Goal: Use online tool/utility: Utilize a website feature to perform a specific function

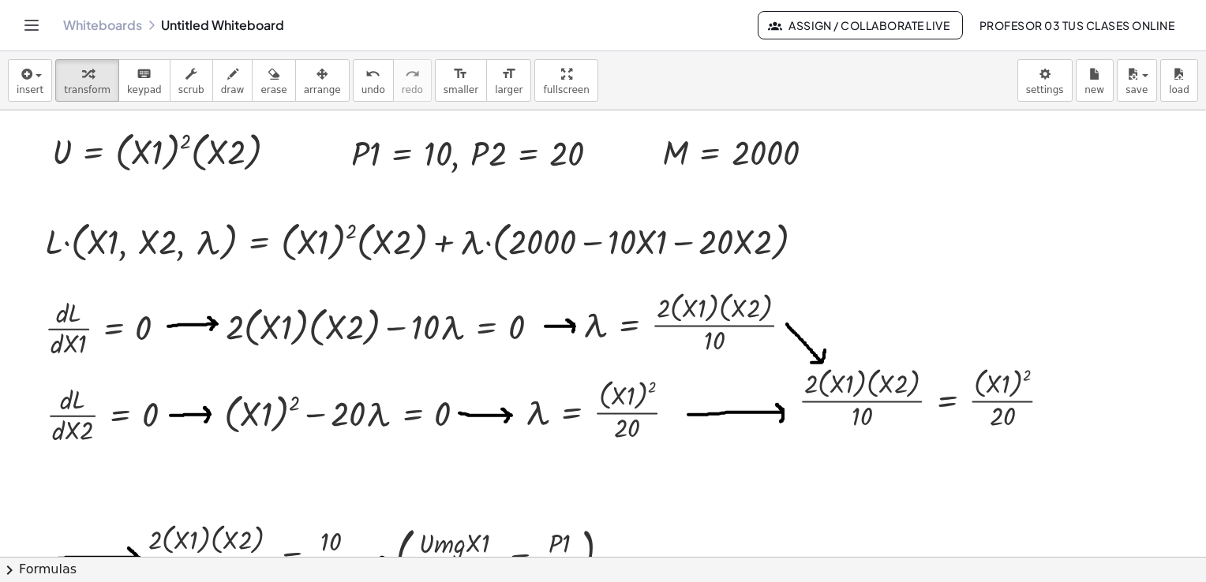
scroll to position [2396, 0]
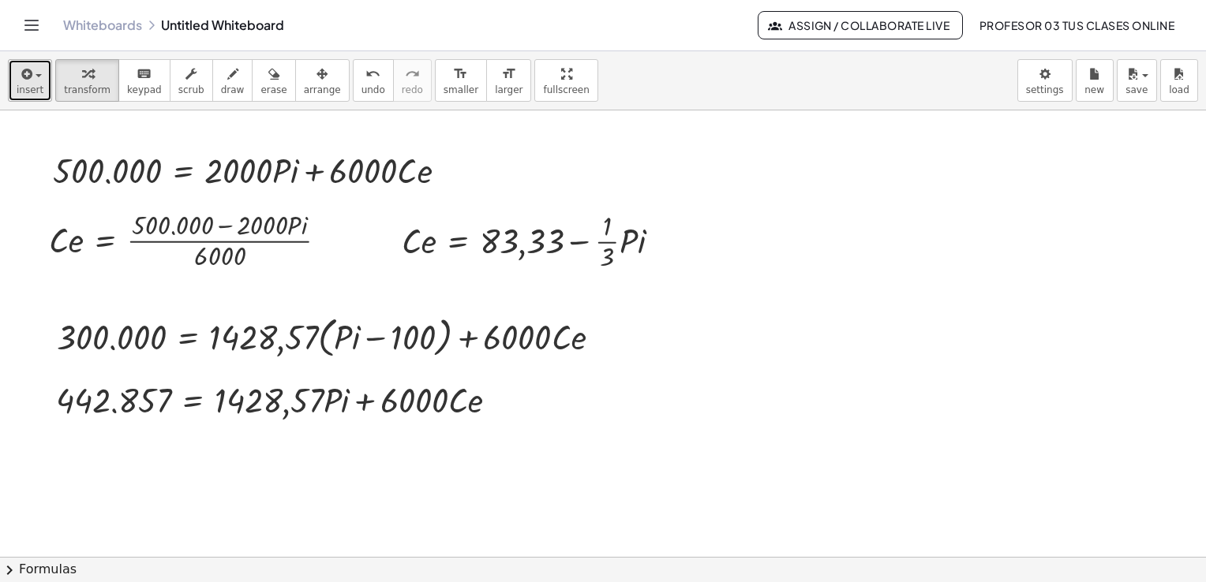
click at [26, 88] on span "insert" at bounding box center [30, 89] width 27 height 11
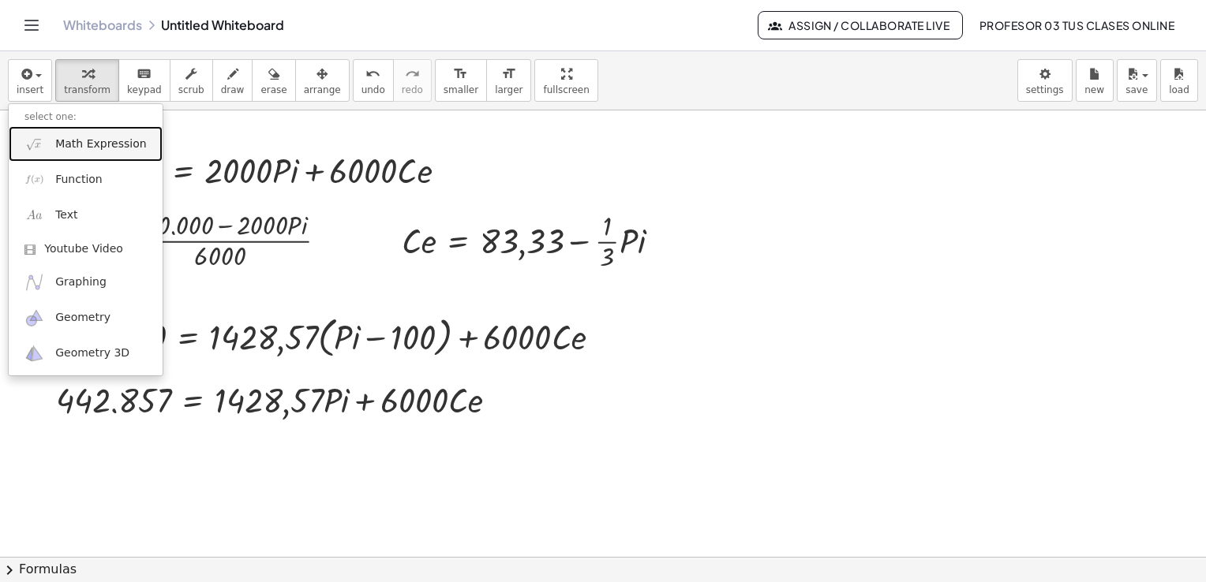
click at [71, 137] on span "Math Expression" at bounding box center [100, 145] width 91 height 16
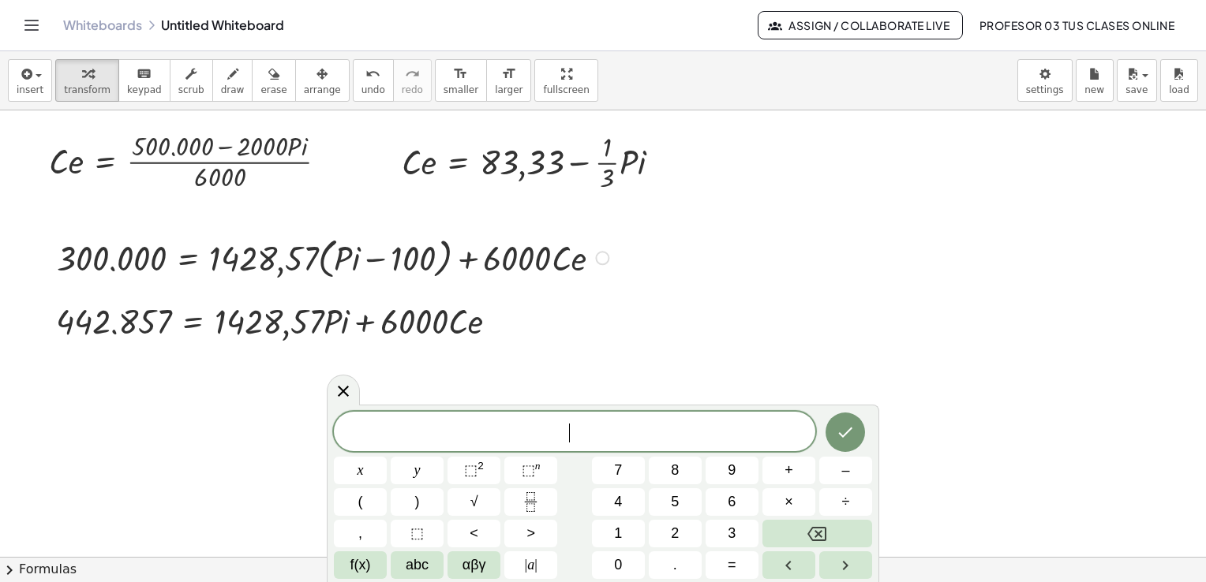
scroll to position [2554, 0]
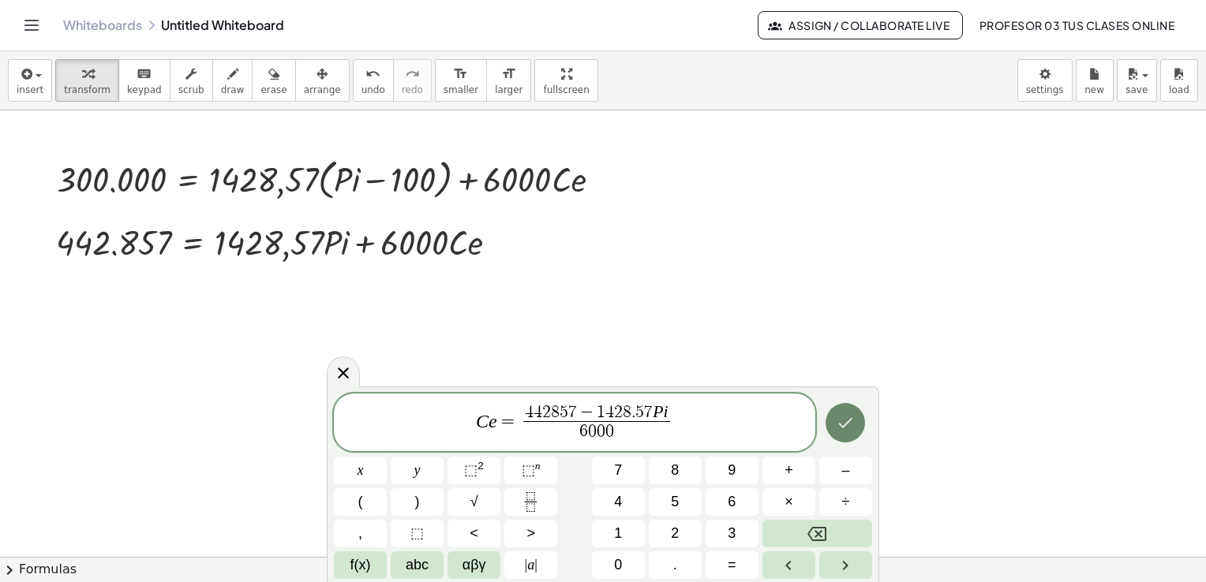
click at [844, 414] on icon "Done" at bounding box center [845, 423] width 19 height 19
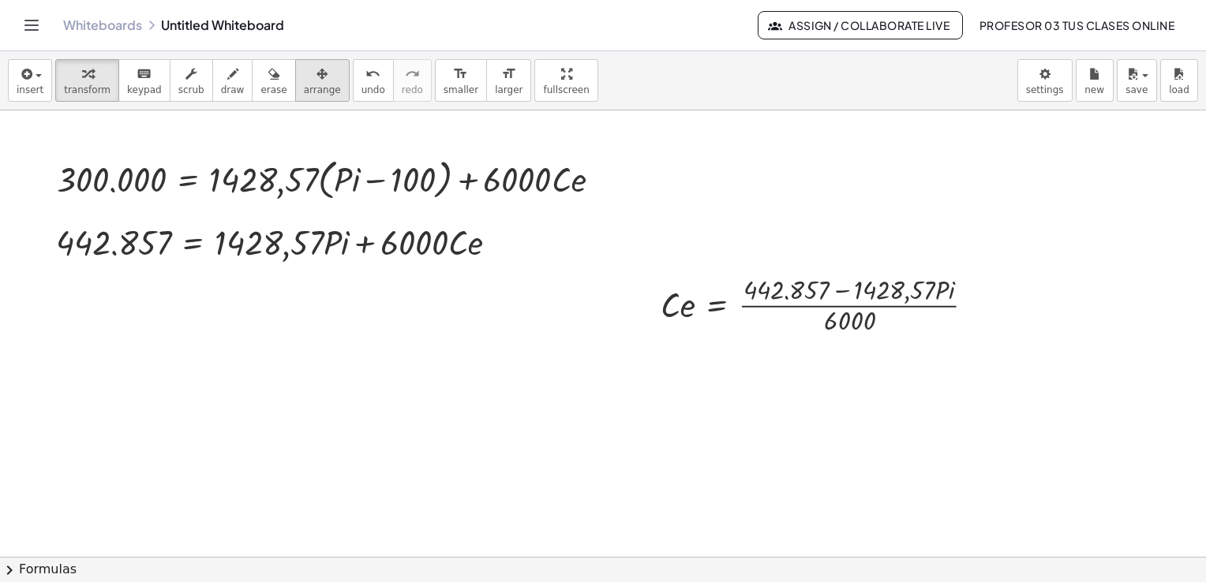
click at [306, 80] on div "button" at bounding box center [322, 73] width 37 height 19
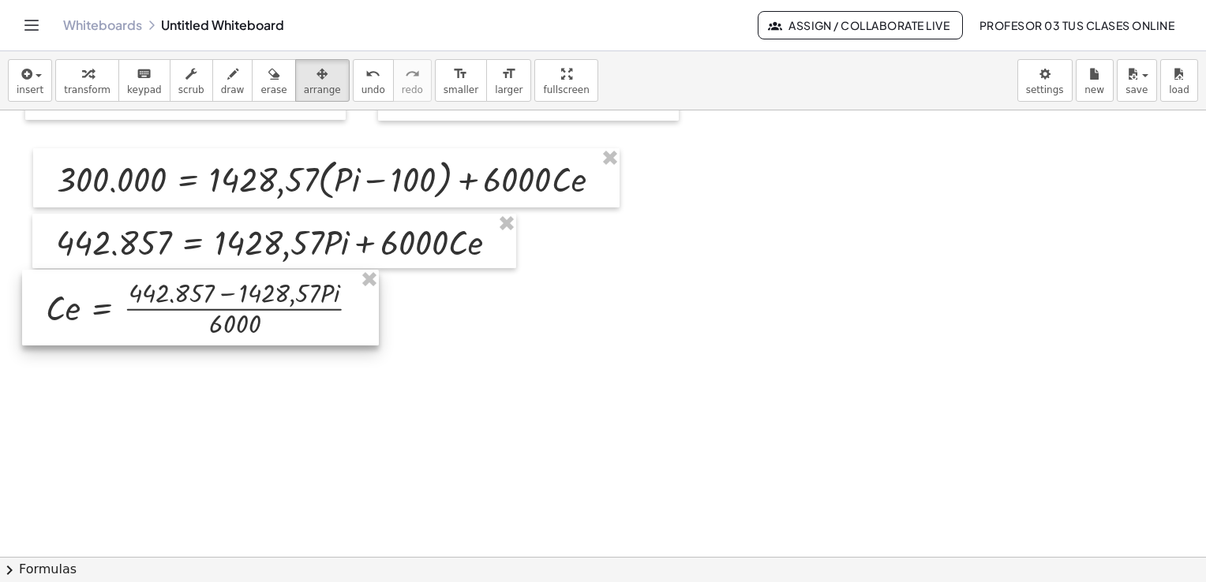
drag, startPoint x: 754, startPoint y: 324, endPoint x: 139, endPoint y: 328, distance: 614.8
click at [139, 328] on div at bounding box center [200, 308] width 357 height 76
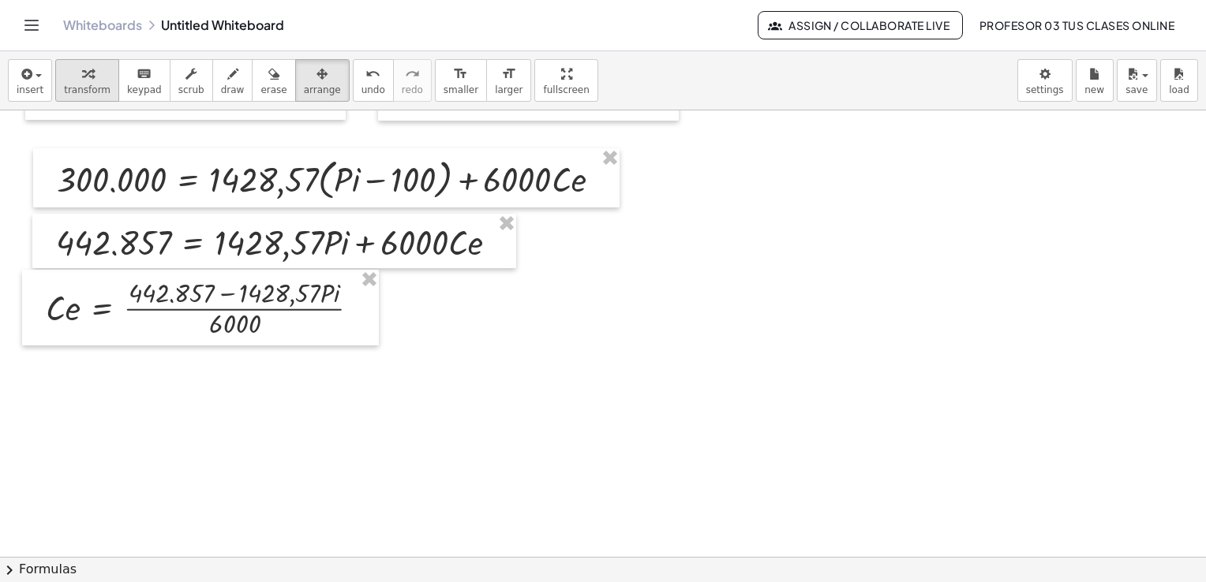
click at [78, 92] on span "transform" at bounding box center [87, 89] width 47 height 11
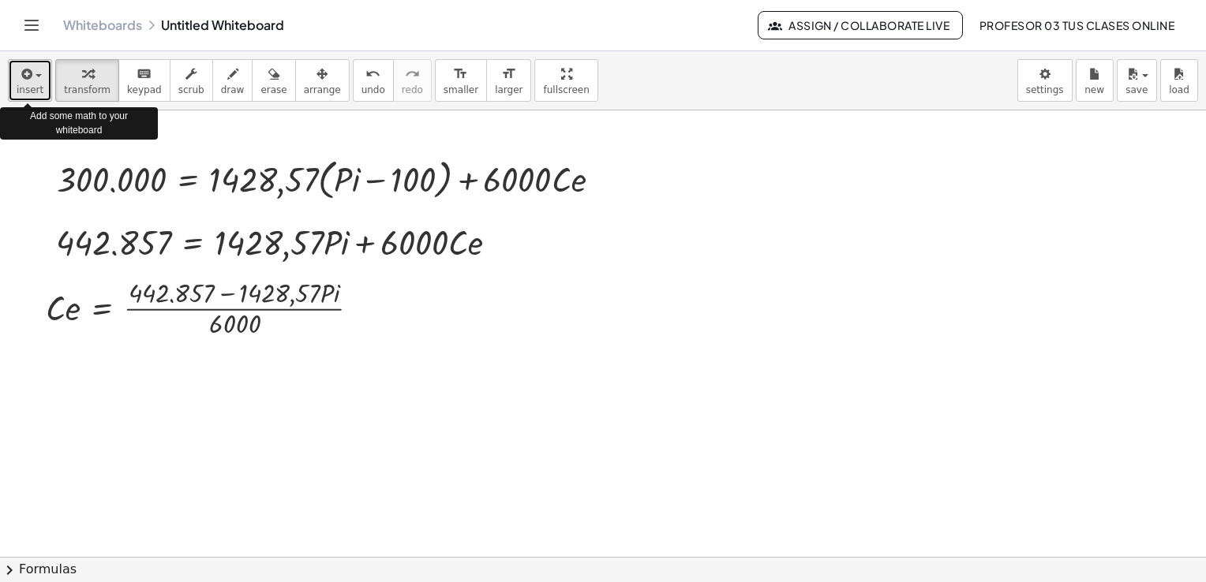
click at [26, 88] on span "insert" at bounding box center [30, 89] width 27 height 11
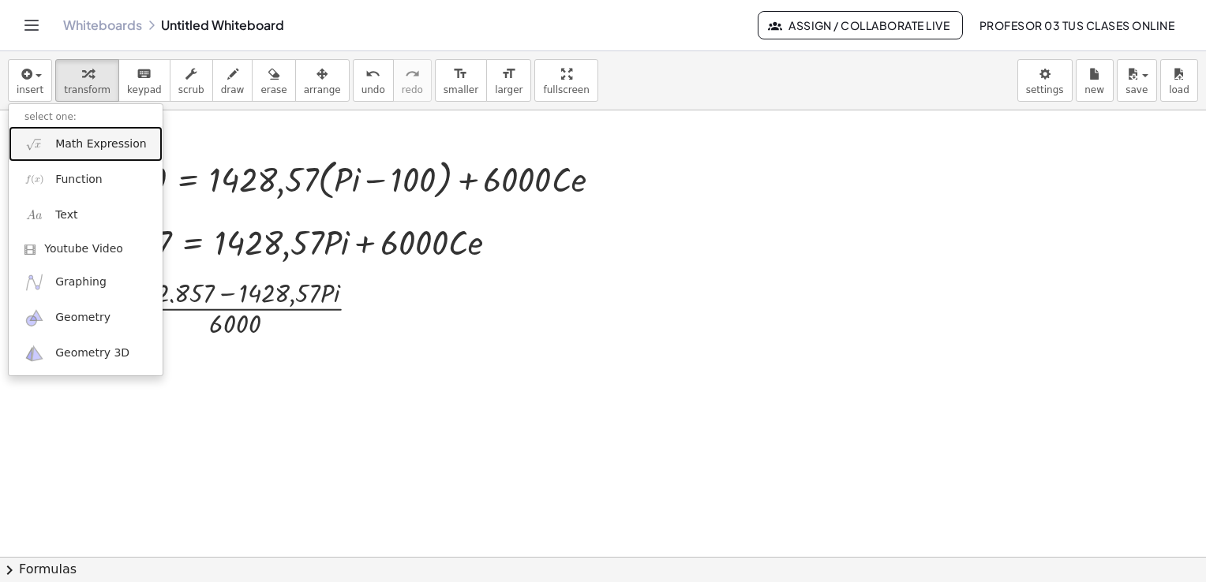
click at [117, 154] on link "Math Expression" at bounding box center [86, 144] width 154 height 36
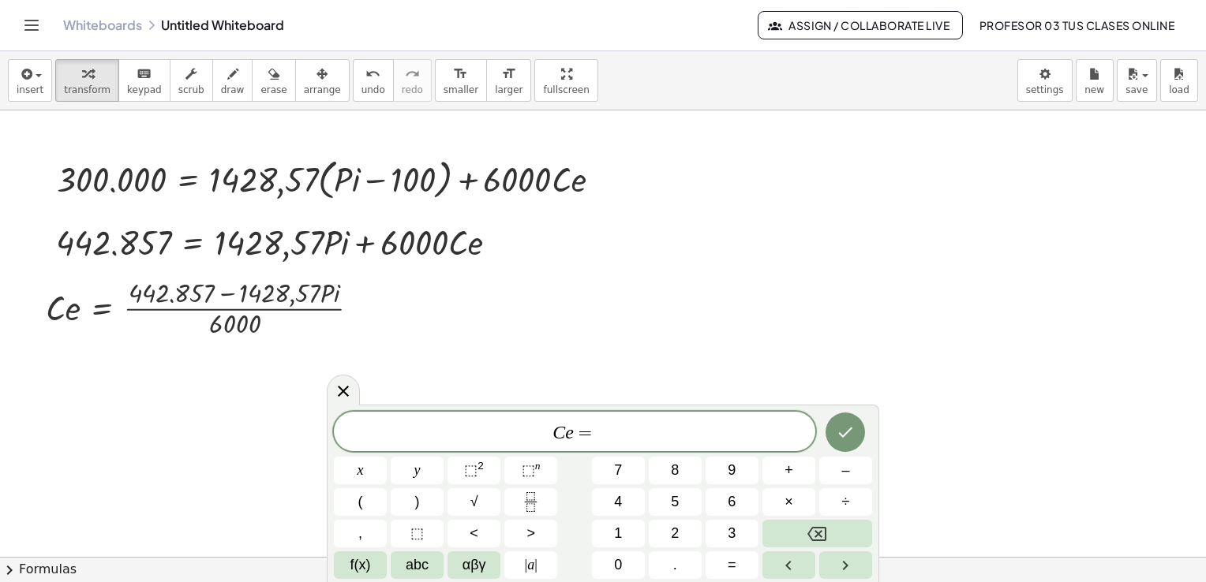
click at [683, 449] on div "C e =" at bounding box center [574, 431] width 481 height 39
click at [676, 435] on span "C e = 7 3 . 8 0 −" at bounding box center [574, 433] width 481 height 22
click at [843, 432] on icon "Done" at bounding box center [845, 432] width 19 height 19
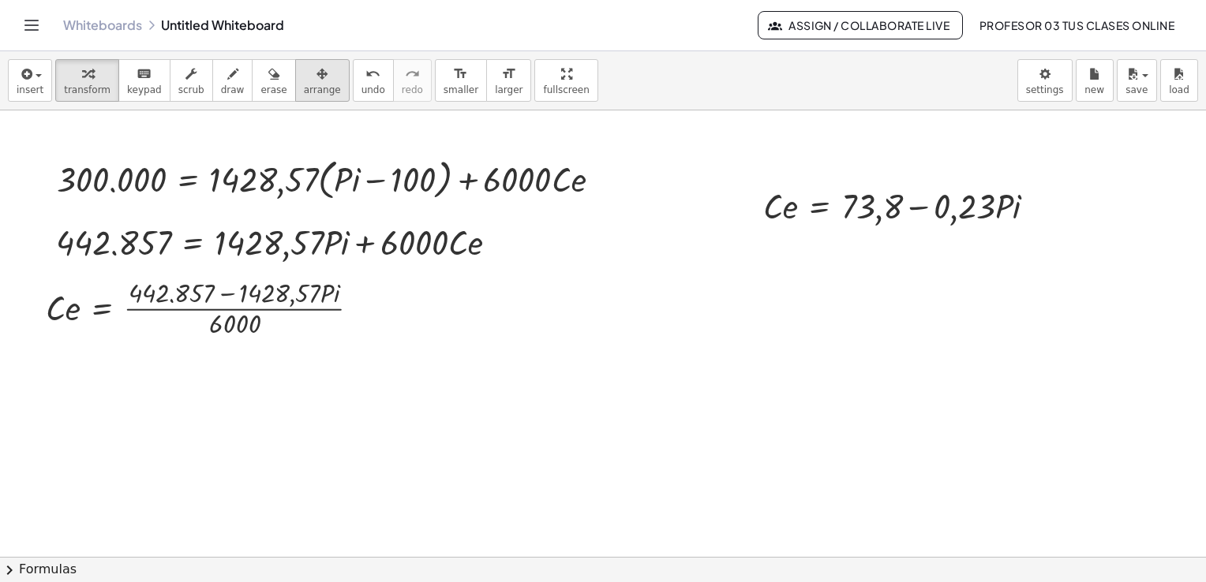
click at [316, 69] on icon "button" at bounding box center [321, 74] width 11 height 19
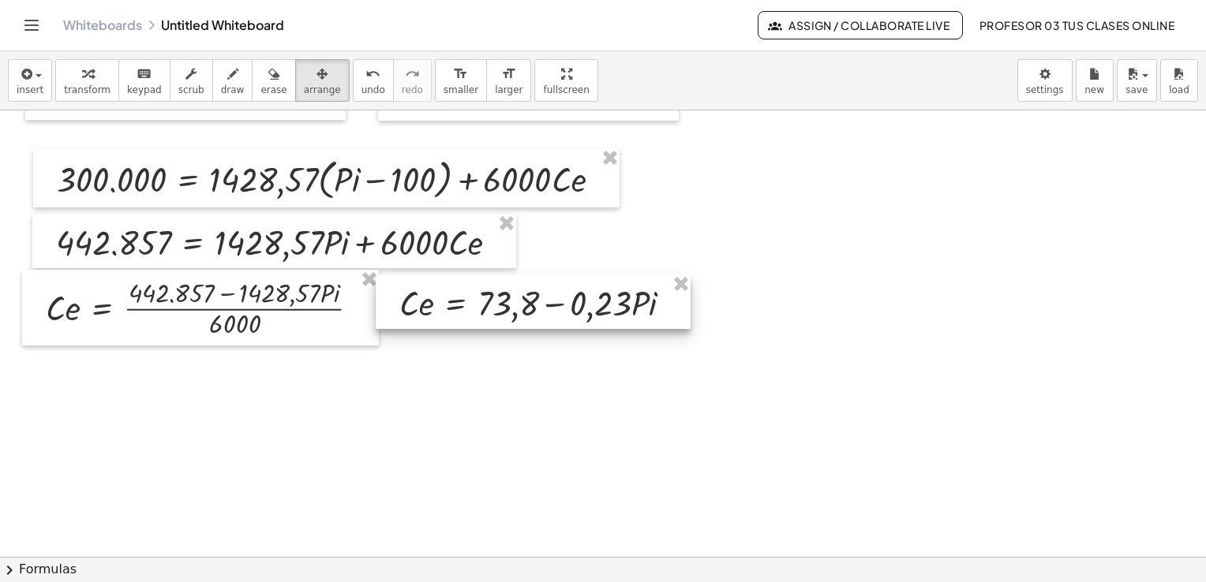
drag, startPoint x: 842, startPoint y: 198, endPoint x: 477, endPoint y: 295, distance: 377.3
click at [477, 295] on div at bounding box center [533, 302] width 315 height 54
click at [73, 90] on span "transform" at bounding box center [87, 89] width 47 height 11
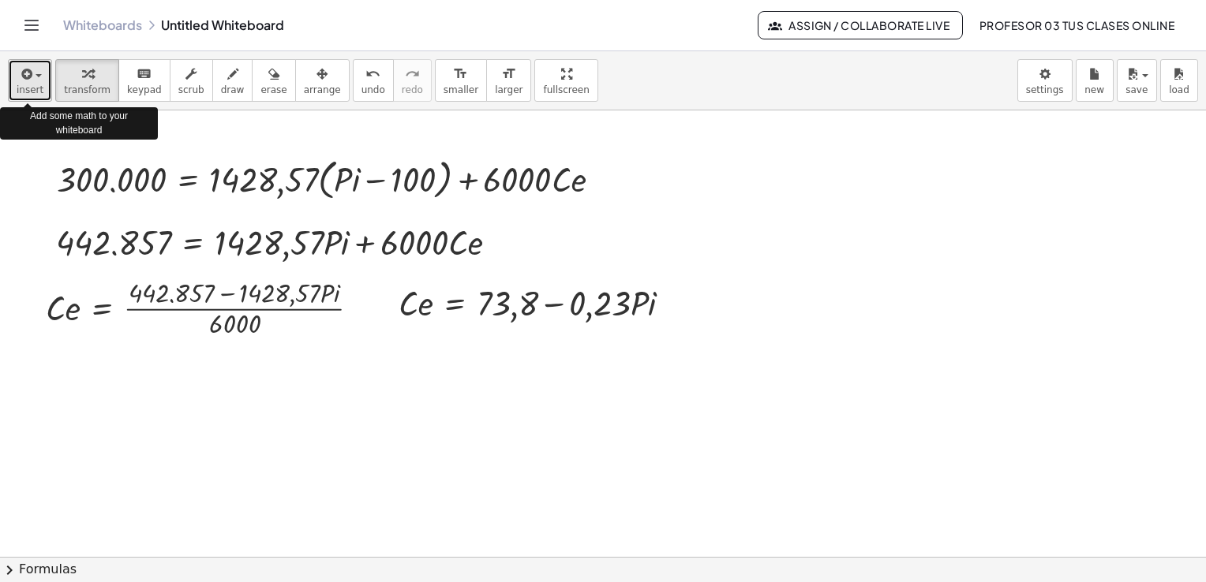
click at [32, 80] on span "button" at bounding box center [33, 75] width 3 height 11
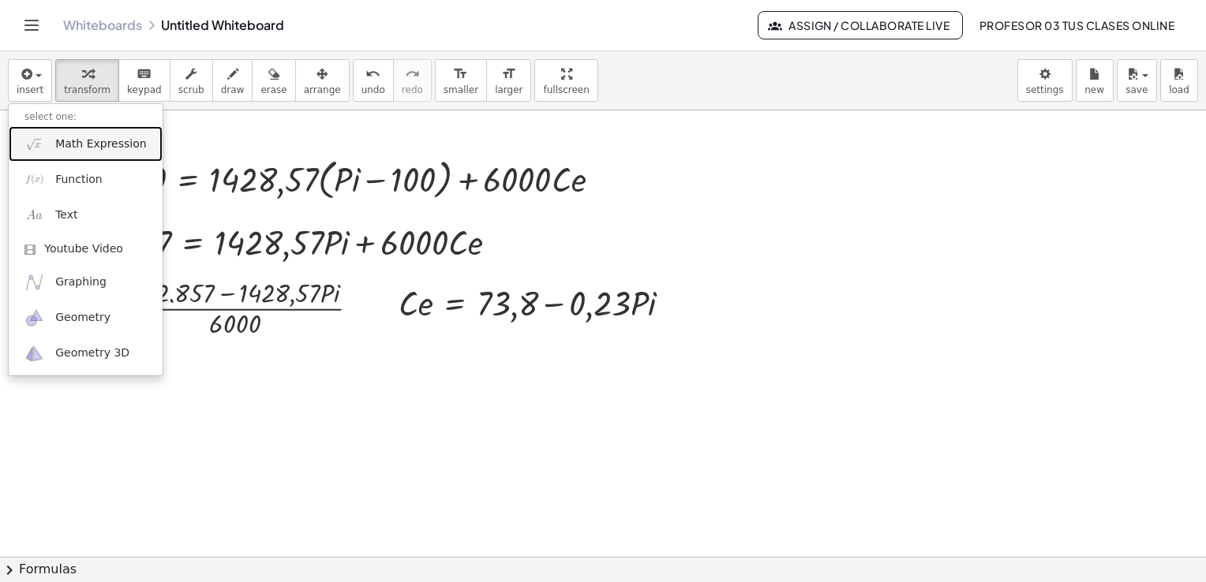
click at [110, 147] on span "Math Expression" at bounding box center [100, 145] width 91 height 16
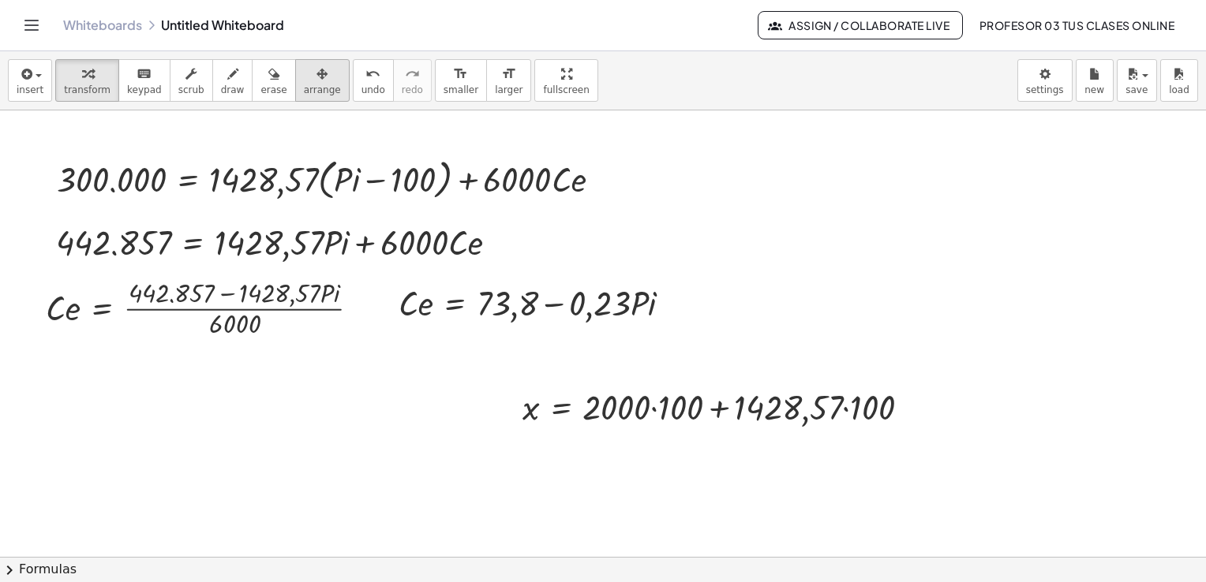
click at [304, 81] on div "button" at bounding box center [322, 73] width 37 height 19
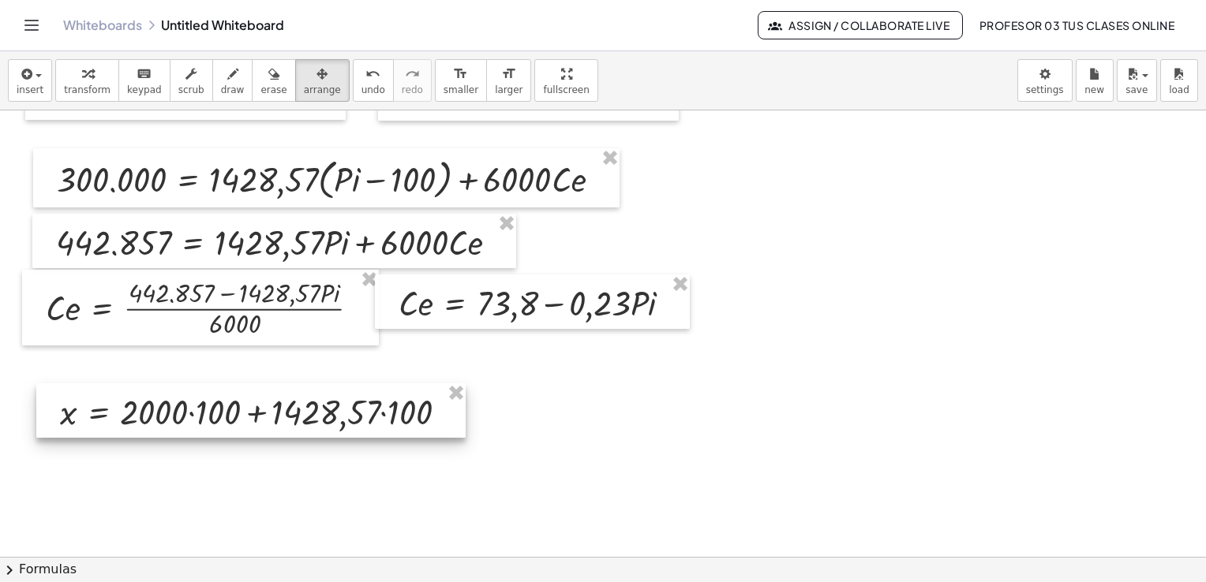
drag, startPoint x: 617, startPoint y: 396, endPoint x: 155, endPoint y: 401, distance: 462.5
click at [155, 401] on div at bounding box center [250, 411] width 429 height 54
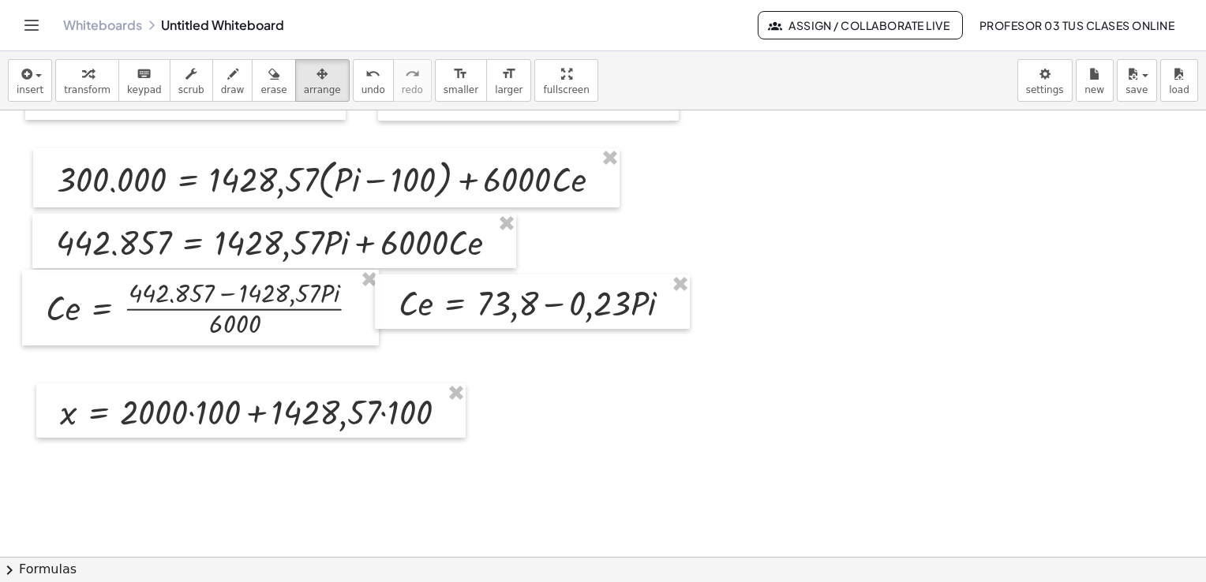
click at [82, 68] on icon "button" at bounding box center [87, 74] width 11 height 19
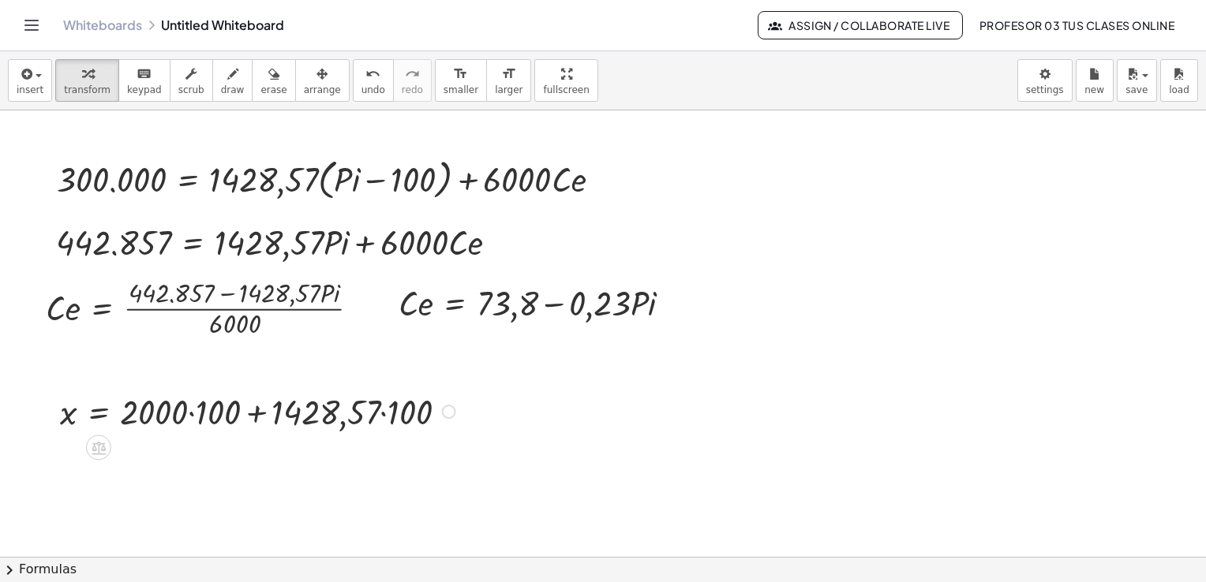
click at [192, 412] on div at bounding box center [260, 410] width 416 height 47
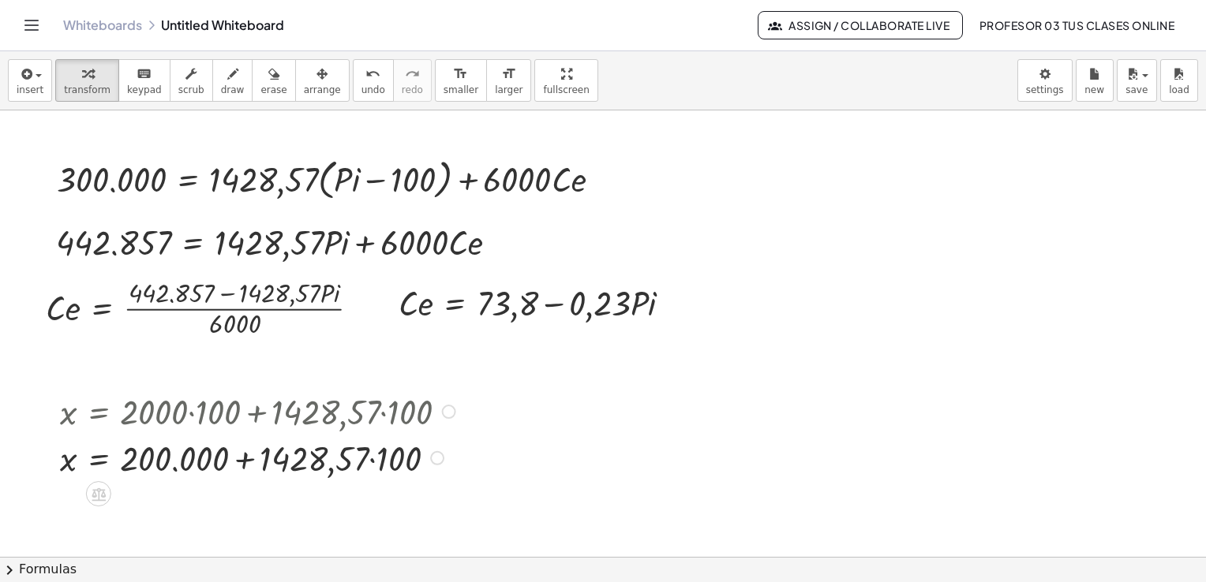
click at [372, 457] on div at bounding box center [260, 457] width 416 height 47
click at [244, 457] on div at bounding box center [260, 457] width 416 height 47
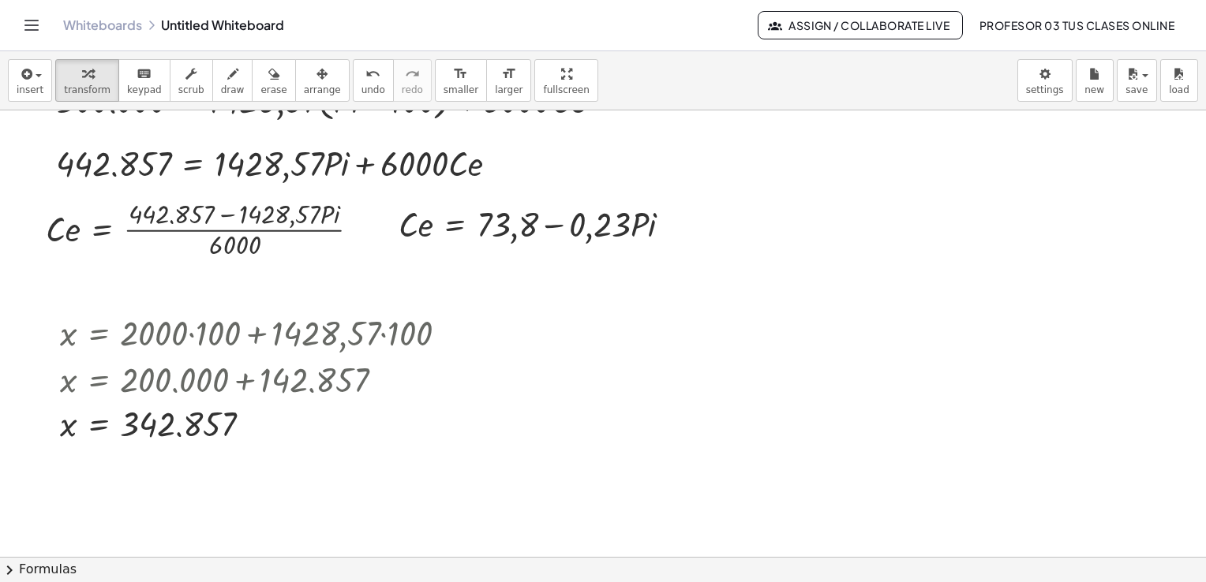
scroll to position [2686, 0]
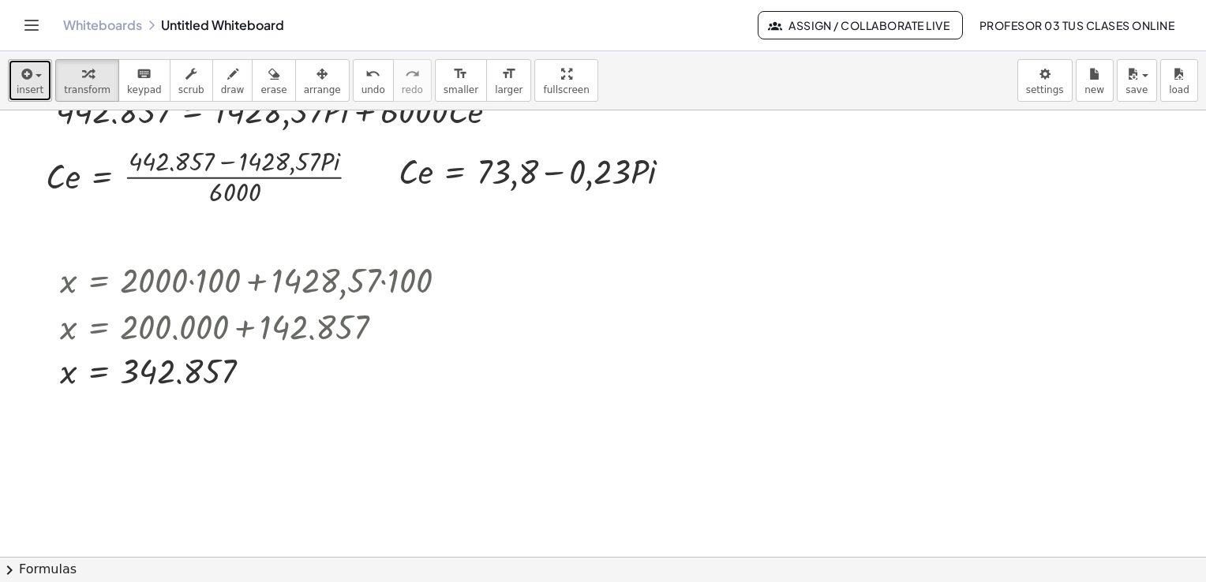
click at [32, 72] on span "button" at bounding box center [33, 75] width 3 height 11
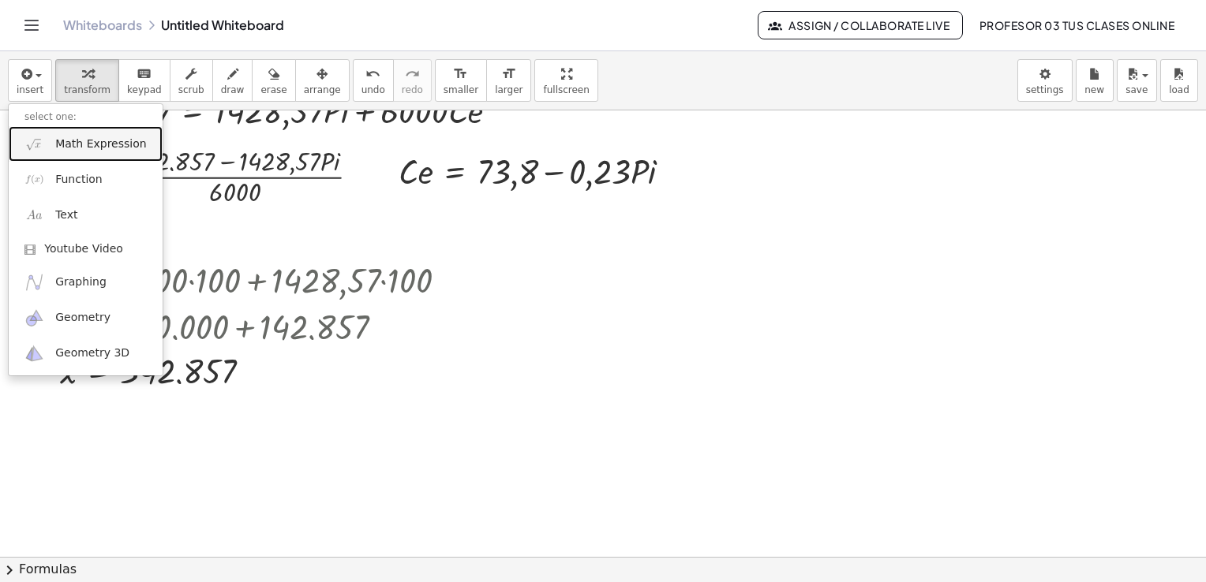
click at [103, 148] on span "Math Expression" at bounding box center [100, 145] width 91 height 16
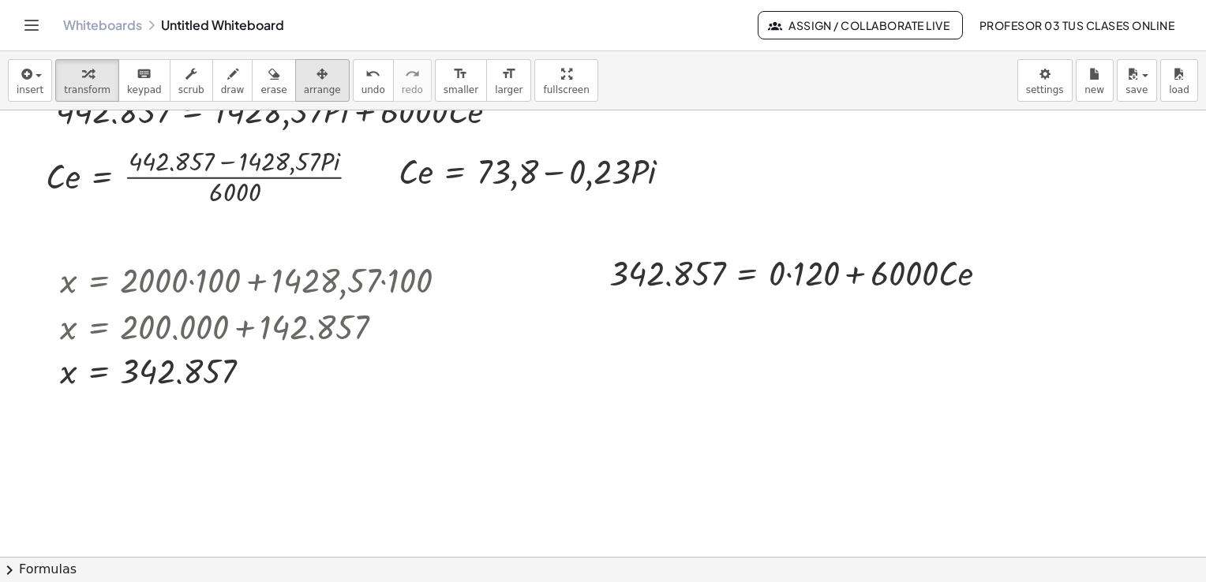
click at [304, 74] on div "button" at bounding box center [322, 73] width 37 height 19
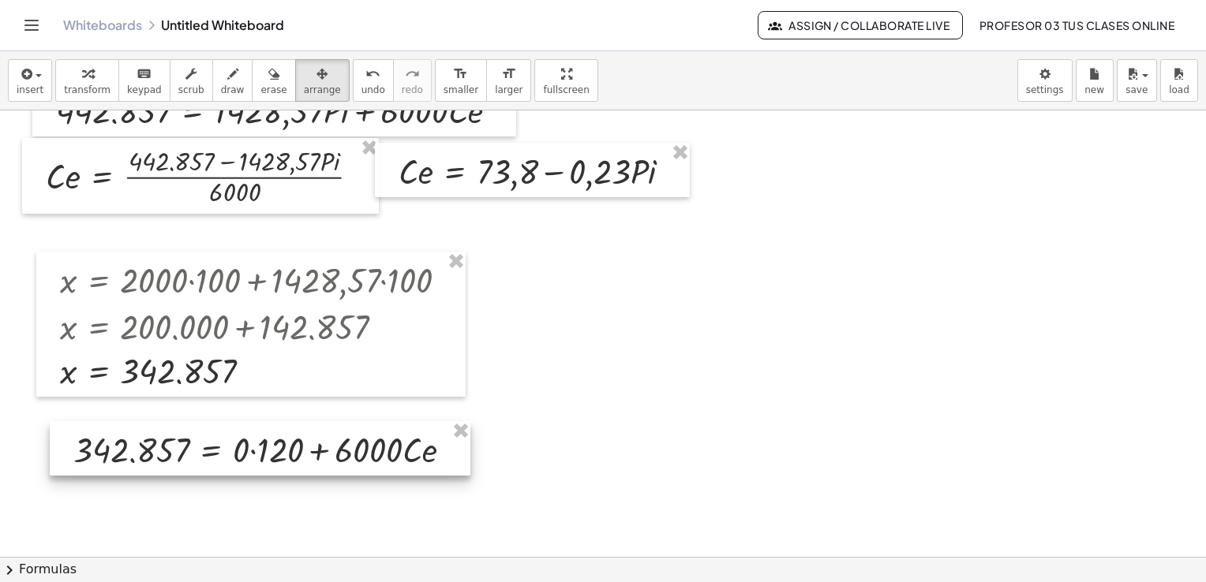
drag, startPoint x: 742, startPoint y: 281, endPoint x: 205, endPoint y: 458, distance: 565.0
click at [205, 458] on div at bounding box center [260, 448] width 421 height 54
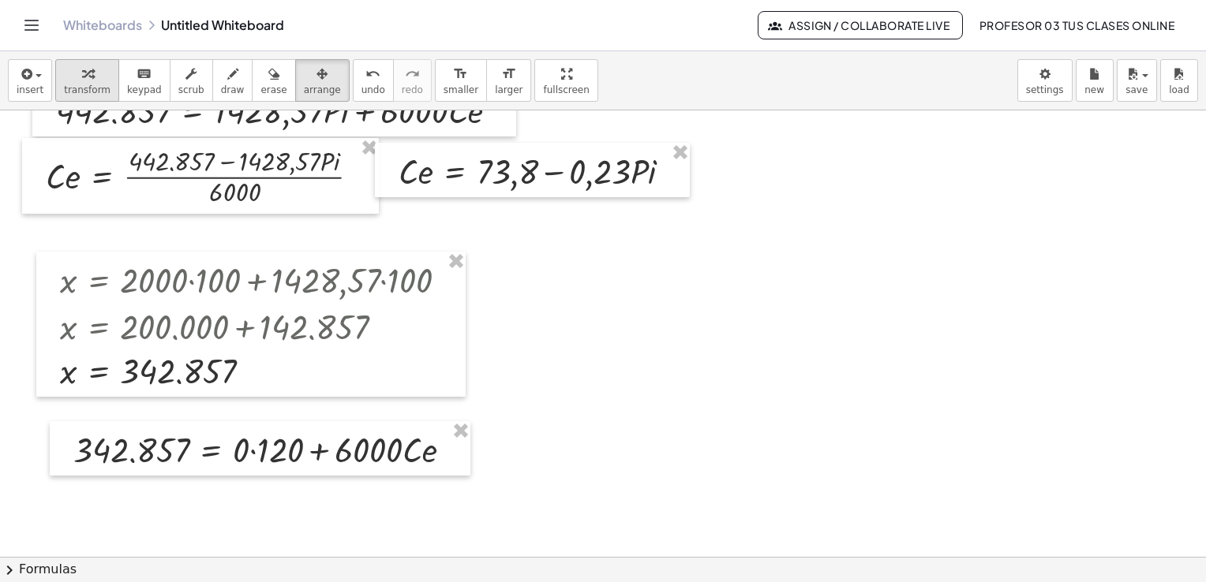
click at [66, 67] on div "button" at bounding box center [87, 73] width 47 height 19
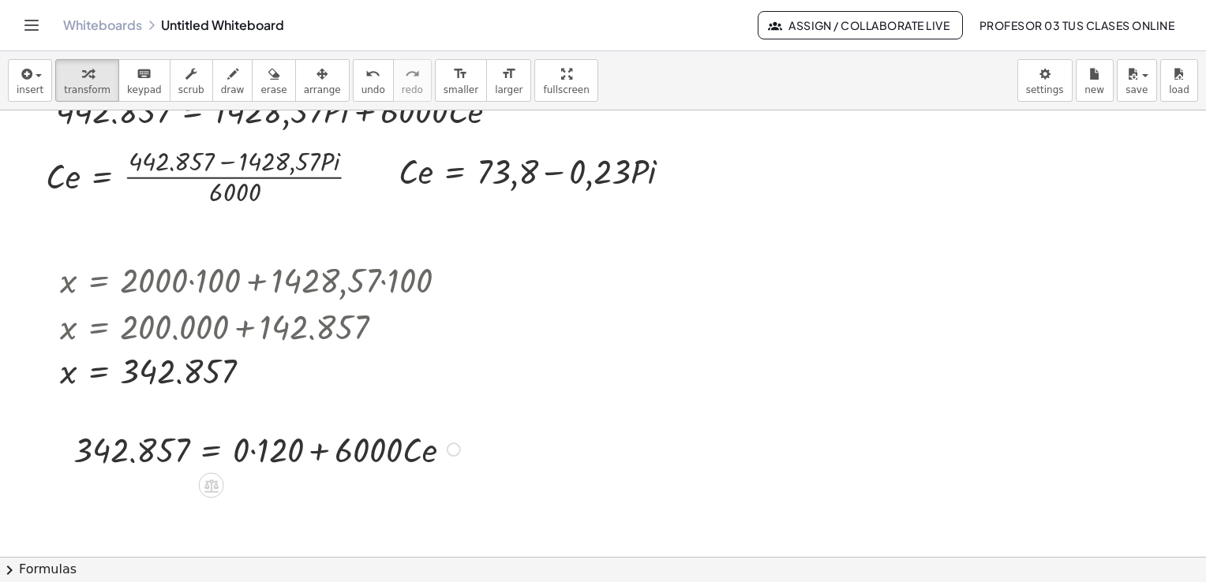
click at [249, 452] on div at bounding box center [269, 448] width 407 height 47
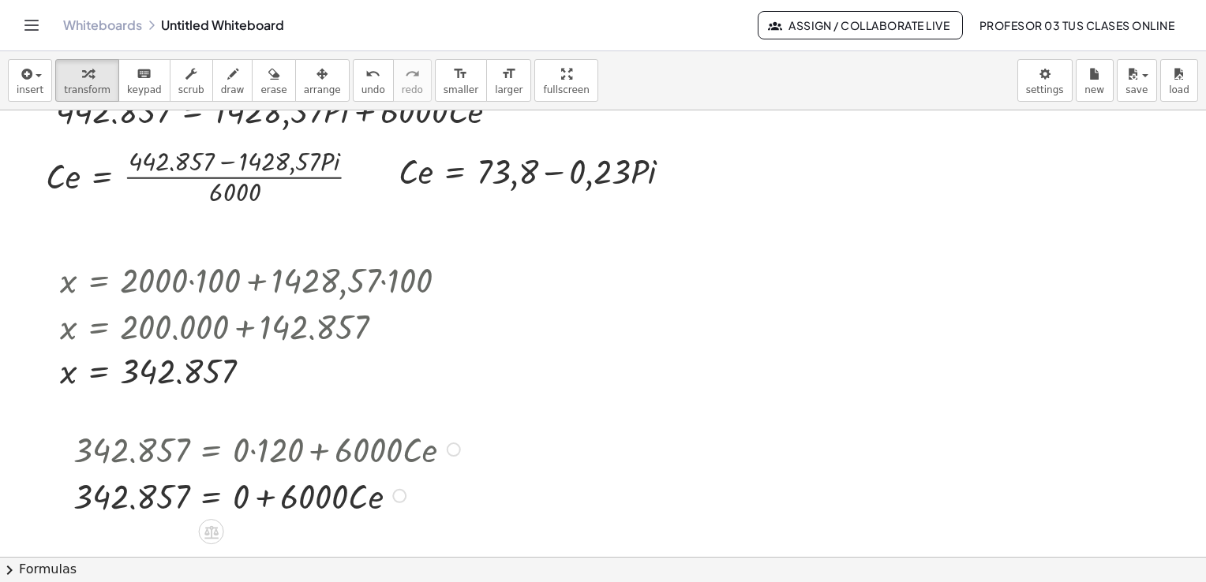
click at [267, 494] on div at bounding box center [269, 495] width 407 height 47
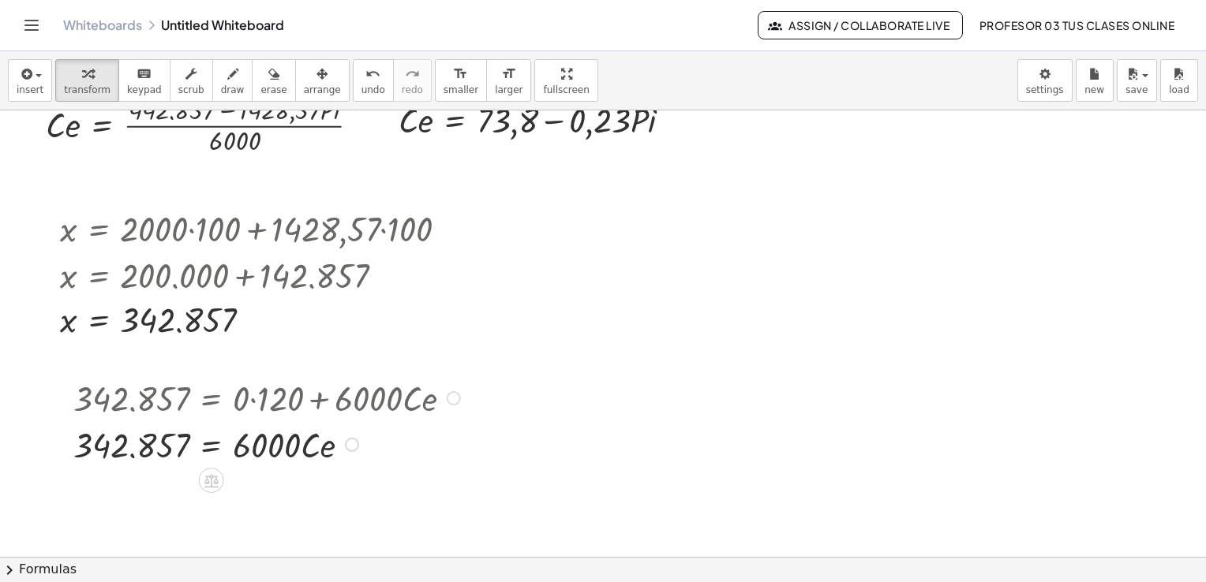
scroll to position [2764, 0]
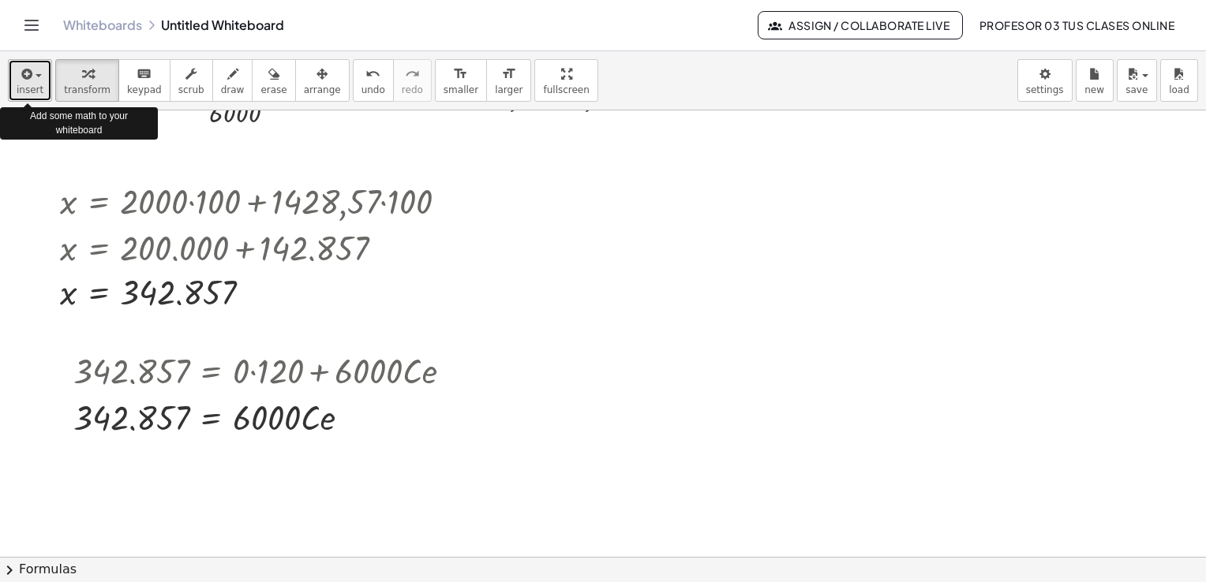
click at [22, 84] on span "insert" at bounding box center [30, 89] width 27 height 11
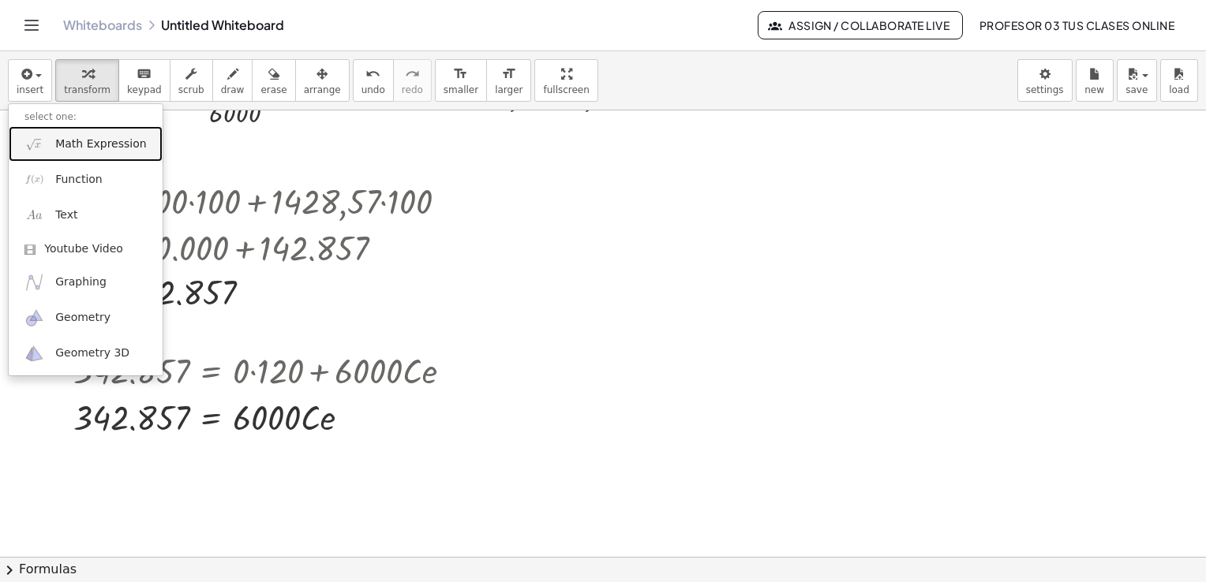
click at [55, 138] on span "Math Expression" at bounding box center [100, 145] width 91 height 16
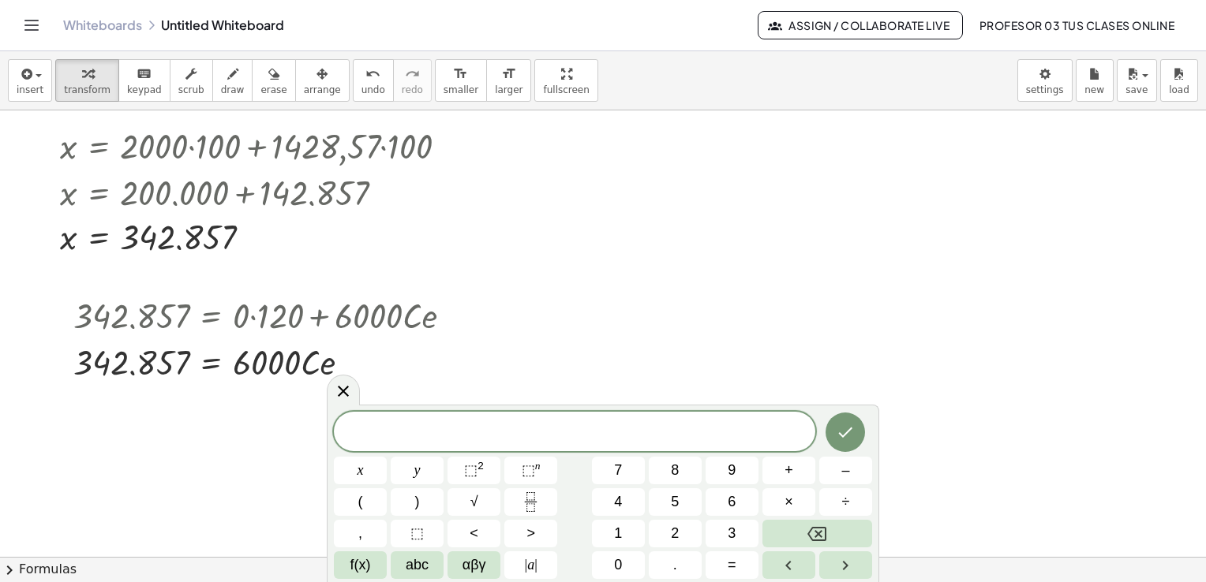
scroll to position [2843, 0]
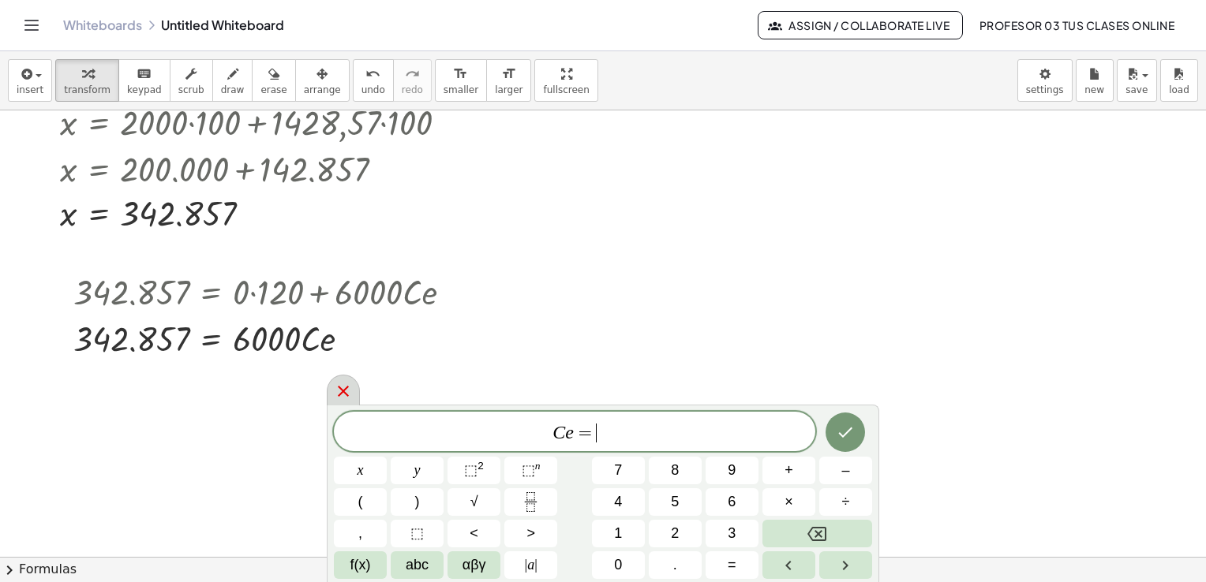
click at [344, 387] on icon at bounding box center [343, 391] width 19 height 19
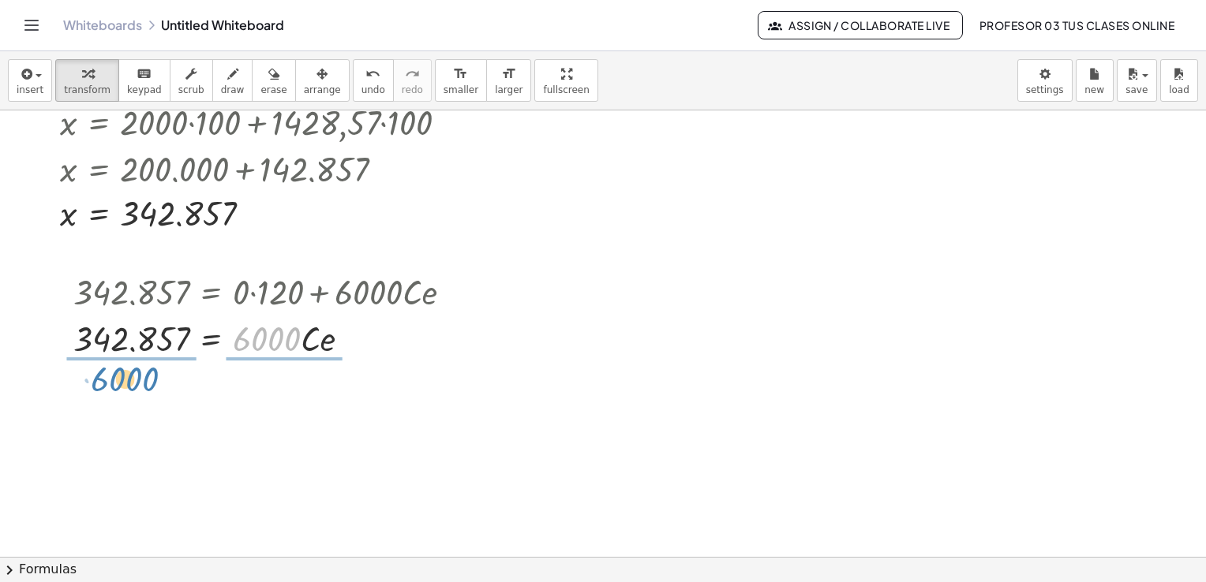
drag, startPoint x: 238, startPoint y: 335, endPoint x: 95, endPoint y: 375, distance: 148.4
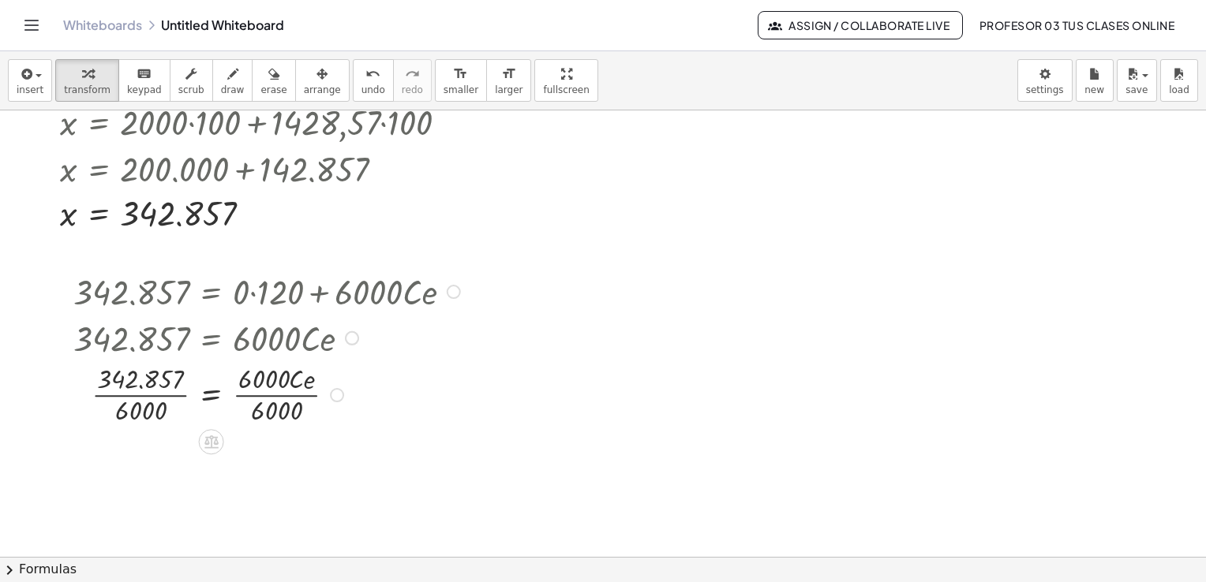
click at [278, 397] on div at bounding box center [269, 394] width 407 height 68
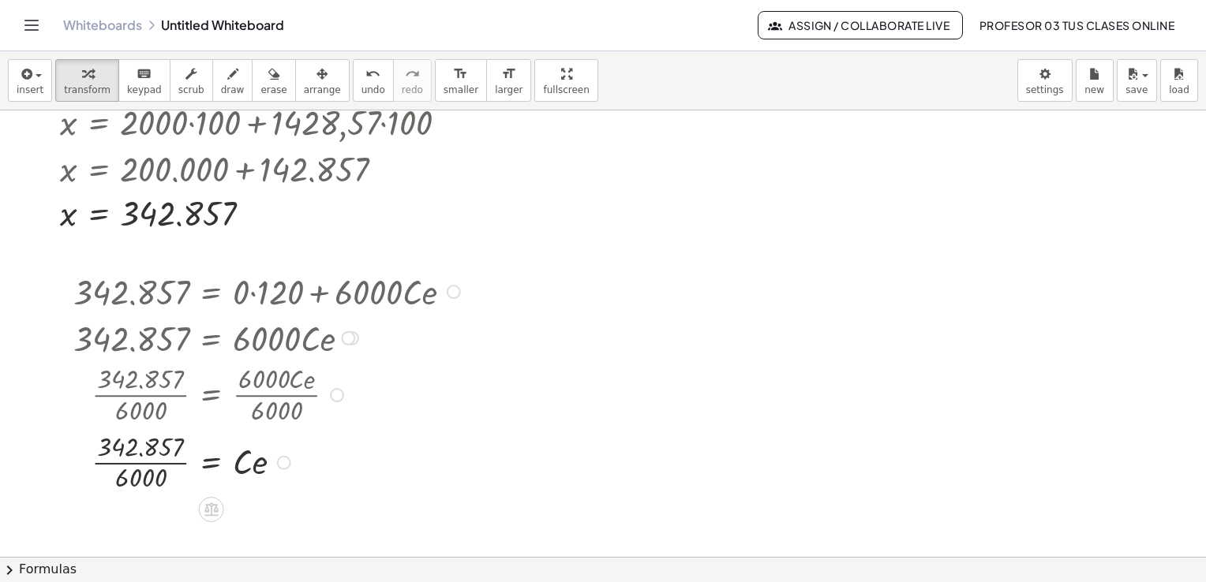
click at [176, 462] on div at bounding box center [269, 462] width 407 height 68
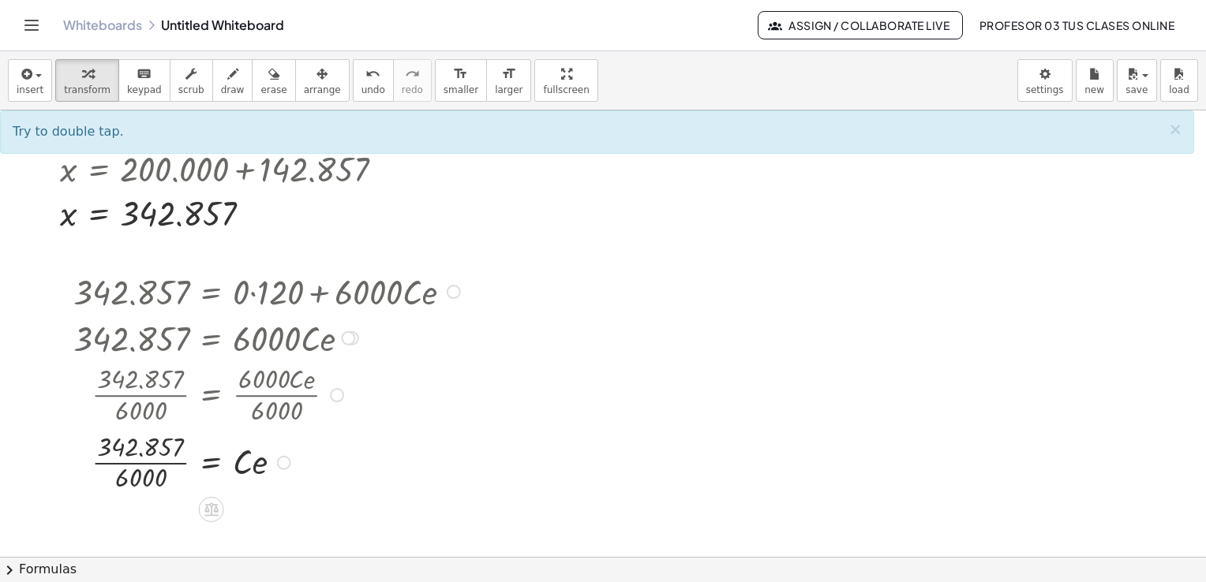
click at [174, 463] on div at bounding box center [269, 462] width 407 height 68
click at [38, 92] on span "insert" at bounding box center [30, 89] width 27 height 11
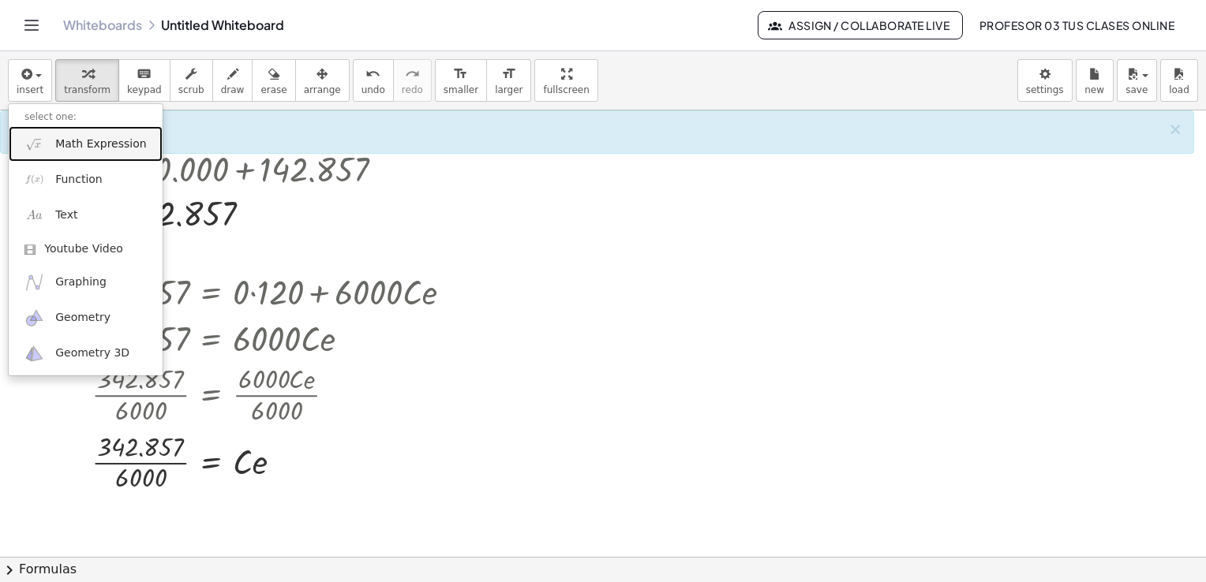
click at [87, 138] on span "Math Expression" at bounding box center [100, 145] width 91 height 16
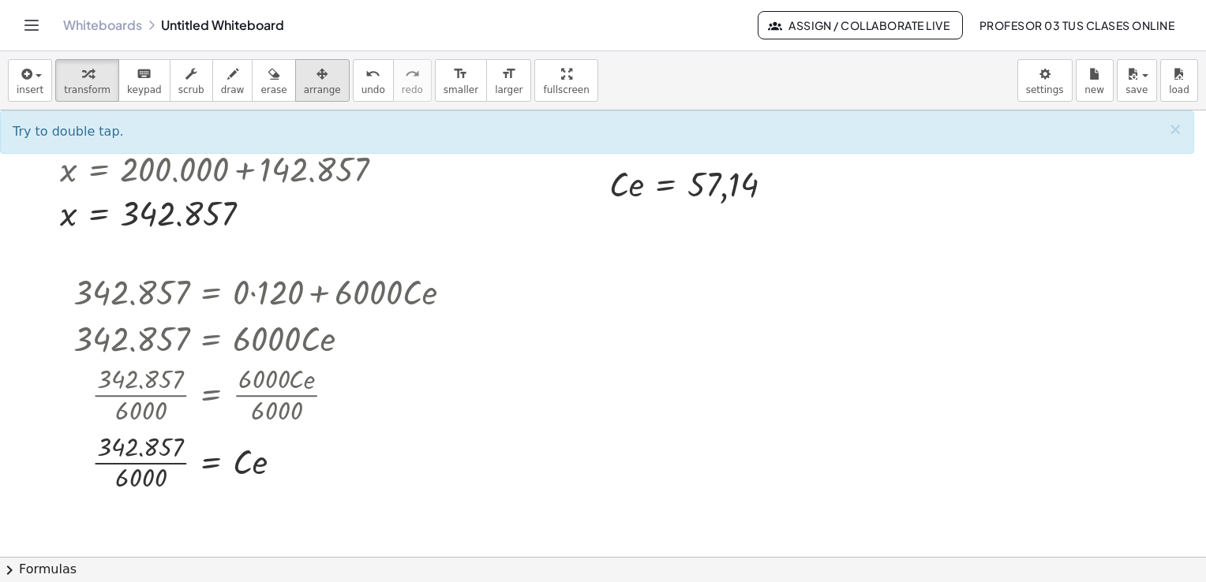
click at [304, 84] on span "arrange" at bounding box center [322, 89] width 37 height 11
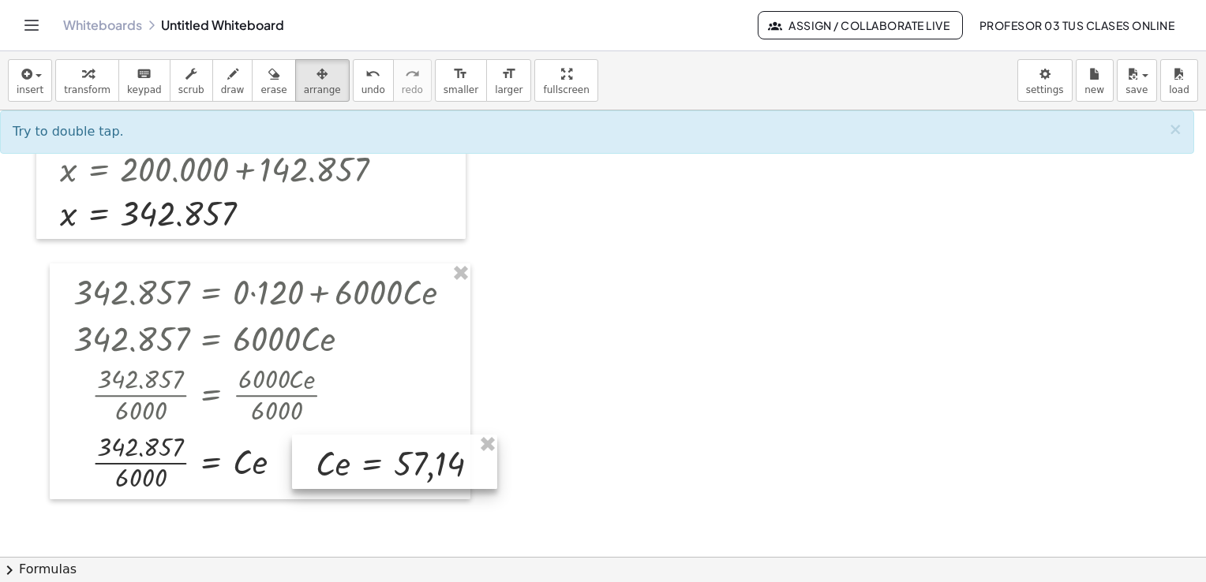
drag, startPoint x: 645, startPoint y: 189, endPoint x: 350, endPoint y: 469, distance: 405.8
click at [350, 469] on div at bounding box center [394, 462] width 205 height 54
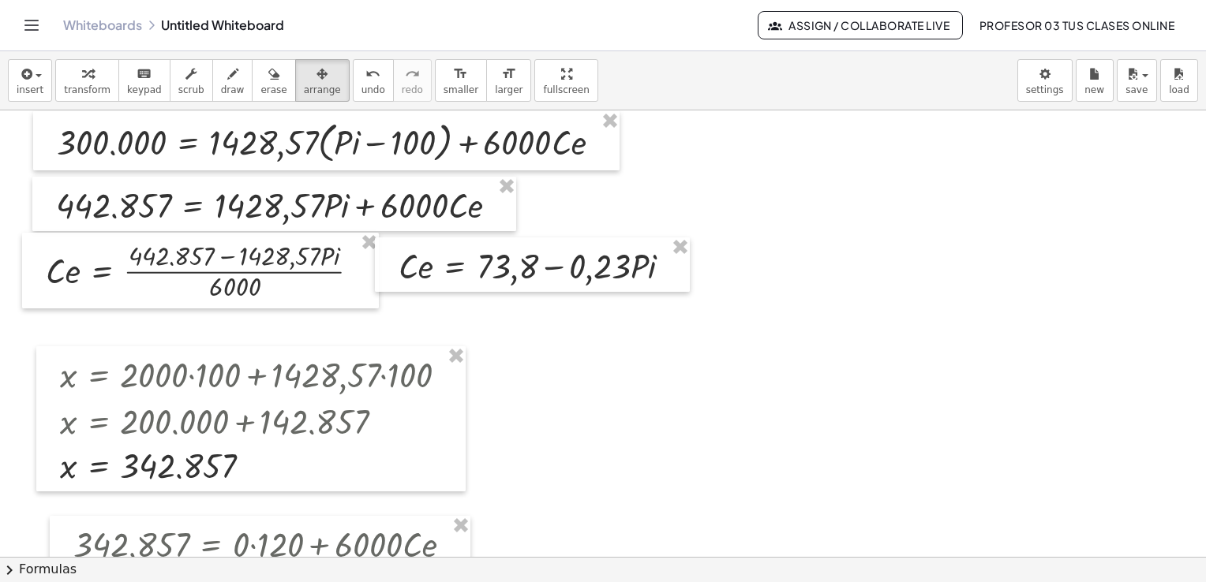
scroll to position [2528, 0]
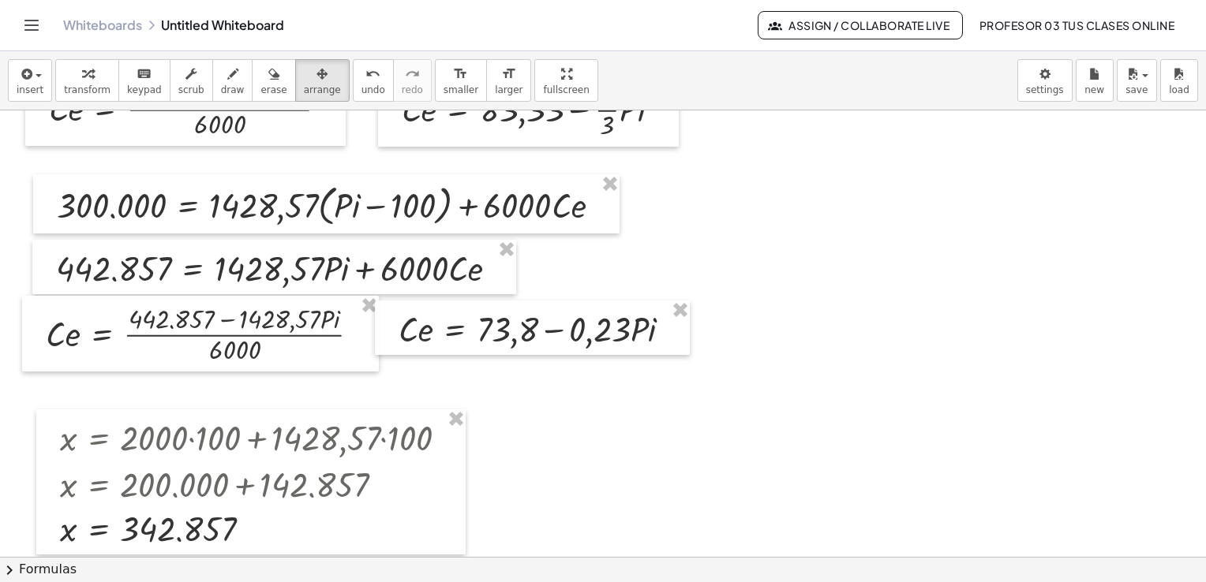
click at [19, 88] on span "insert" at bounding box center [30, 89] width 27 height 11
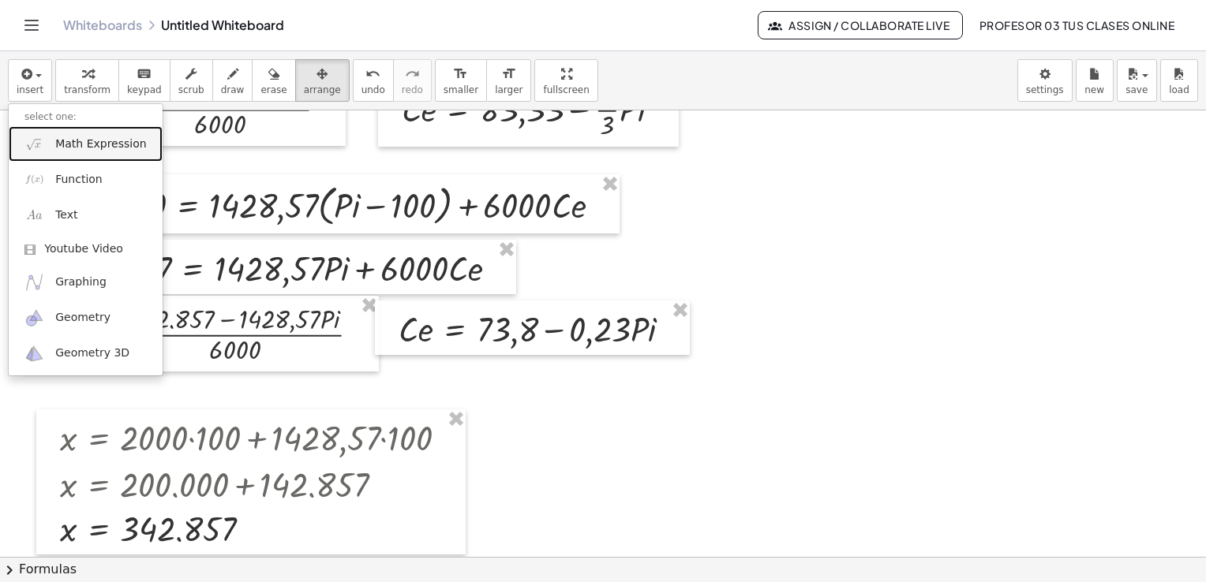
click at [52, 134] on link "Math Expression" at bounding box center [86, 144] width 154 height 36
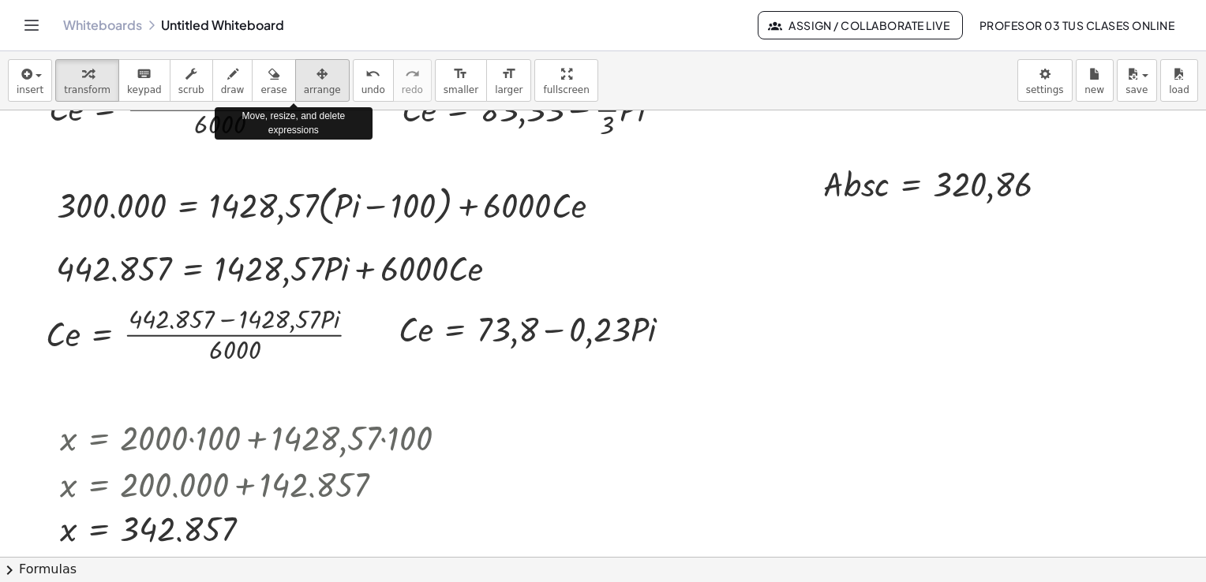
click at [304, 85] on span "arrange" at bounding box center [322, 89] width 37 height 11
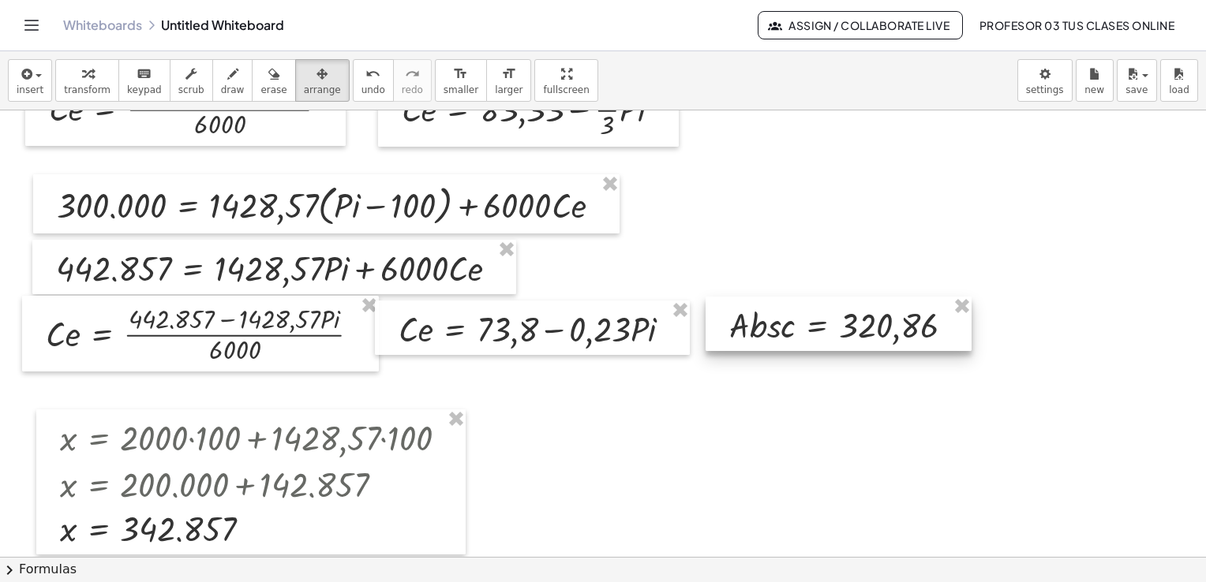
drag, startPoint x: 876, startPoint y: 182, endPoint x: 782, endPoint y: 323, distance: 169.6
click at [782, 323] on div at bounding box center [839, 324] width 266 height 54
click at [68, 73] on div "button" at bounding box center [87, 73] width 47 height 19
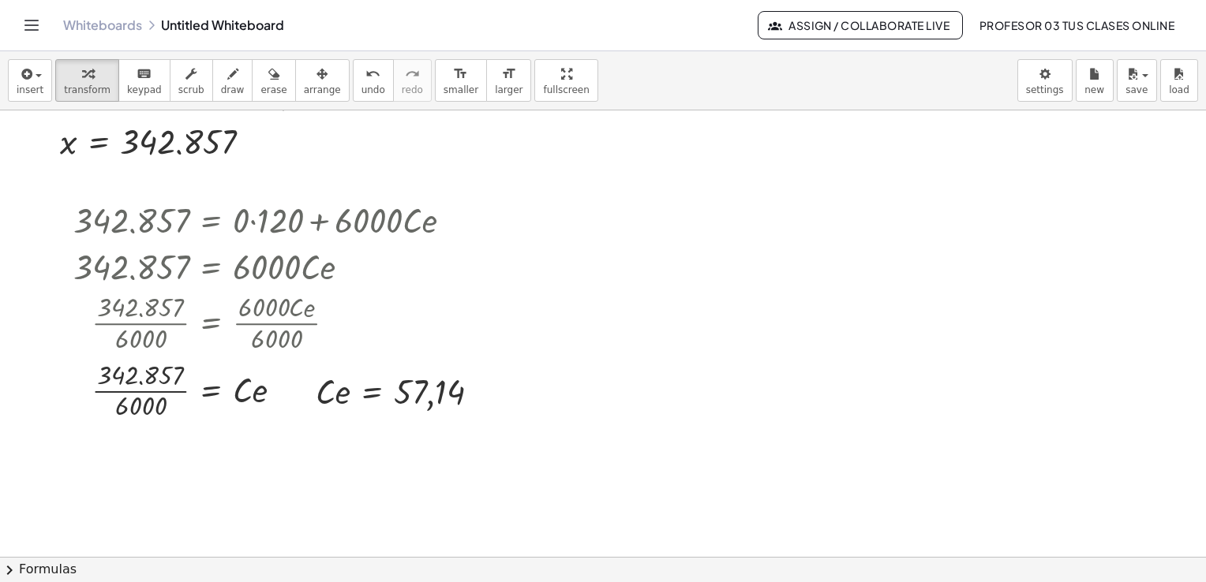
scroll to position [2922, 0]
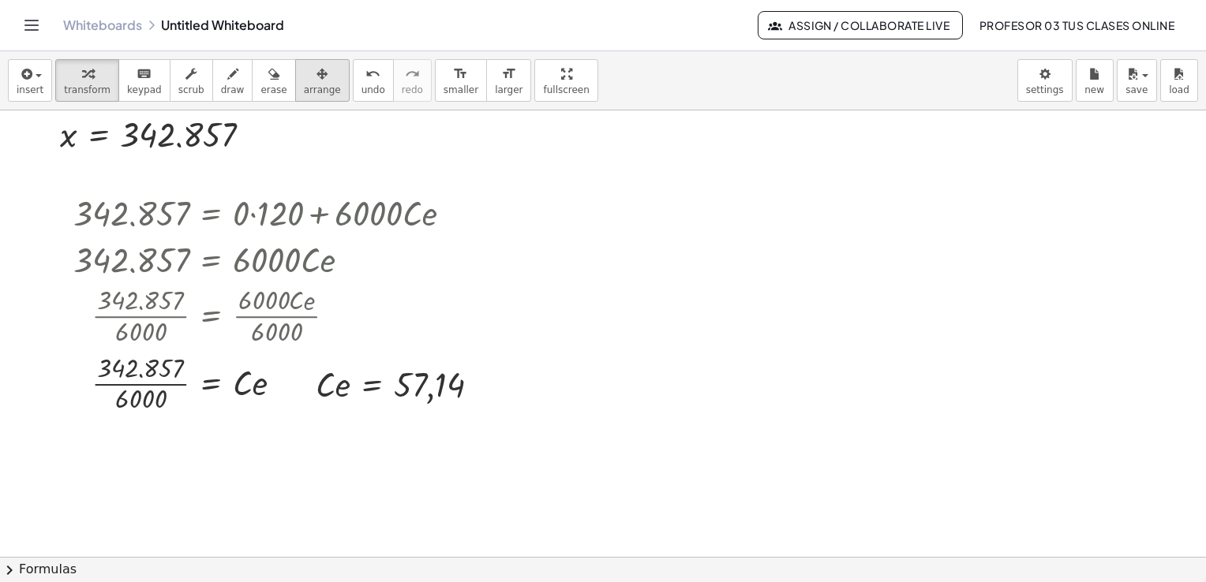
click at [316, 83] on icon "button" at bounding box center [321, 74] width 11 height 19
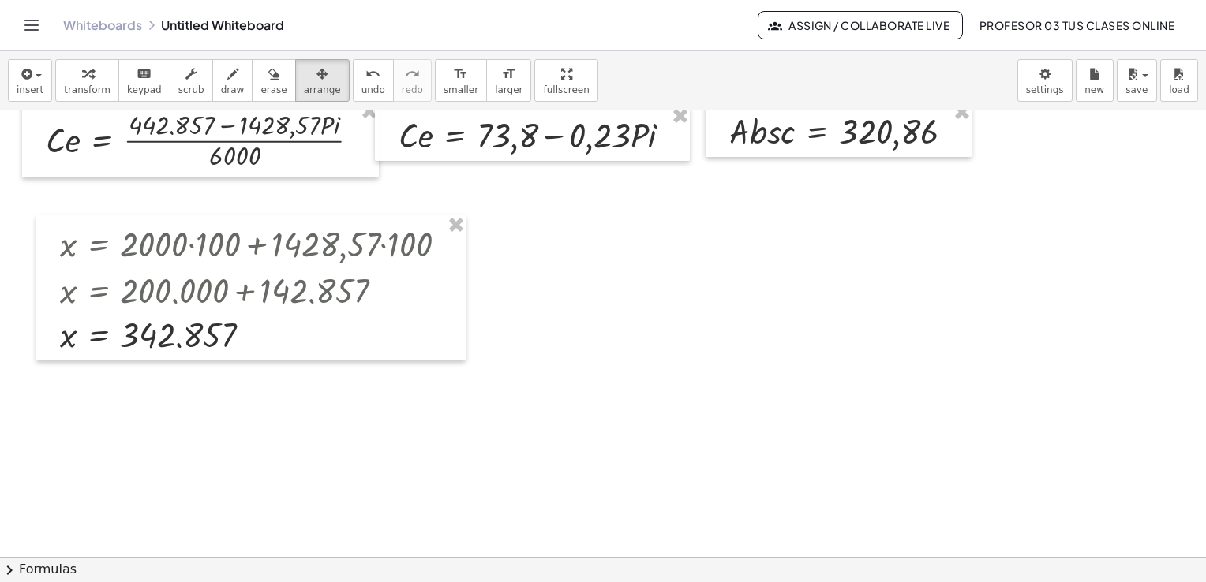
scroll to position [2686, 0]
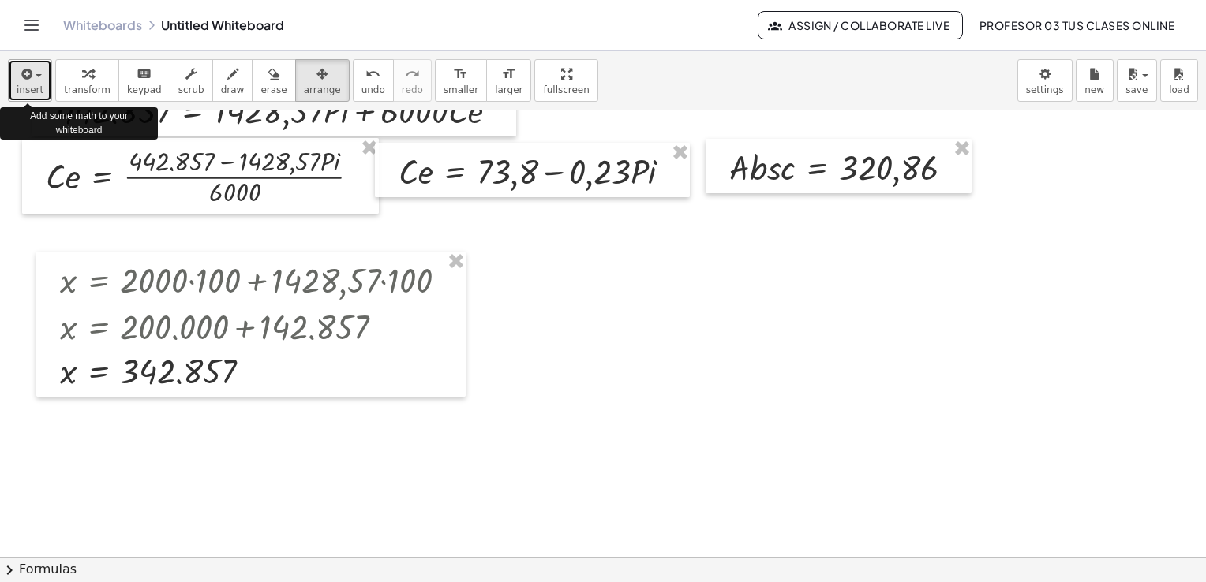
click at [32, 84] on span "insert" at bounding box center [30, 89] width 27 height 11
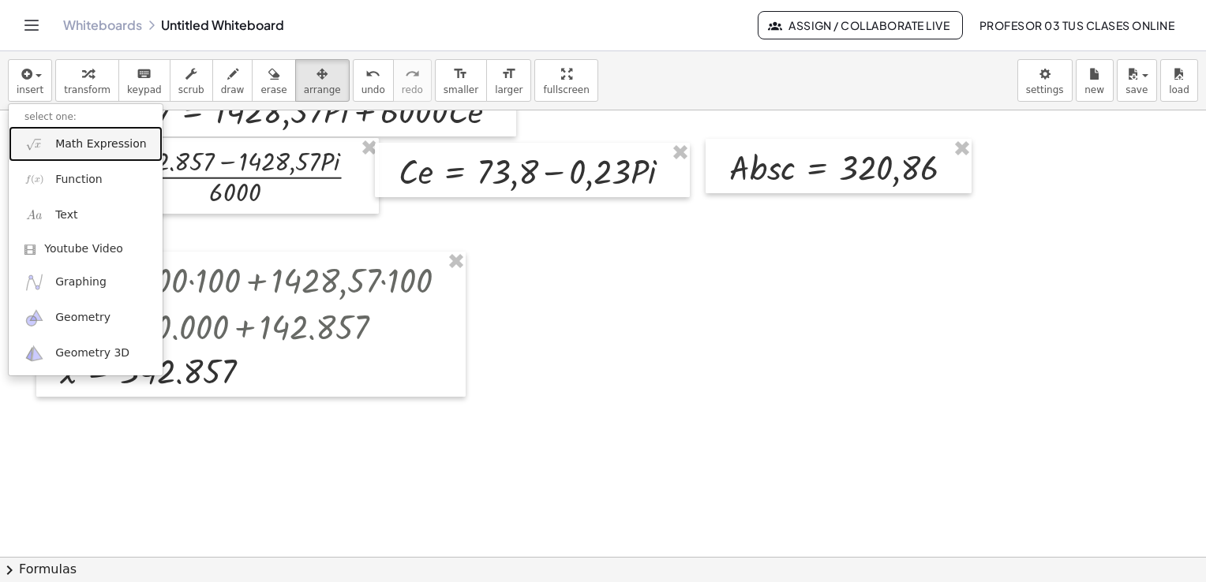
click at [71, 158] on link "Math Expression" at bounding box center [86, 144] width 154 height 36
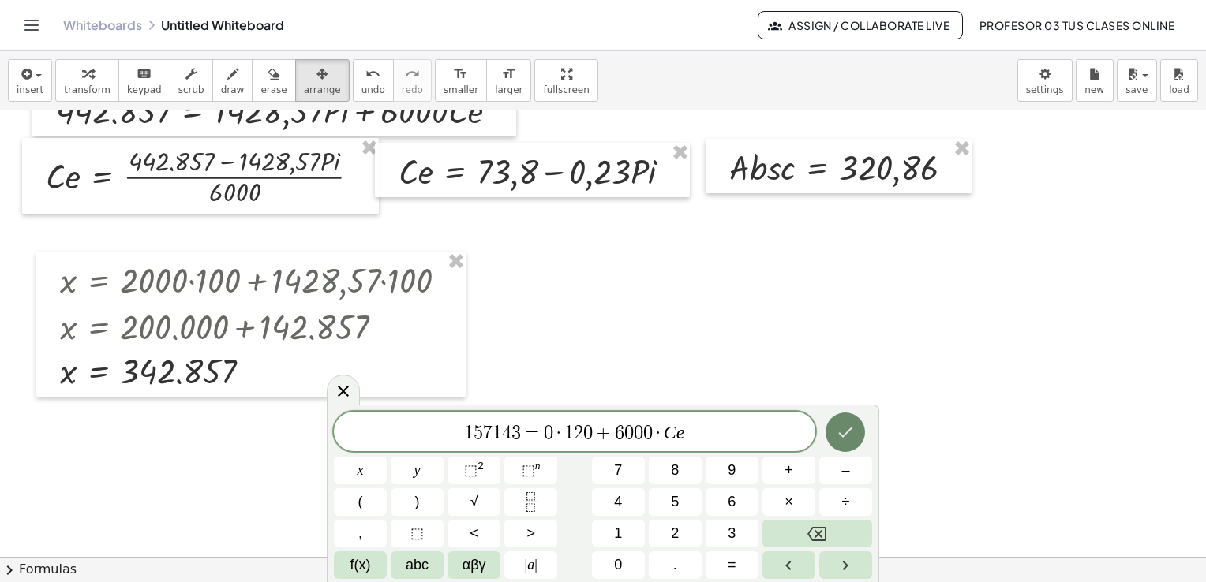
click at [846, 428] on icon "Done" at bounding box center [845, 432] width 19 height 19
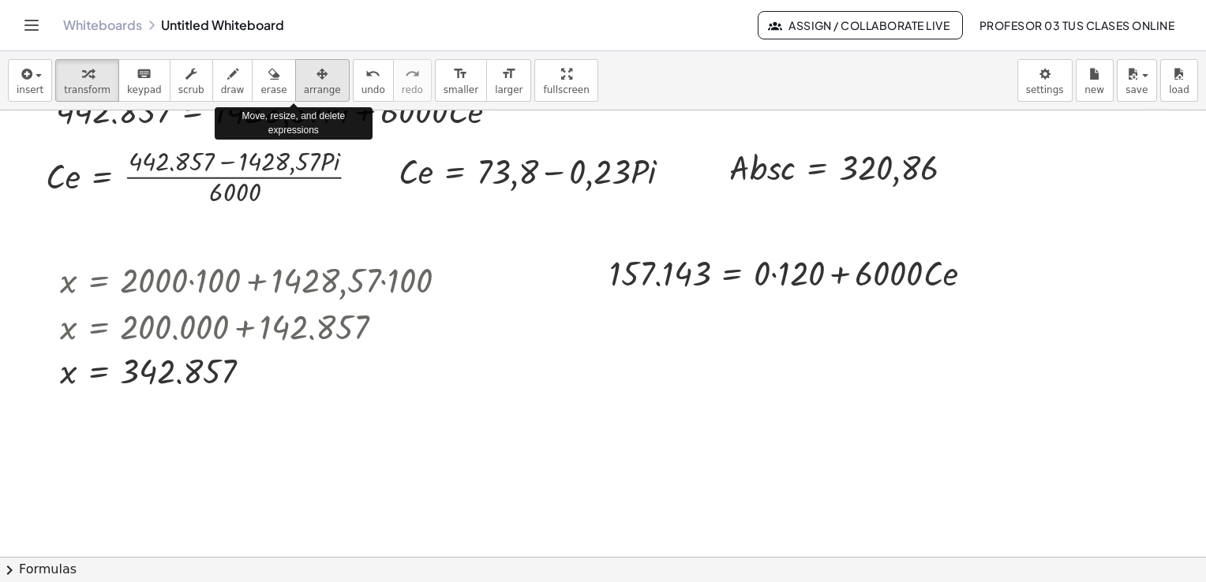
click at [304, 78] on div "button" at bounding box center [322, 73] width 37 height 19
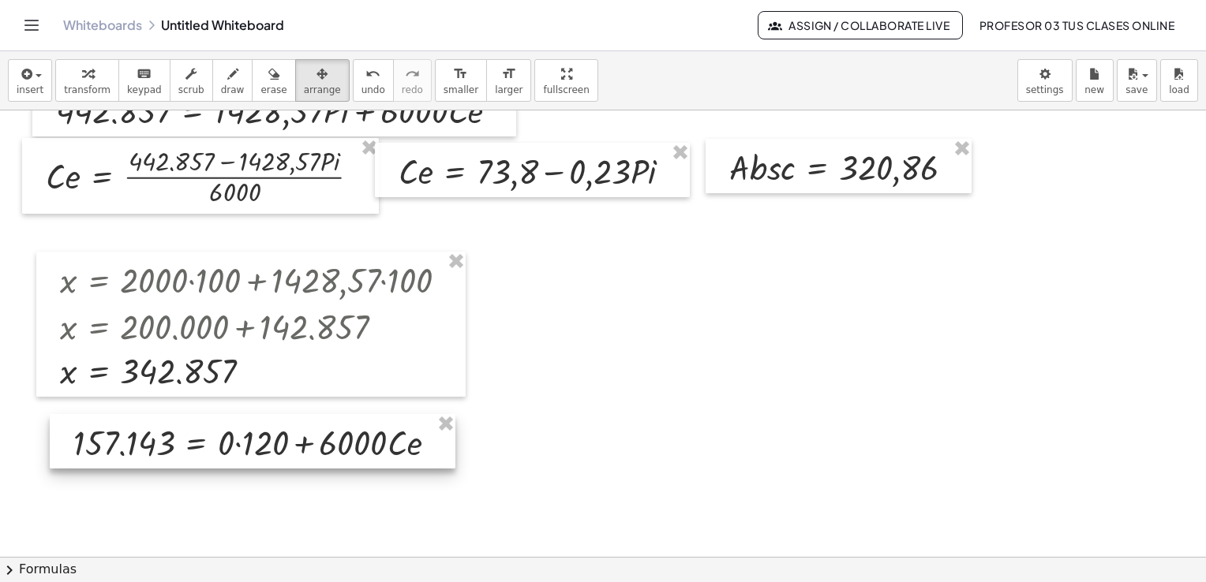
drag, startPoint x: 807, startPoint y: 279, endPoint x: 271, endPoint y: 449, distance: 562.8
click at [271, 449] on div at bounding box center [253, 441] width 406 height 54
click at [82, 80] on icon "button" at bounding box center [87, 74] width 11 height 19
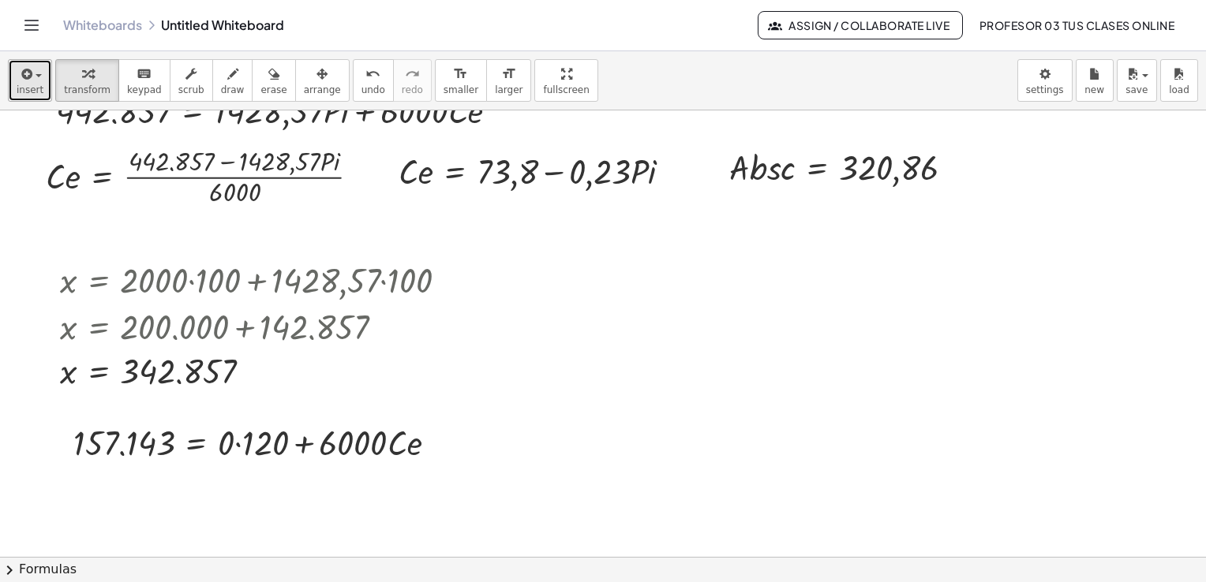
click at [27, 76] on icon "button" at bounding box center [25, 74] width 14 height 19
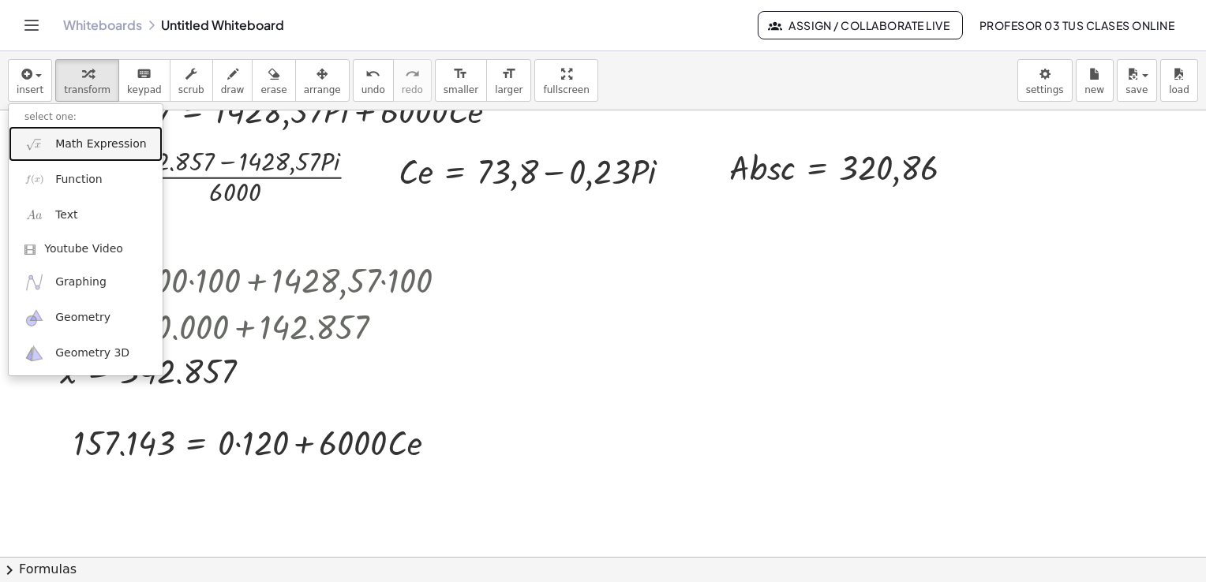
click at [74, 137] on span "Math Expression" at bounding box center [100, 145] width 91 height 16
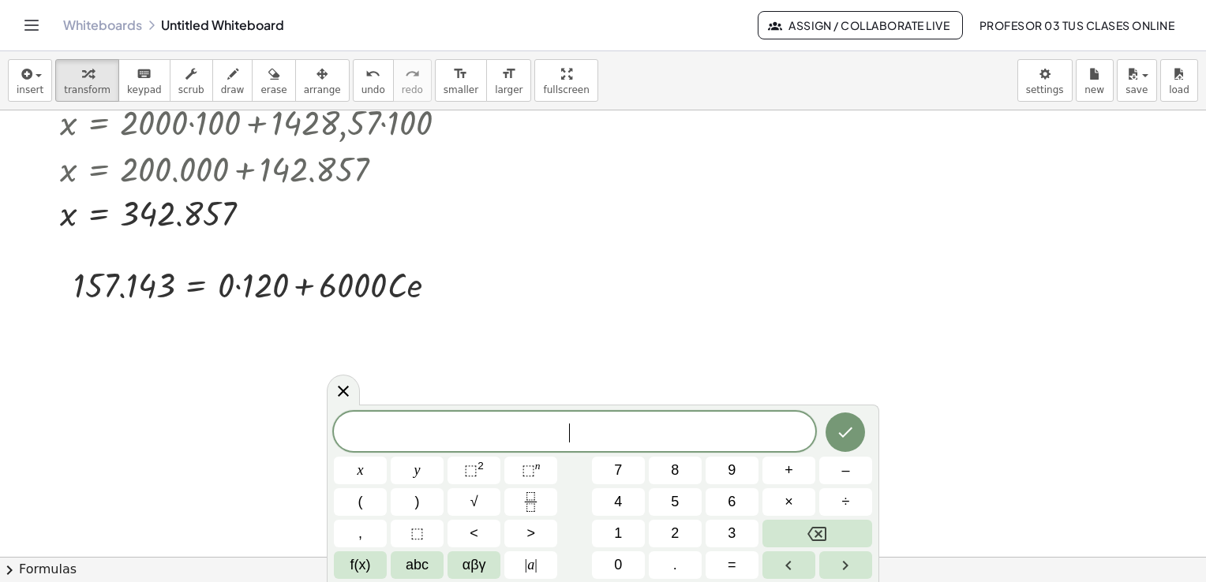
scroll to position [2922, 0]
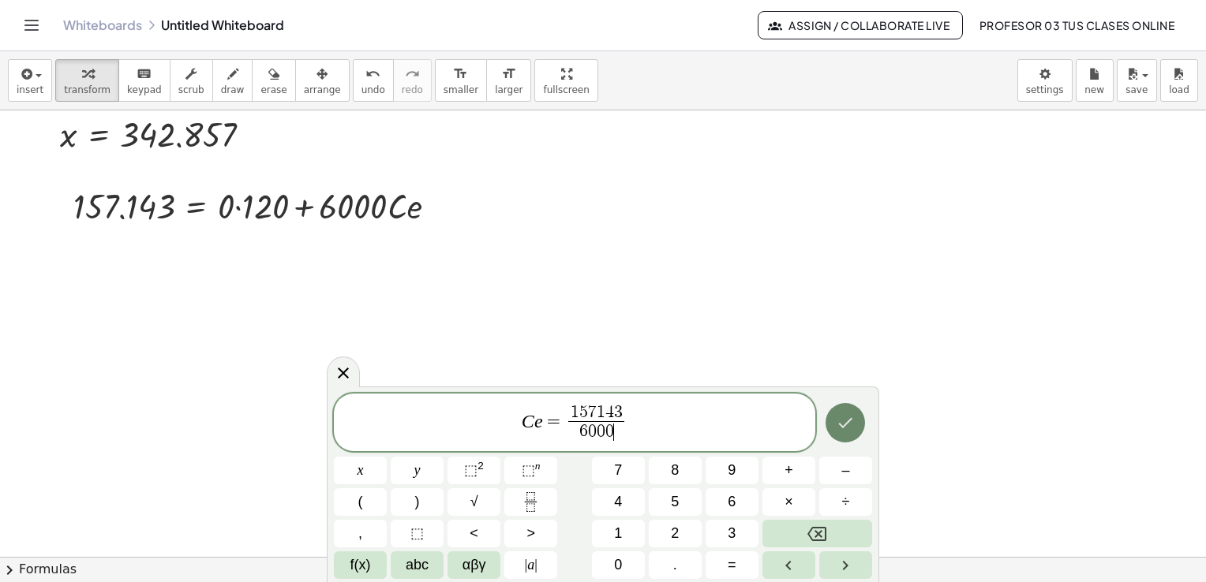
click at [850, 425] on icon "Done" at bounding box center [845, 423] width 19 height 19
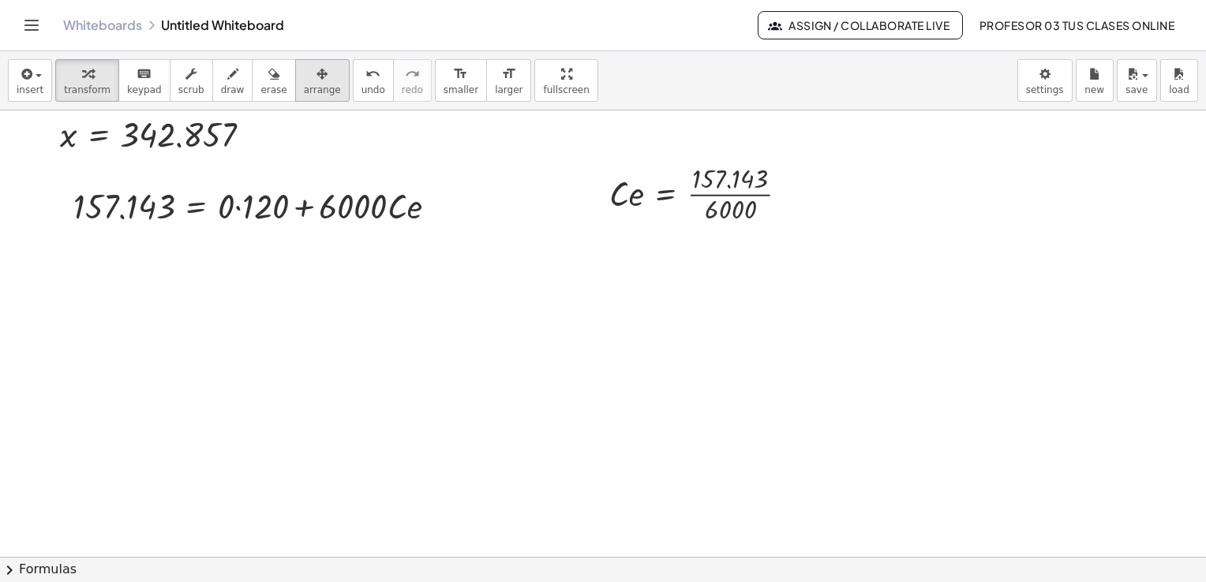
click at [304, 84] on span "arrange" at bounding box center [322, 89] width 37 height 11
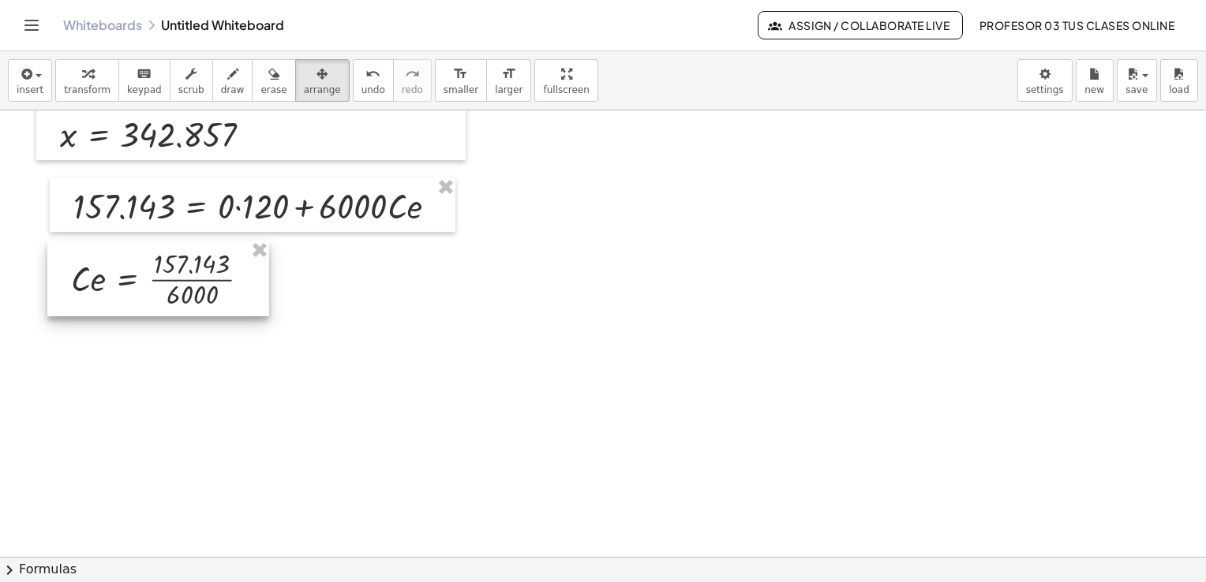
drag, startPoint x: 651, startPoint y: 170, endPoint x: 113, endPoint y: 256, distance: 544.9
click at [113, 256] on div at bounding box center [158, 279] width 222 height 76
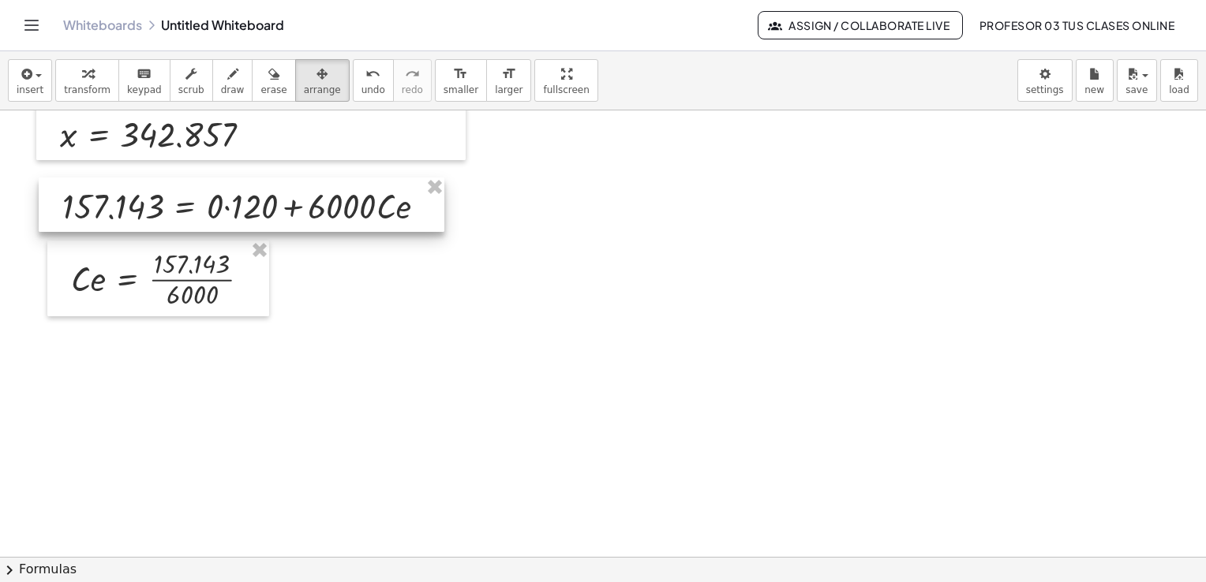
drag, startPoint x: 170, startPoint y: 195, endPoint x: 158, endPoint y: 195, distance: 12.6
click at [158, 195] on div at bounding box center [242, 205] width 406 height 54
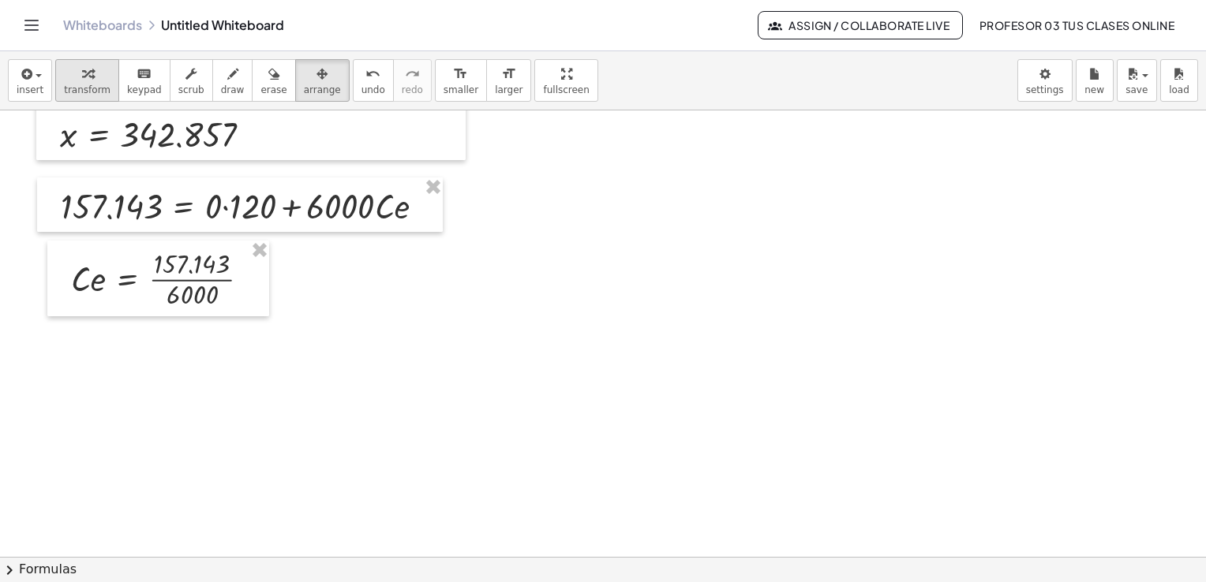
click at [66, 84] on span "transform" at bounding box center [87, 89] width 47 height 11
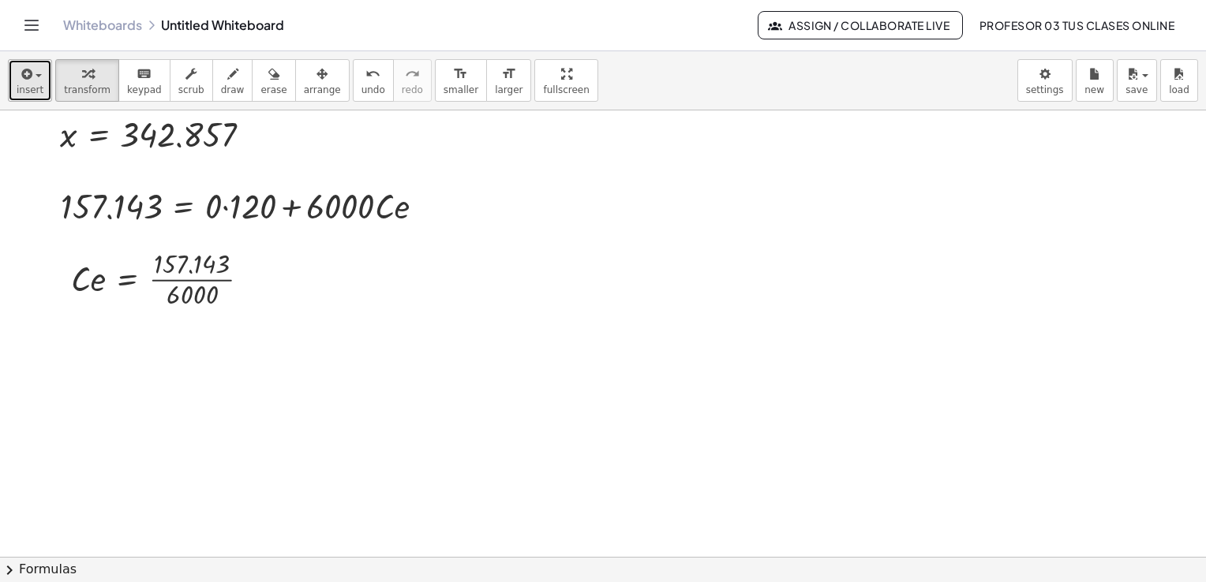
click at [32, 71] on span "button" at bounding box center [33, 75] width 3 height 11
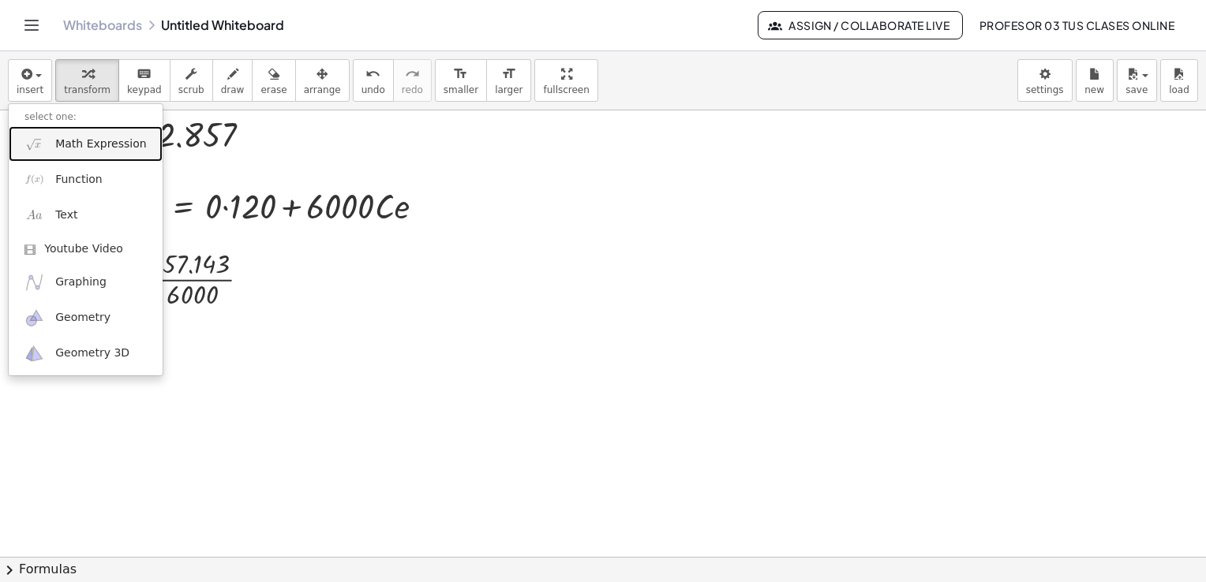
click at [69, 144] on span "Math Expression" at bounding box center [100, 145] width 91 height 16
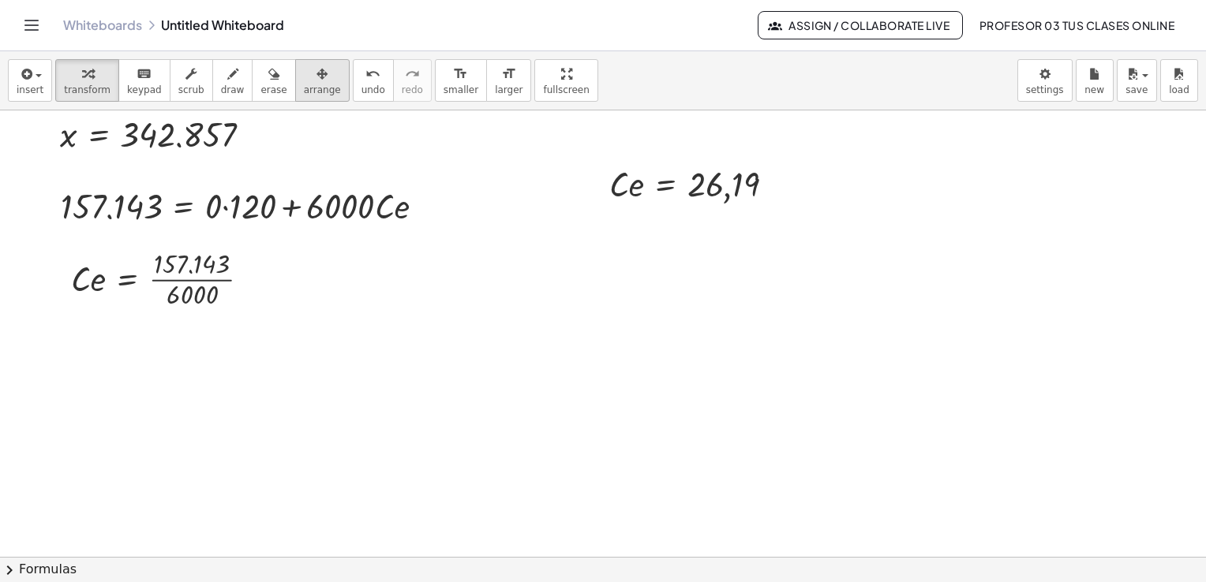
click at [304, 86] on span "arrange" at bounding box center [322, 89] width 37 height 11
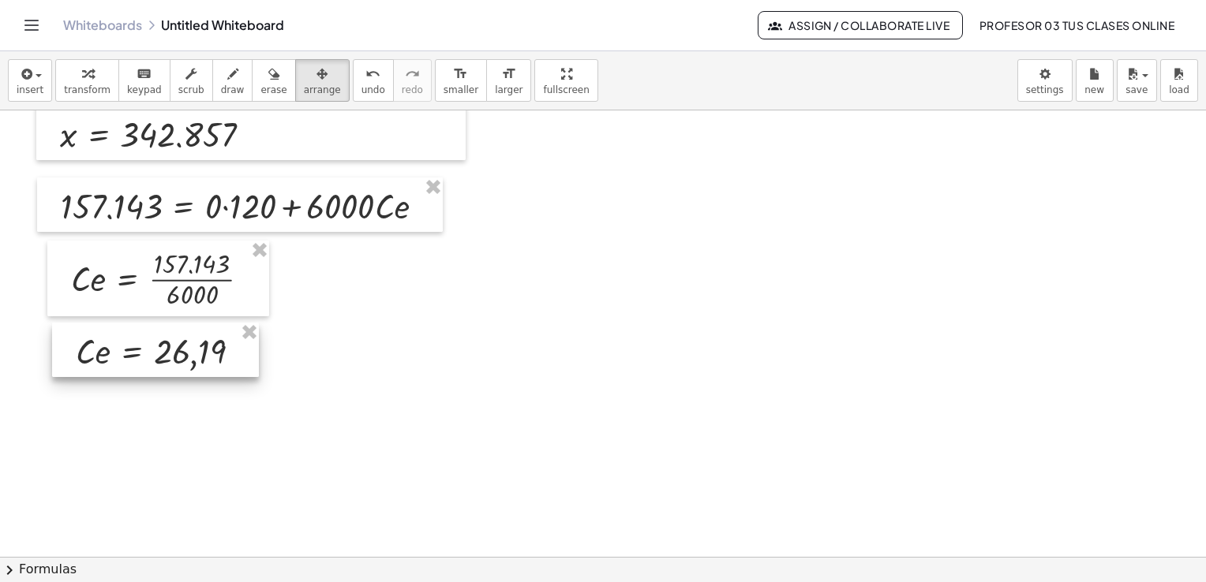
drag, startPoint x: 613, startPoint y: 221, endPoint x: 106, endPoint y: 358, distance: 525.7
click at [106, 358] on div at bounding box center [155, 350] width 207 height 54
click at [85, 88] on span "transform" at bounding box center [87, 89] width 47 height 11
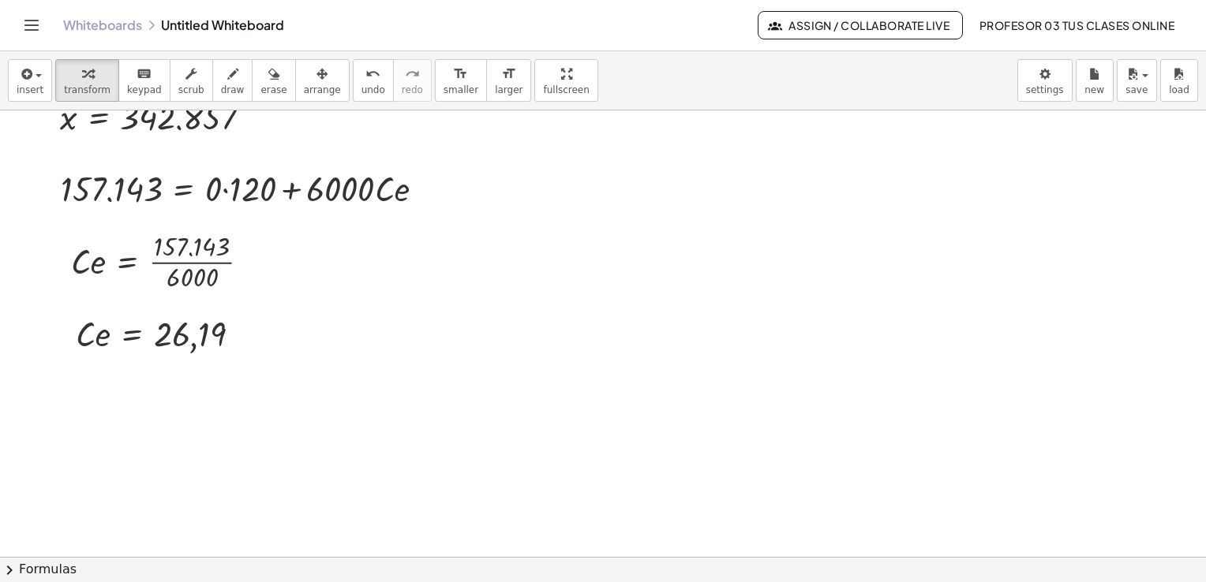
scroll to position [3001, 0]
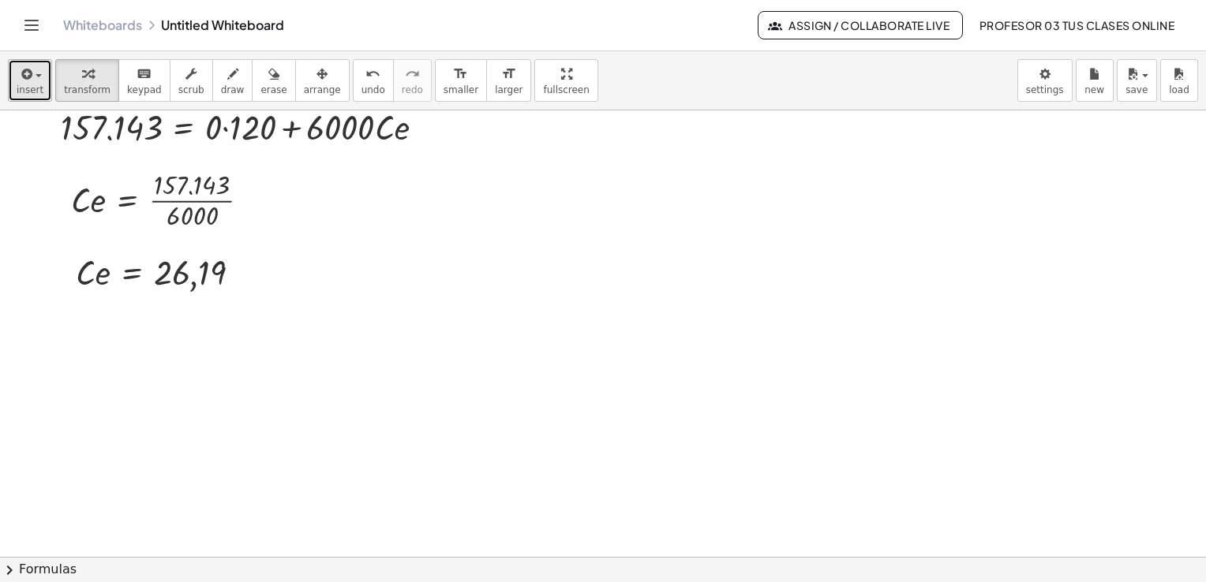
click at [32, 75] on span "button" at bounding box center [33, 75] width 3 height 11
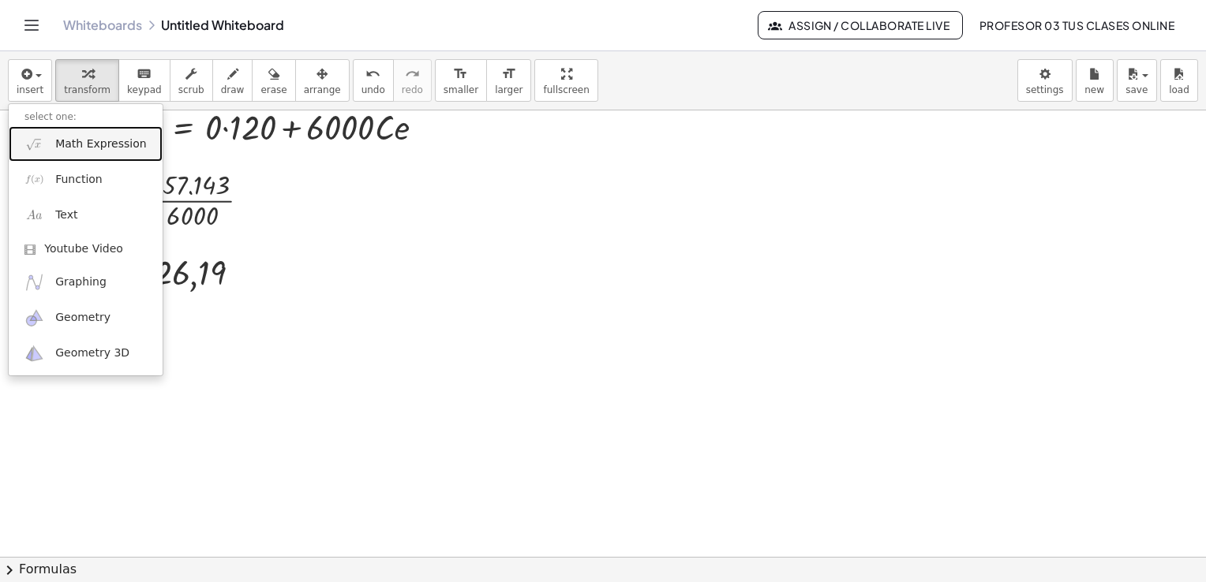
click at [69, 141] on span "Math Expression" at bounding box center [100, 145] width 91 height 16
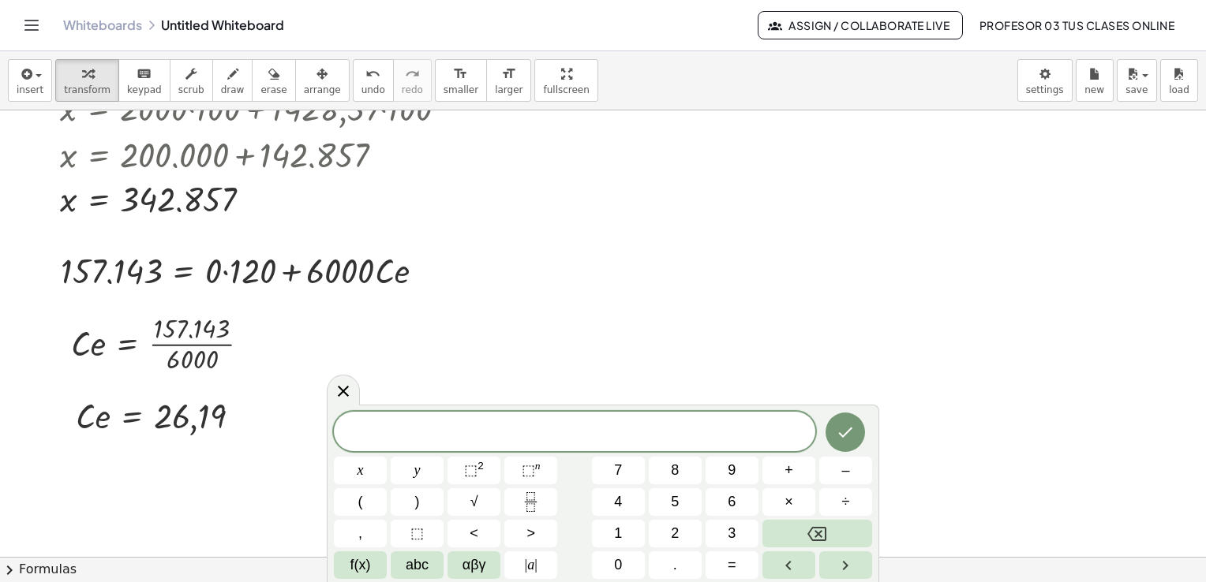
scroll to position [2843, 0]
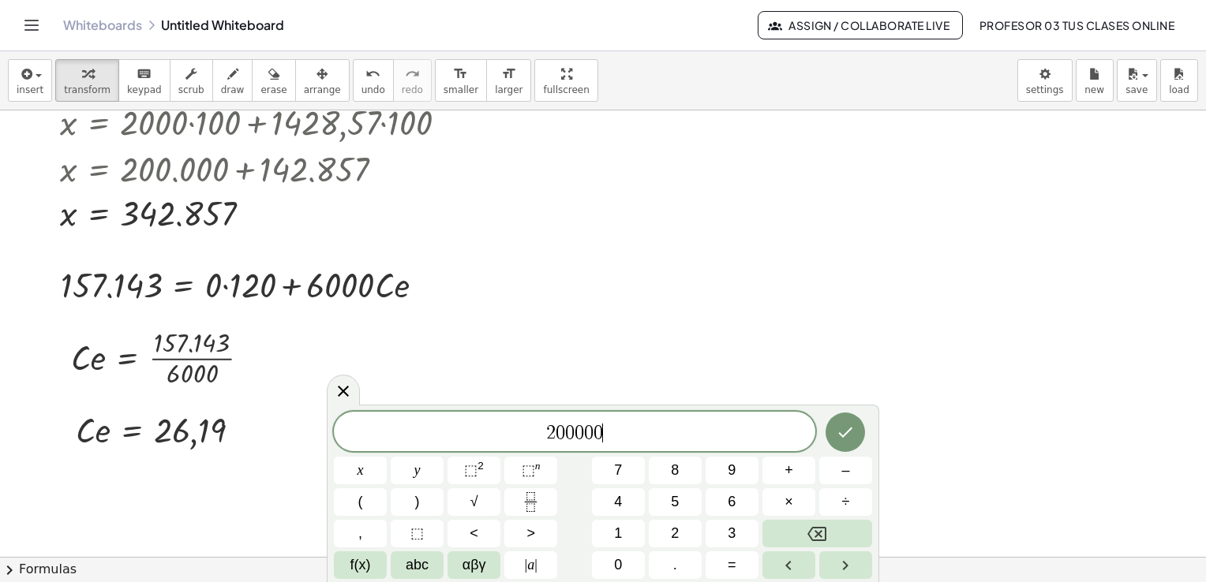
drag, startPoint x: 1205, startPoint y: 204, endPoint x: 714, endPoint y: 431, distance: 540.6
click at [714, 431] on span "2 0 0 0 0 0 ​" at bounding box center [574, 433] width 481 height 22
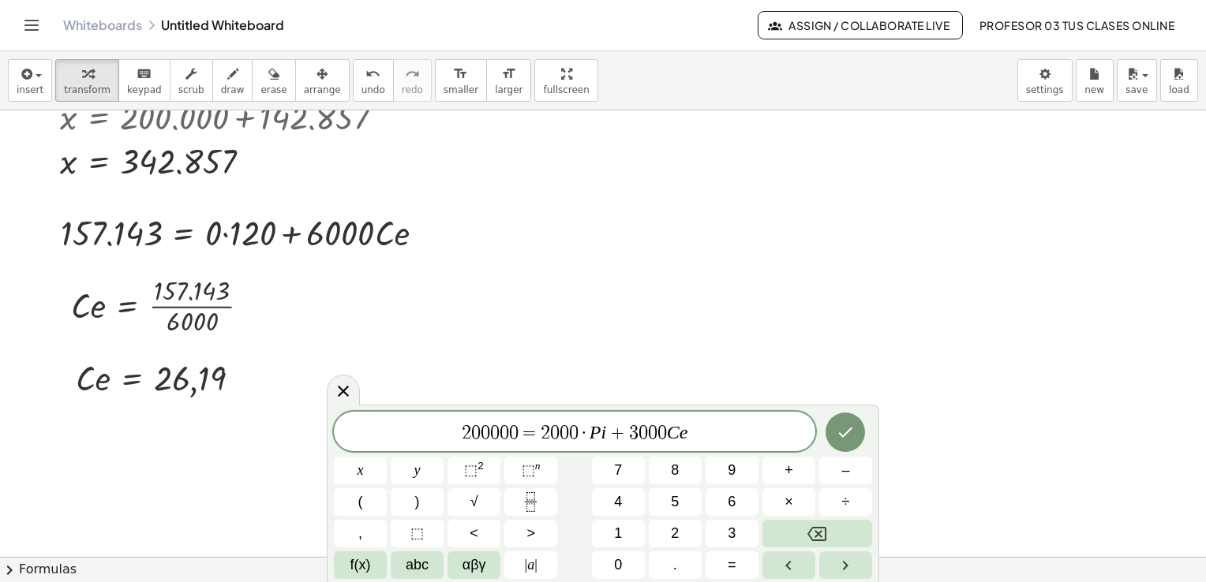
scroll to position [3001, 0]
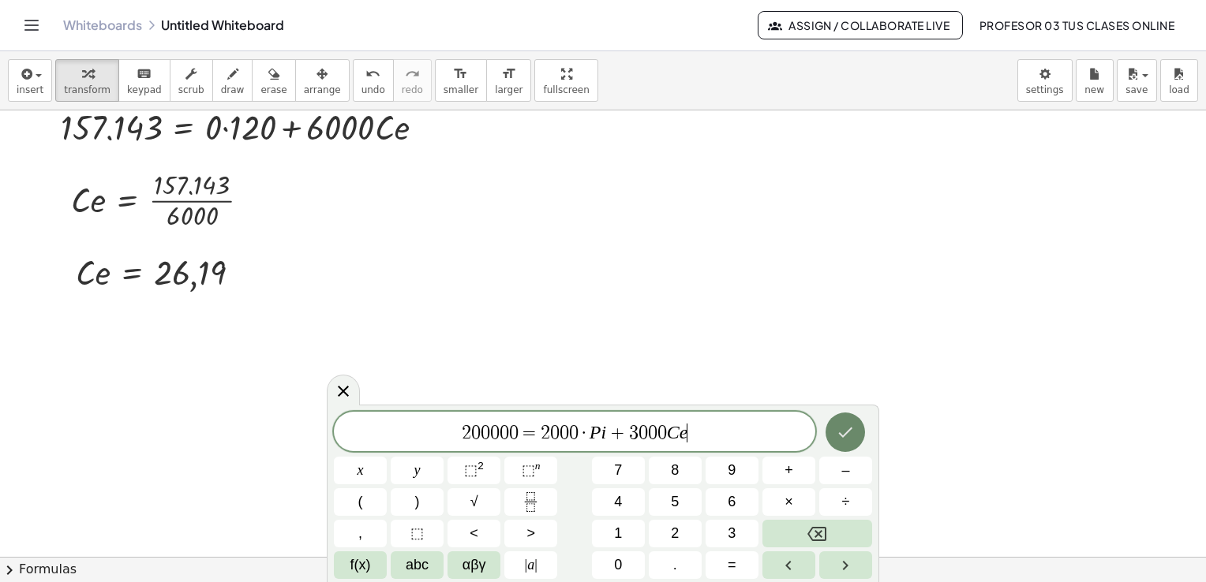
click at [846, 427] on icon "Done" at bounding box center [845, 432] width 19 height 19
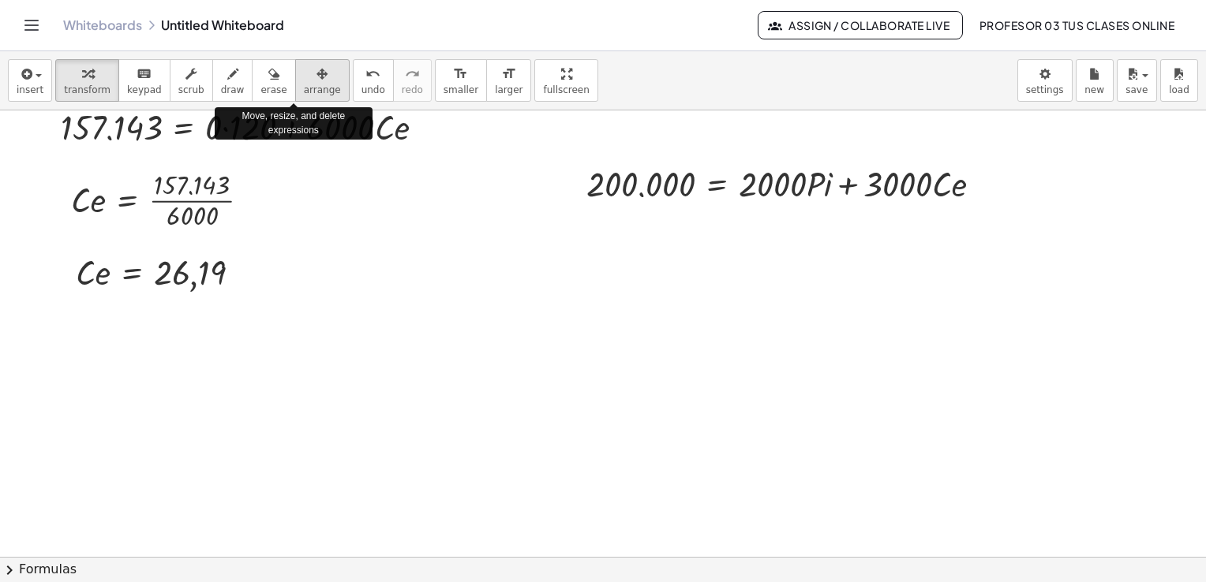
drag, startPoint x: 287, startPoint y: 77, endPoint x: 576, endPoint y: 146, distance: 297.1
click at [316, 76] on icon "button" at bounding box center [321, 74] width 11 height 19
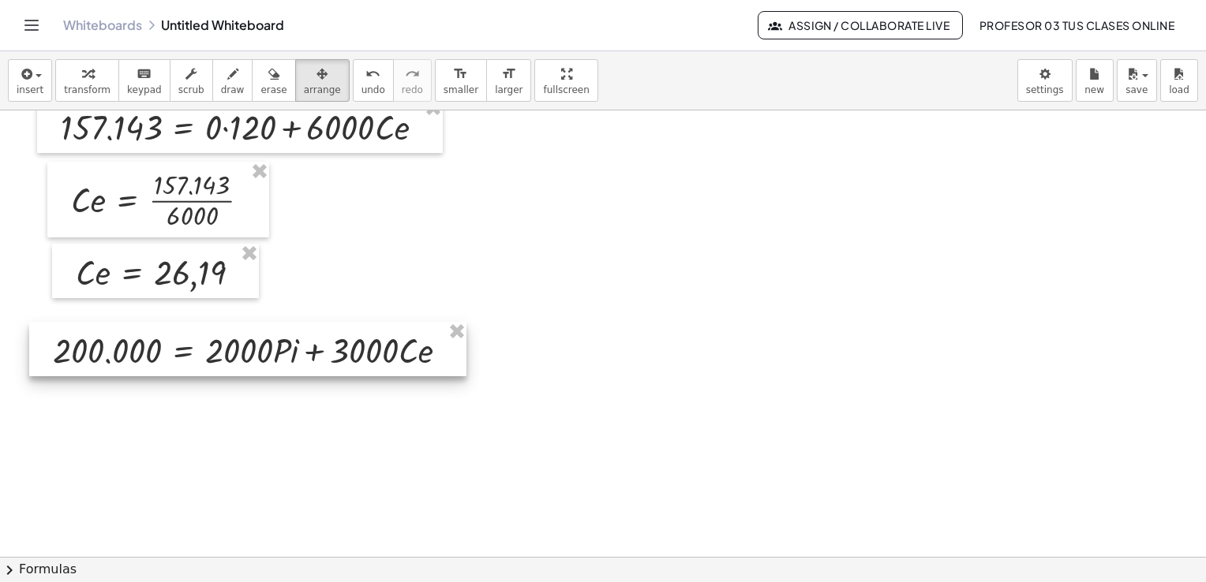
drag, startPoint x: 692, startPoint y: 188, endPoint x: 164, endPoint y: 354, distance: 553.6
click at [164, 354] on div at bounding box center [247, 349] width 437 height 54
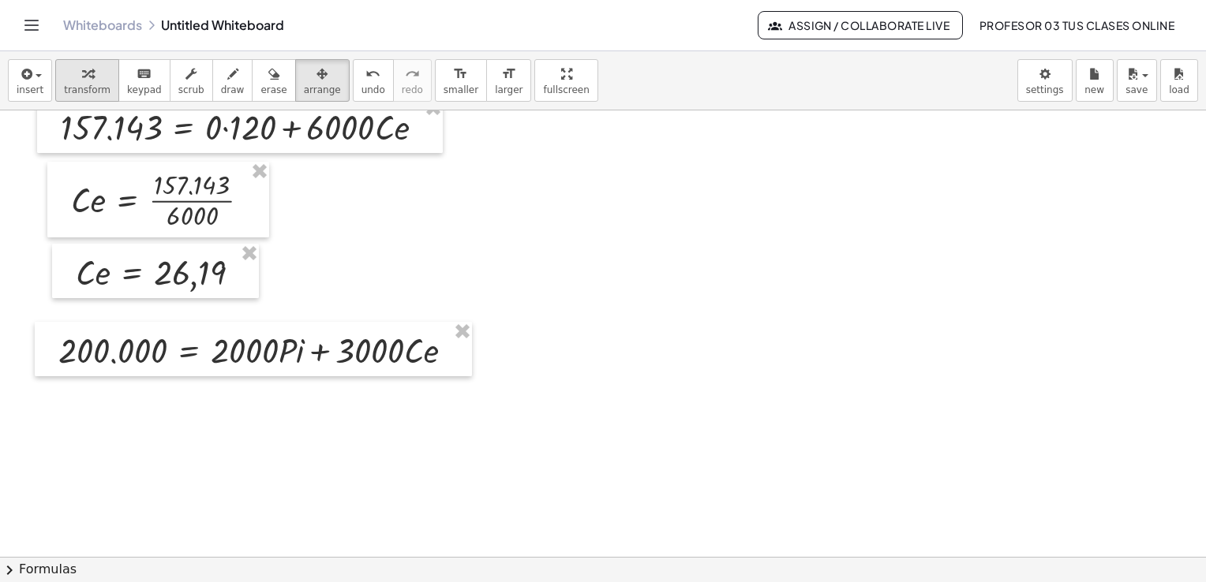
click at [82, 83] on icon "button" at bounding box center [87, 74] width 11 height 19
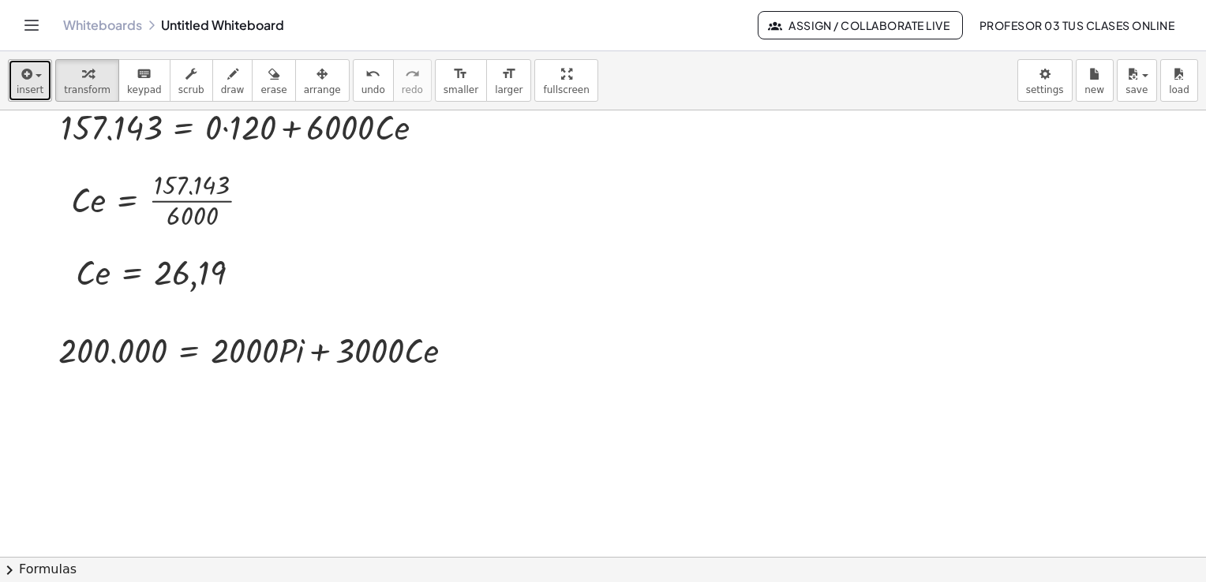
click at [28, 82] on icon "button" at bounding box center [25, 74] width 14 height 19
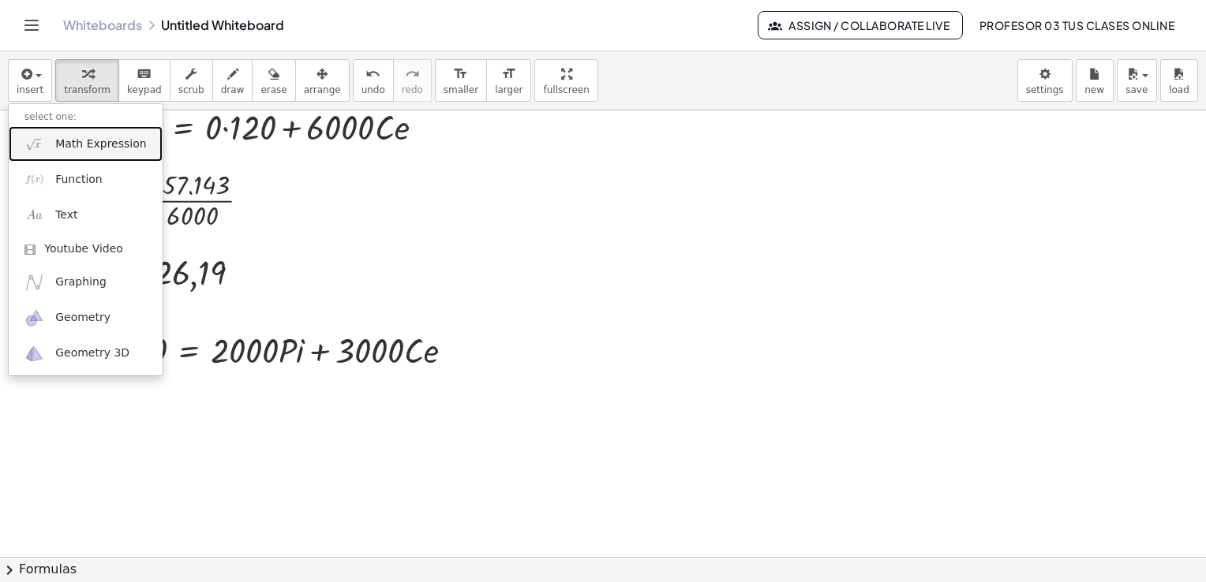
click at [61, 140] on span "Math Expression" at bounding box center [100, 145] width 91 height 16
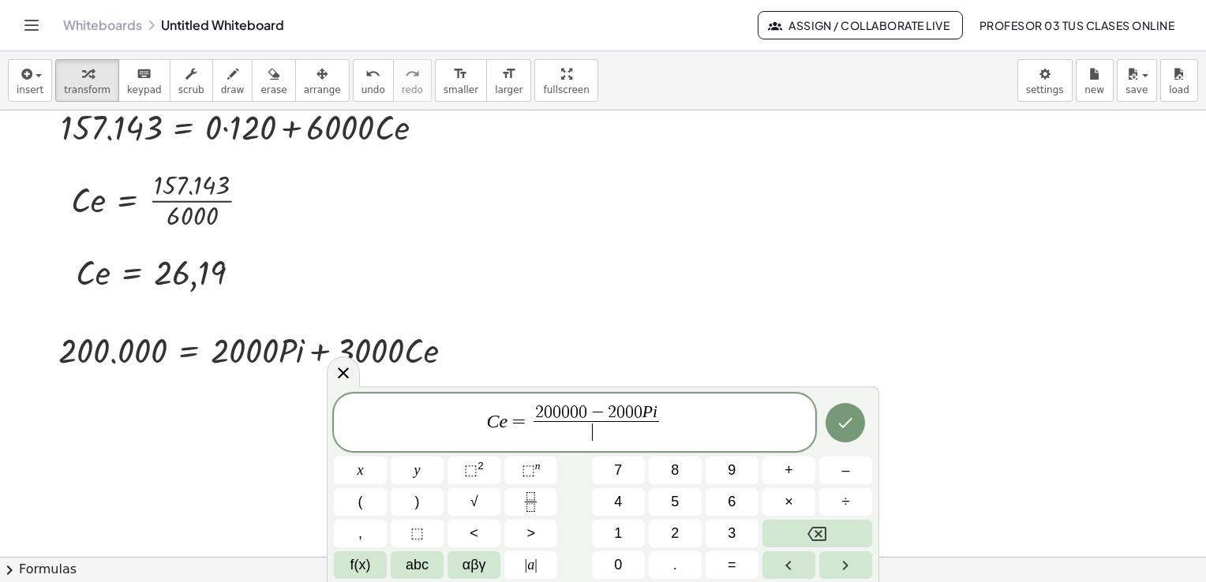
scroll to position [3080, 0]
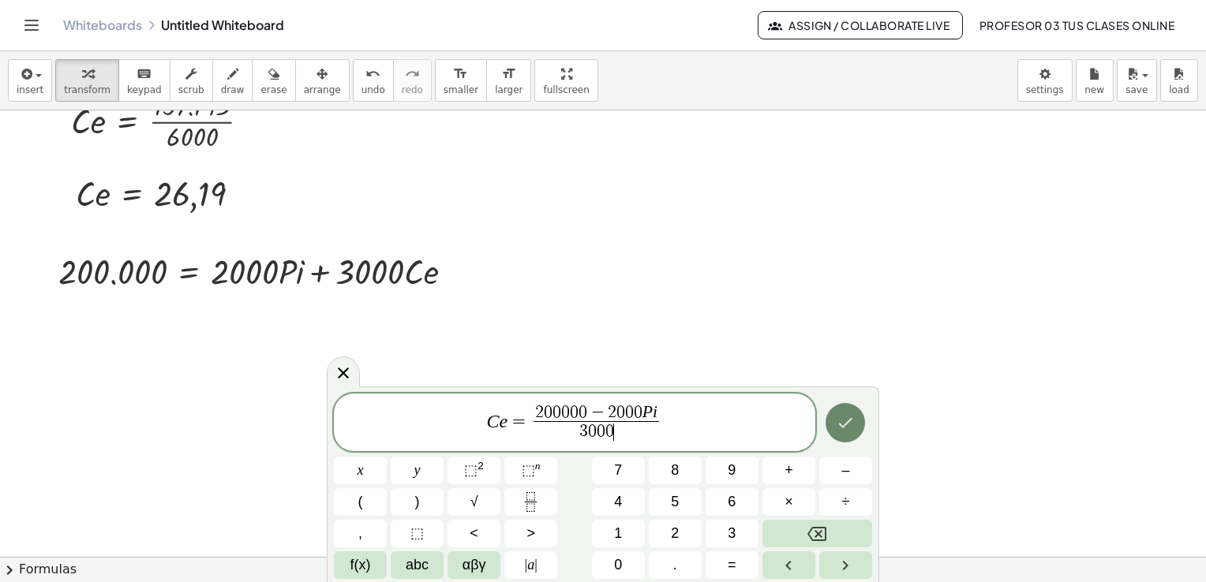
click at [842, 426] on icon "Done" at bounding box center [846, 423] width 14 height 10
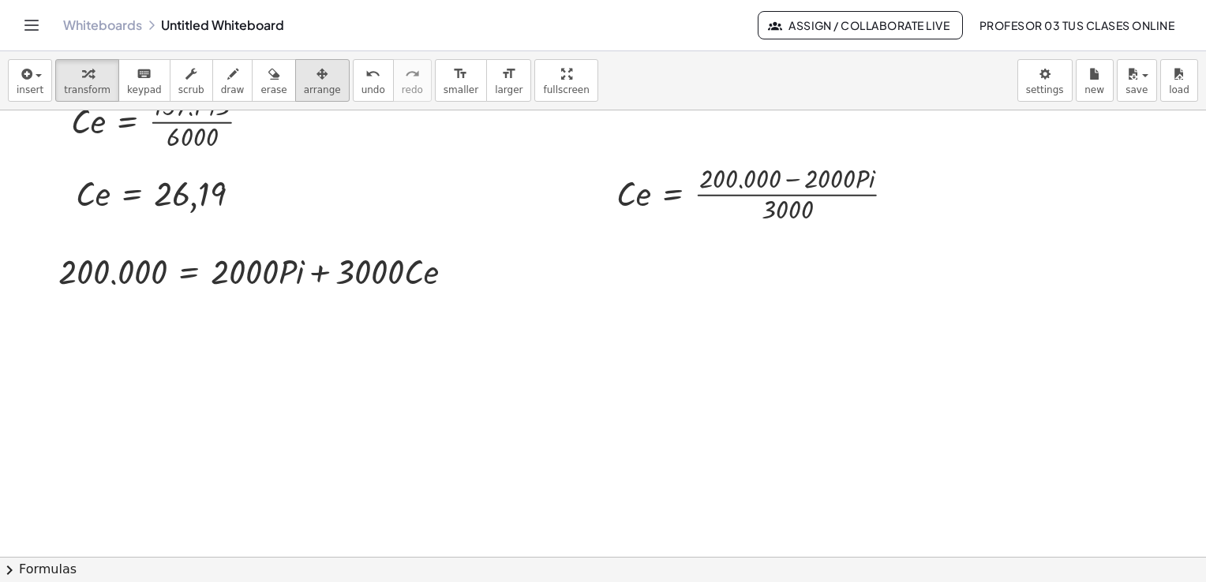
click at [316, 80] on icon "button" at bounding box center [321, 74] width 11 height 19
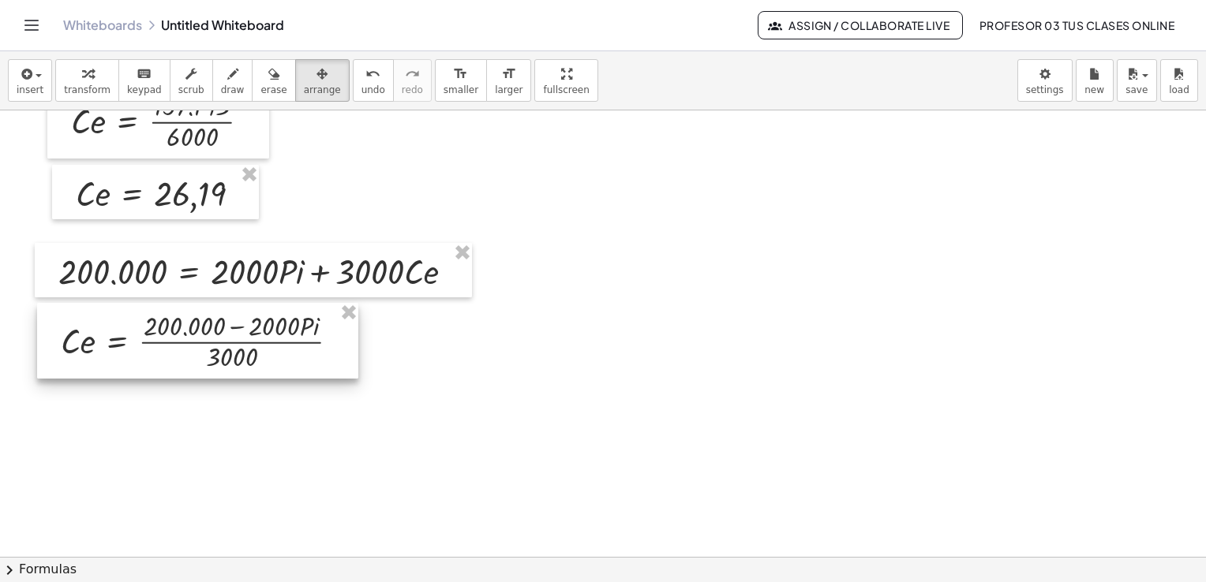
drag, startPoint x: 682, startPoint y: 172, endPoint x: 127, endPoint y: 320, distance: 574.1
click at [127, 320] on div at bounding box center [197, 341] width 321 height 76
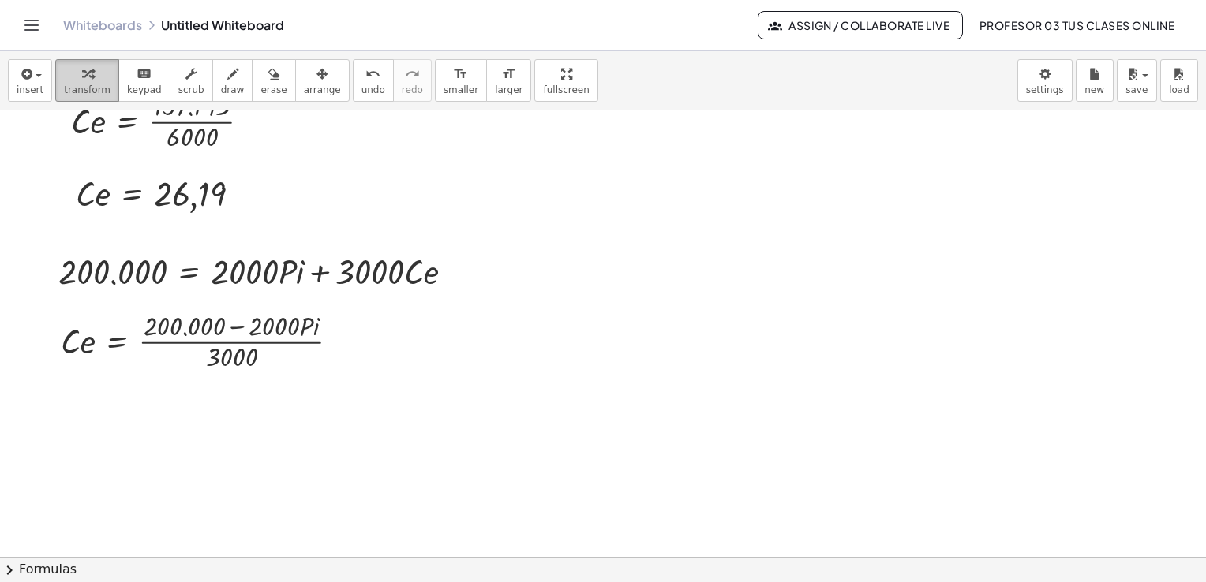
click at [77, 87] on span "transform" at bounding box center [87, 89] width 47 height 11
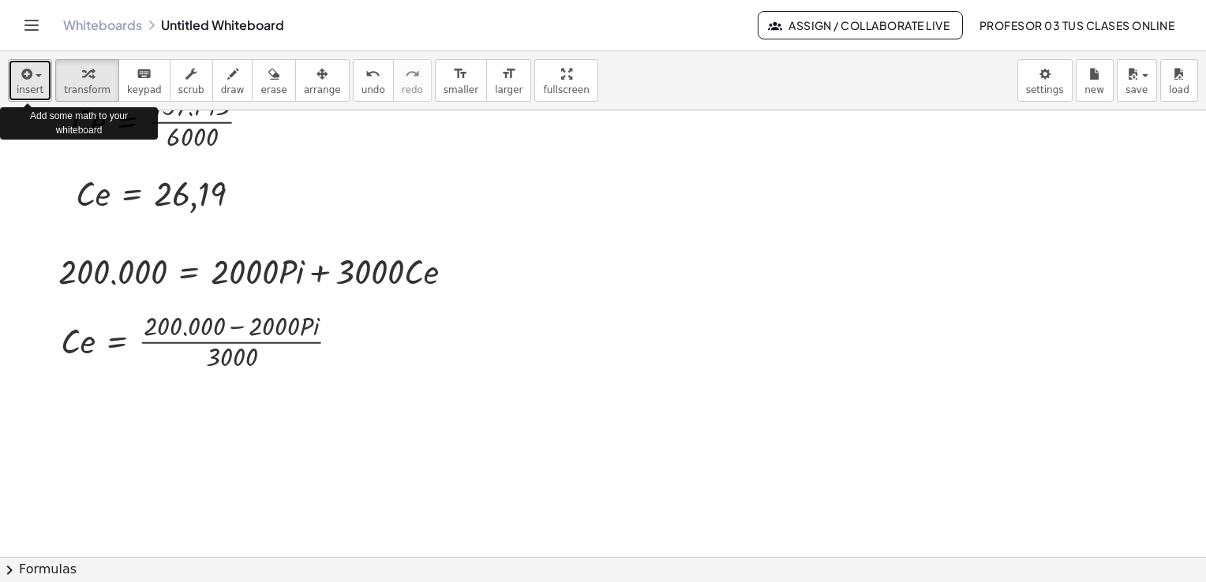
click at [37, 87] on span "insert" at bounding box center [30, 89] width 27 height 11
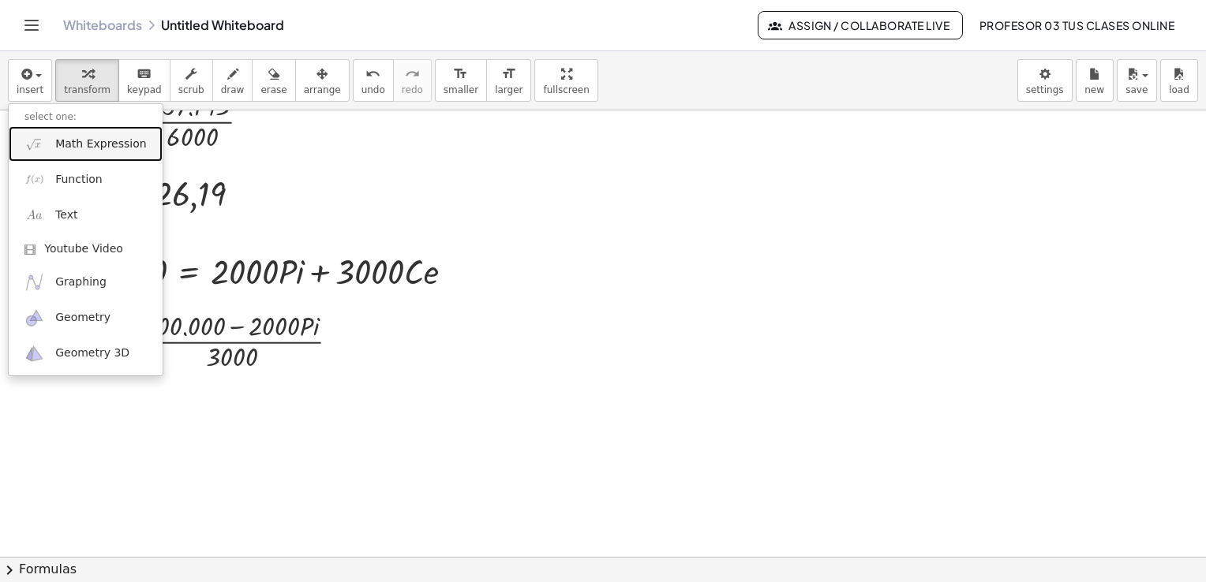
click at [104, 154] on link "Math Expression" at bounding box center [86, 144] width 154 height 36
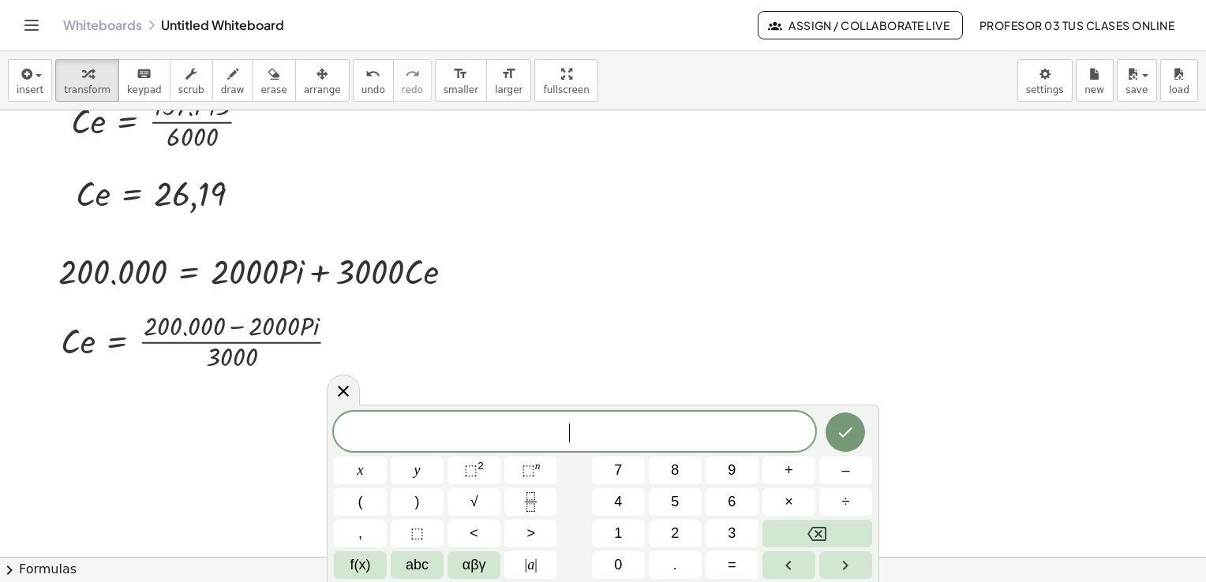
click at [506, 435] on span "​" at bounding box center [574, 433] width 481 height 22
click at [672, 441] on span "C e = 6 6 . 6 6 −" at bounding box center [574, 433] width 481 height 22
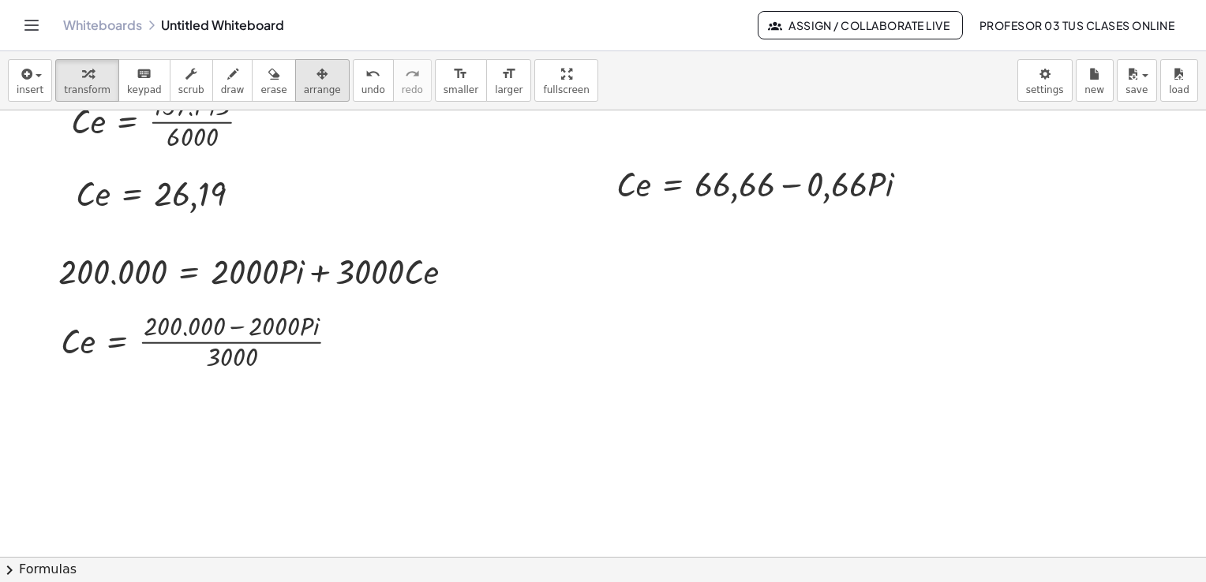
click at [306, 88] on span "arrange" at bounding box center [322, 89] width 37 height 11
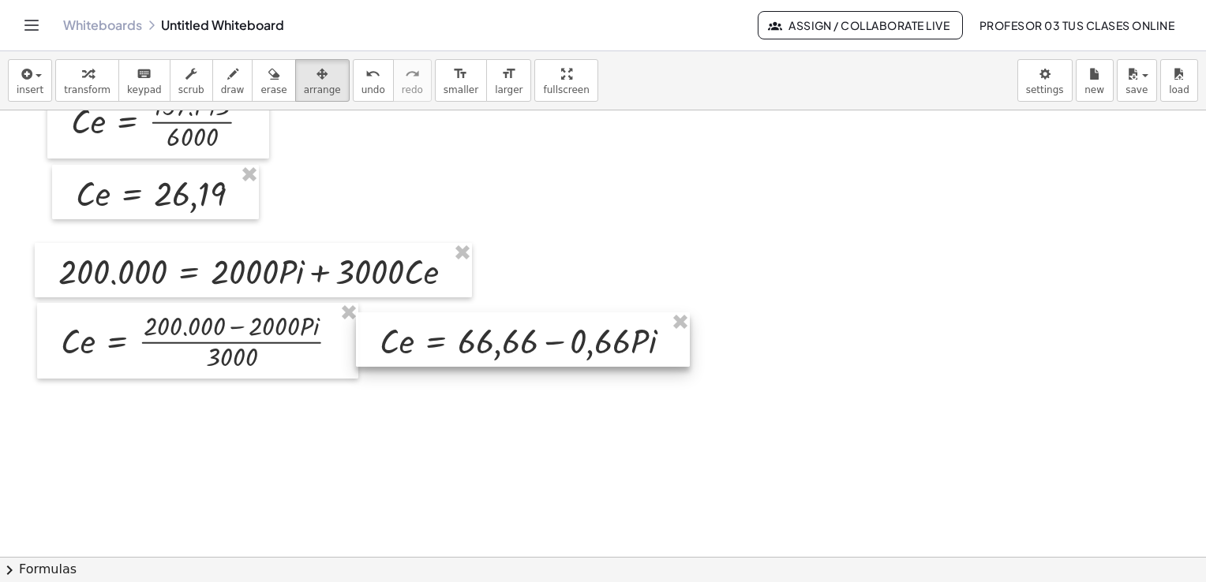
drag, startPoint x: 690, startPoint y: 163, endPoint x: 453, endPoint y: 320, distance: 284.1
click at [453, 320] on div at bounding box center [523, 340] width 334 height 54
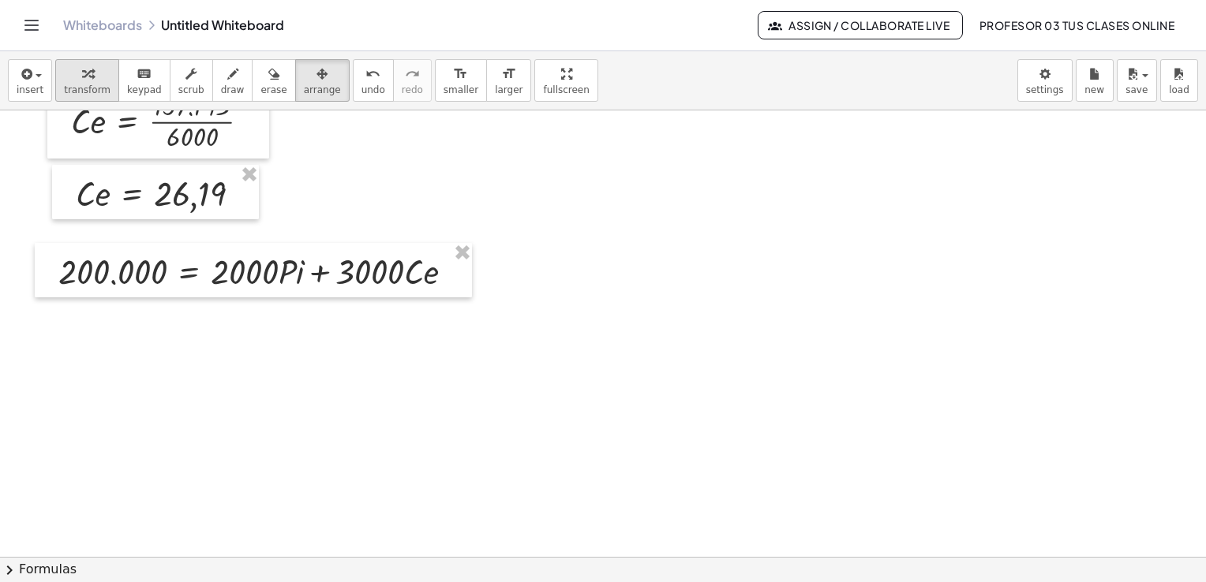
click at [84, 84] on span "transform" at bounding box center [87, 89] width 47 height 11
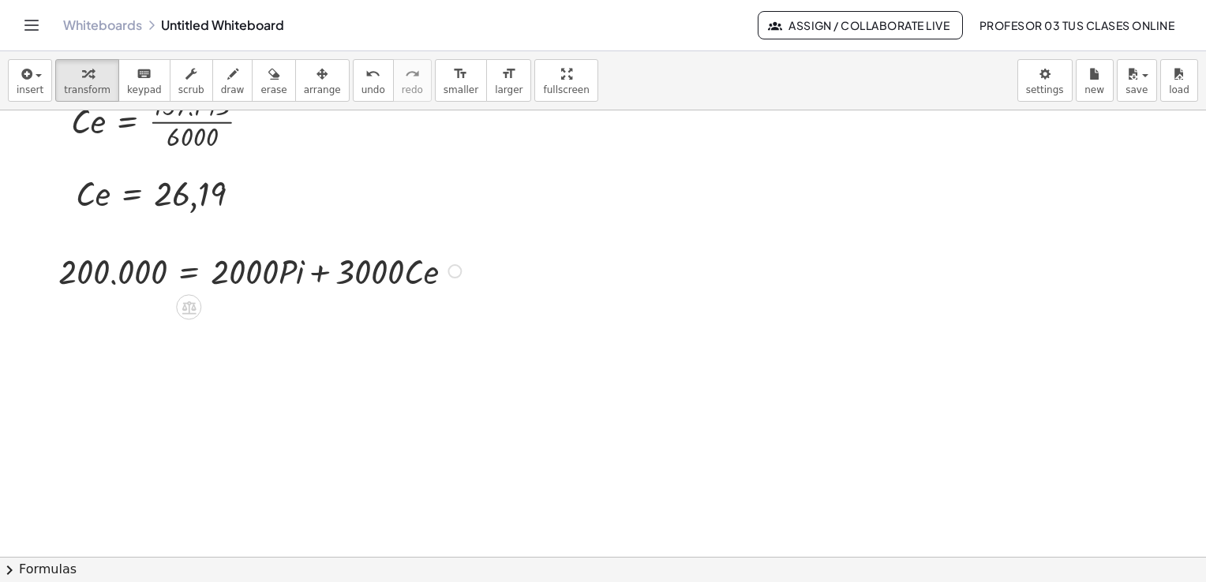
click at [458, 276] on div at bounding box center [454, 271] width 14 height 14
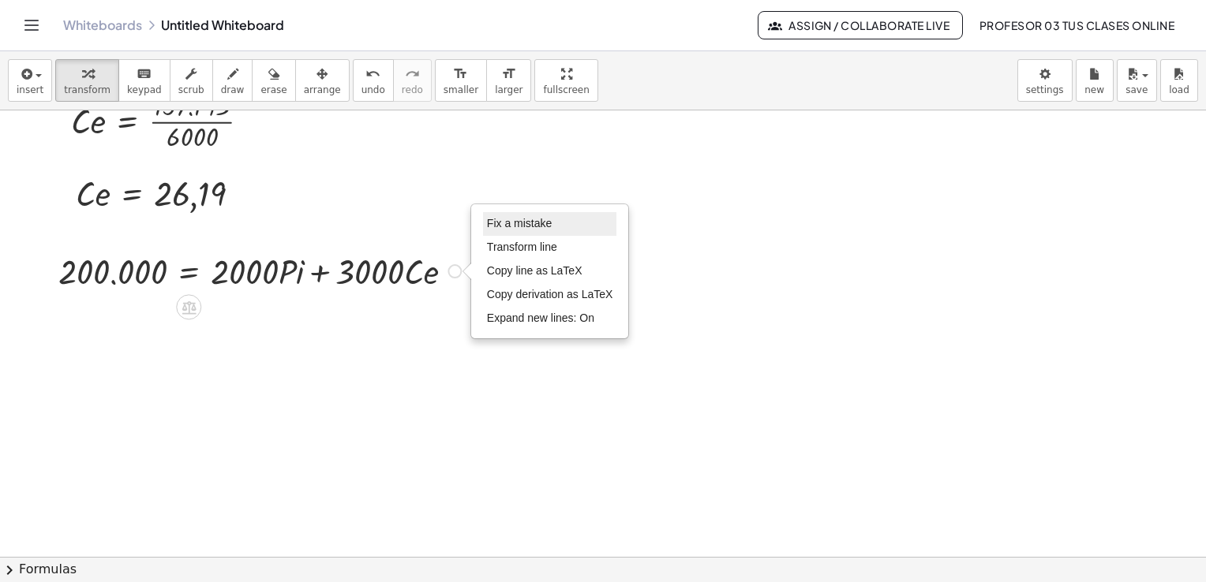
click at [523, 231] on li "Fix a mistake" at bounding box center [550, 224] width 134 height 24
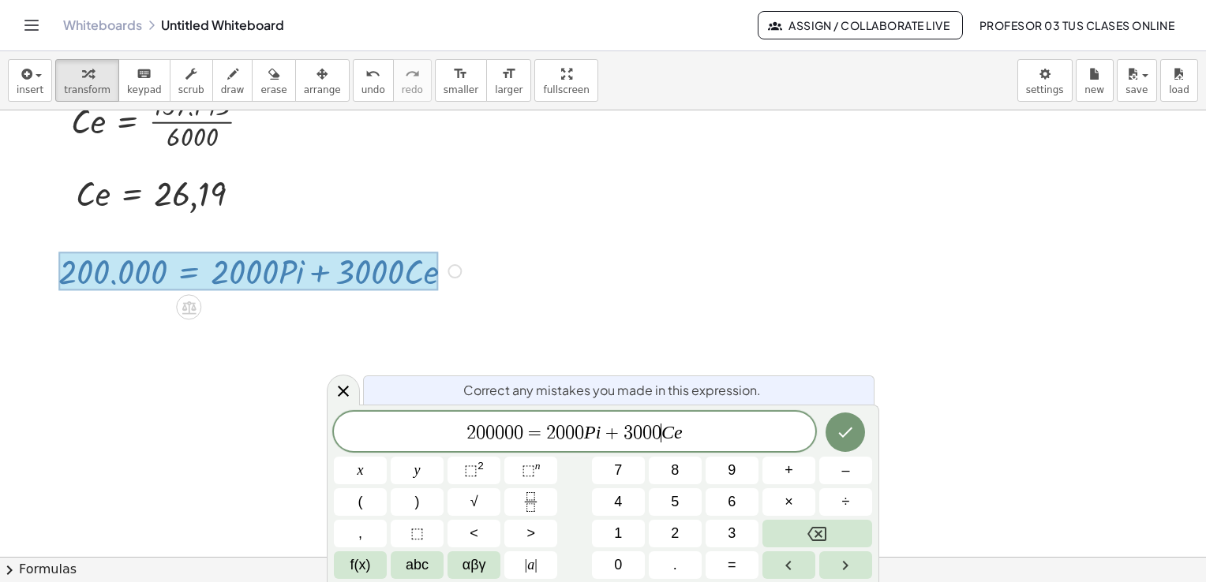
click at [658, 435] on span "0" at bounding box center [656, 433] width 9 height 19
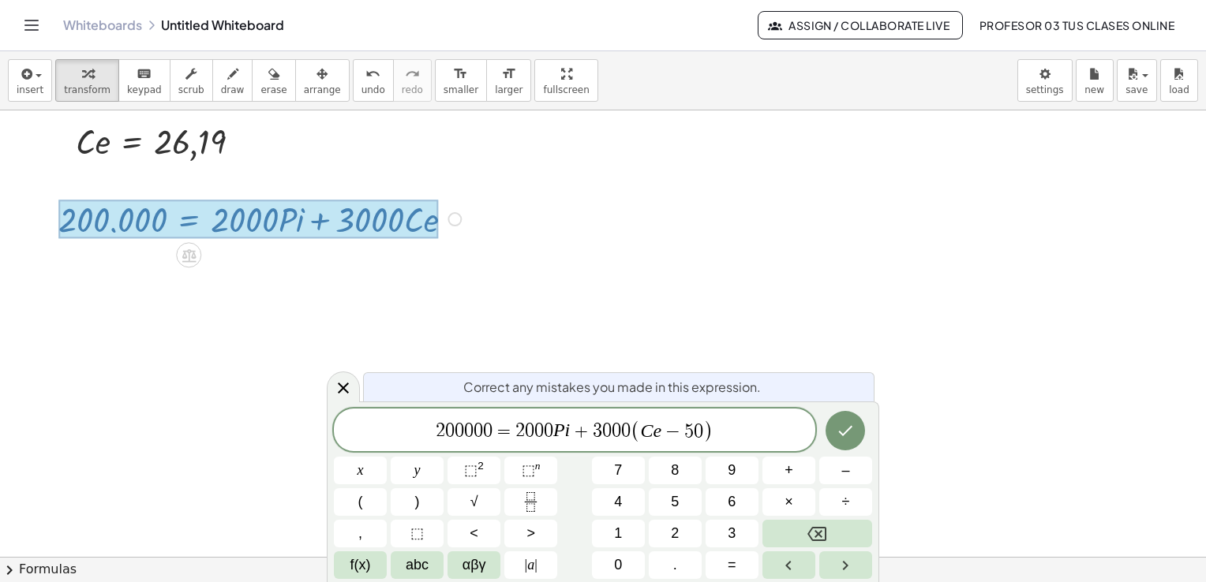
scroll to position [3133, 0]
click at [834, 438] on button "Done" at bounding box center [844, 430] width 39 height 39
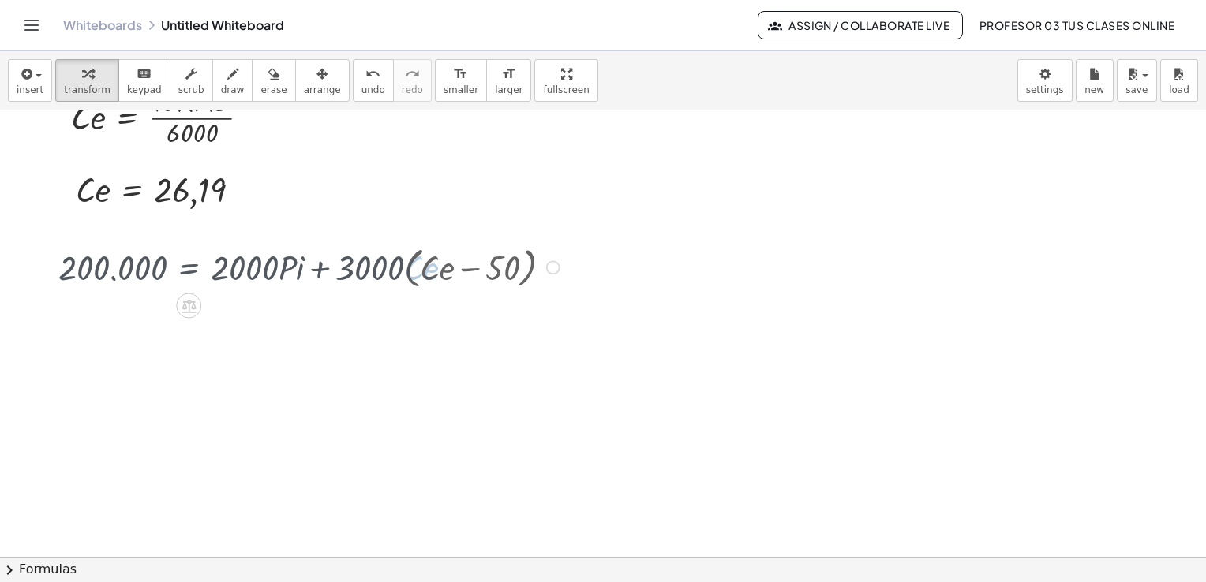
scroll to position [3080, 0]
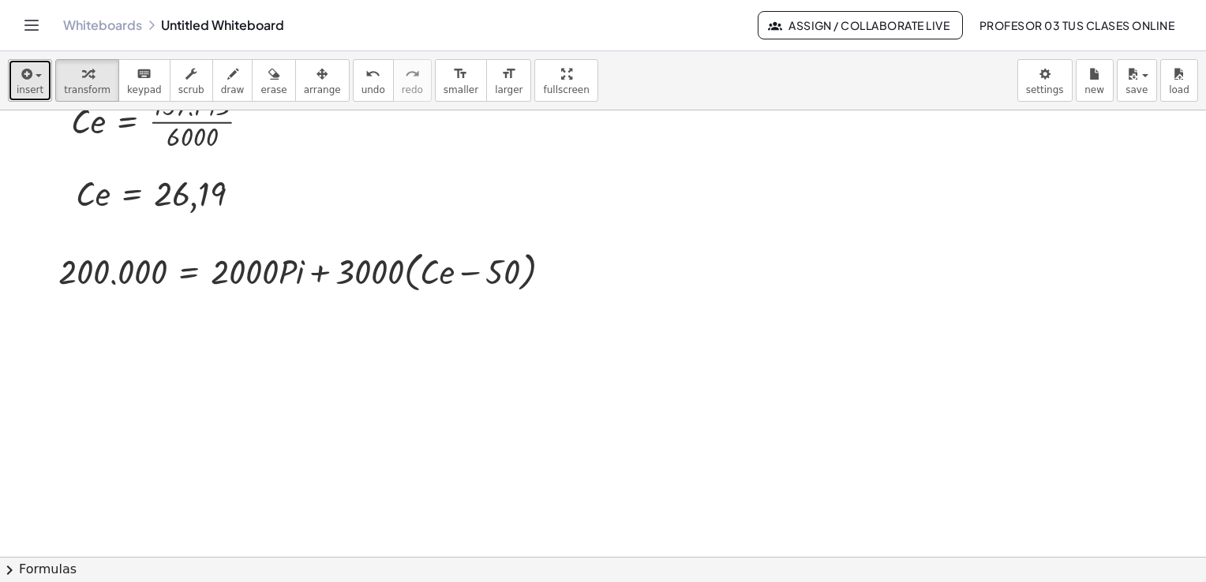
click at [29, 87] on span "insert" at bounding box center [30, 89] width 27 height 11
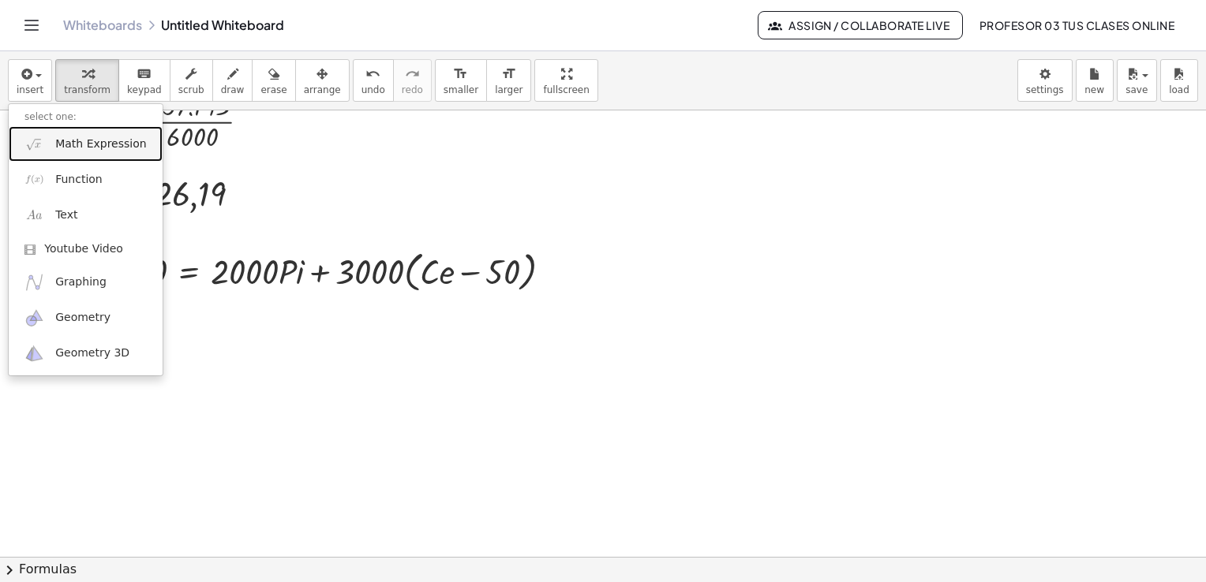
click at [63, 139] on span "Math Expression" at bounding box center [100, 145] width 91 height 16
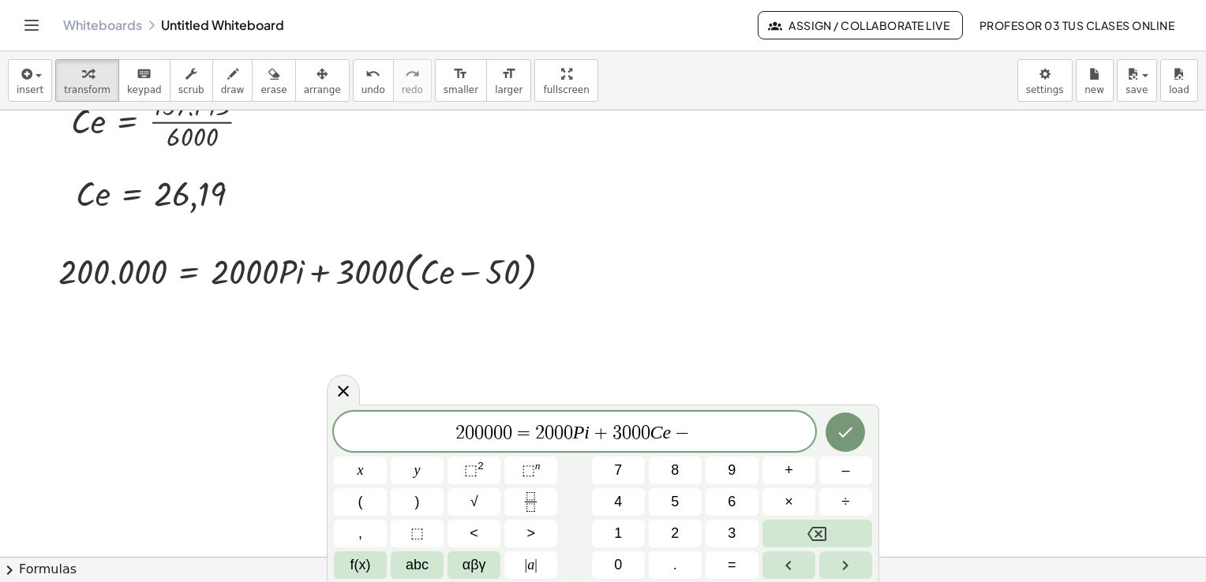
click at [702, 436] on span "2 0 0 0 0 0 = 2 0 0 0 P i + 3 0 0 0 C e −" at bounding box center [574, 433] width 481 height 22
click at [852, 431] on icon "Done" at bounding box center [845, 432] width 19 height 19
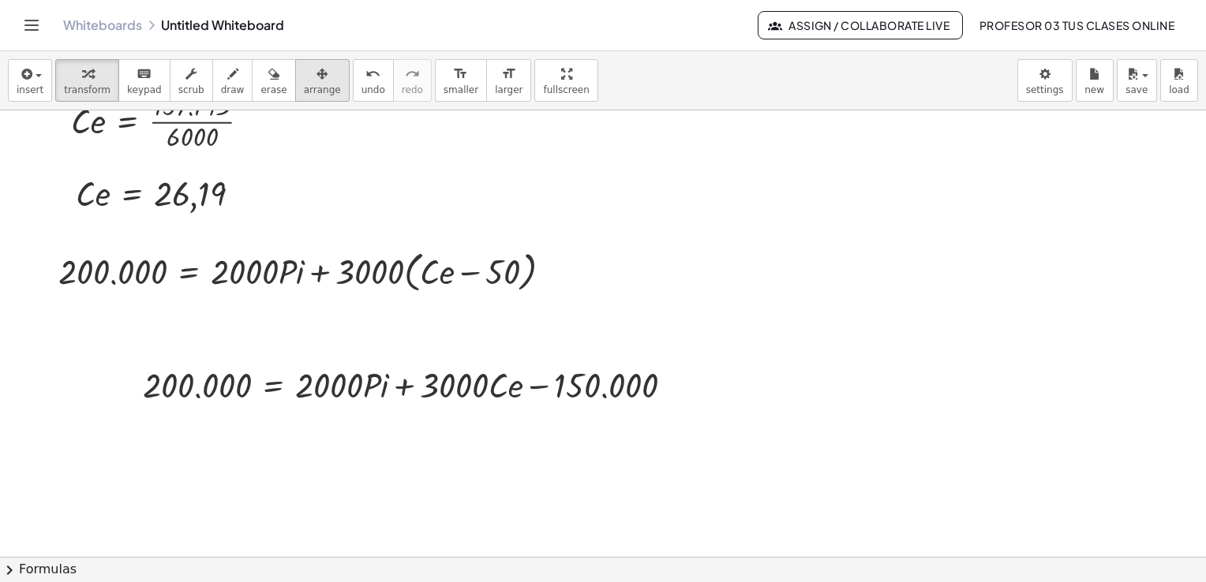
click at [304, 85] on span "arrange" at bounding box center [322, 89] width 37 height 11
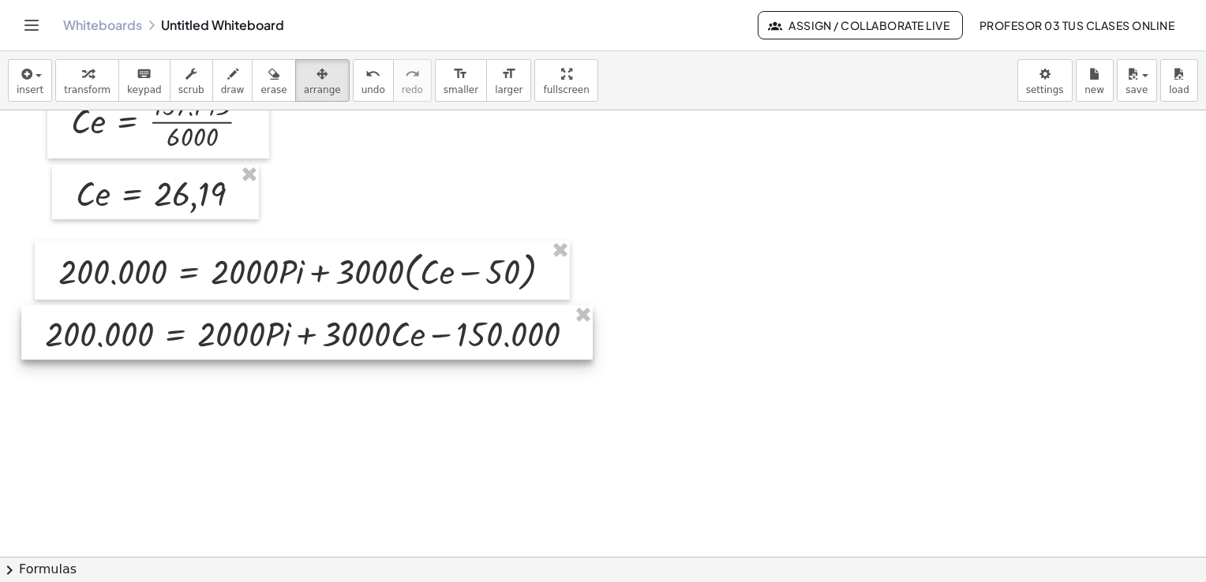
drag, startPoint x: 660, startPoint y: 408, endPoint x: 562, endPoint y: 357, distance: 110.5
click at [562, 357] on div at bounding box center [306, 332] width 571 height 54
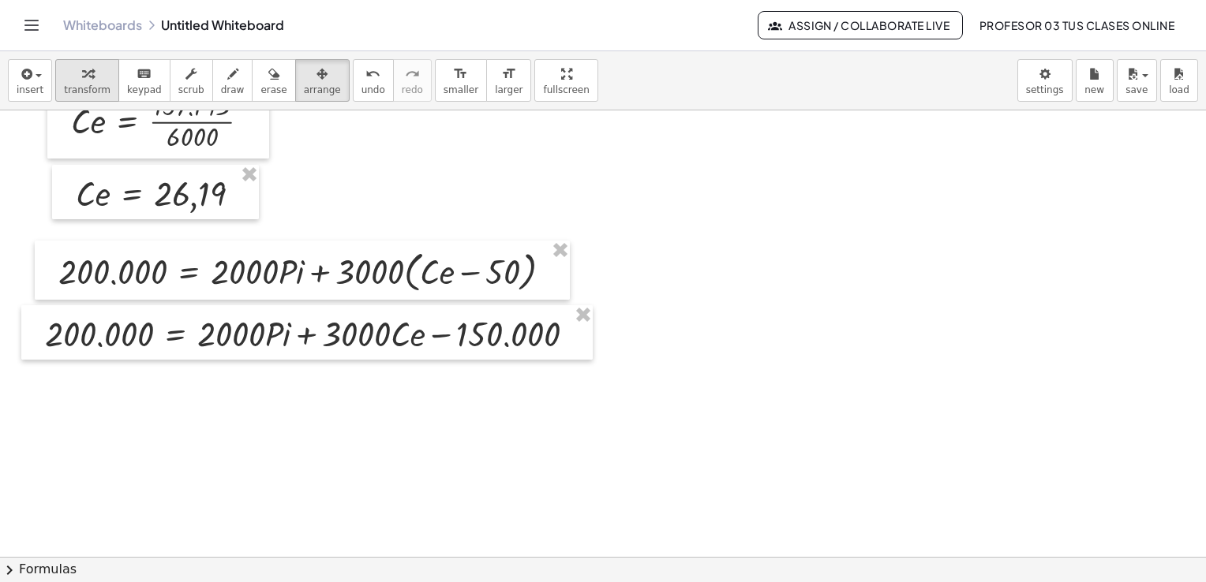
click at [77, 96] on button "transform" at bounding box center [87, 80] width 64 height 43
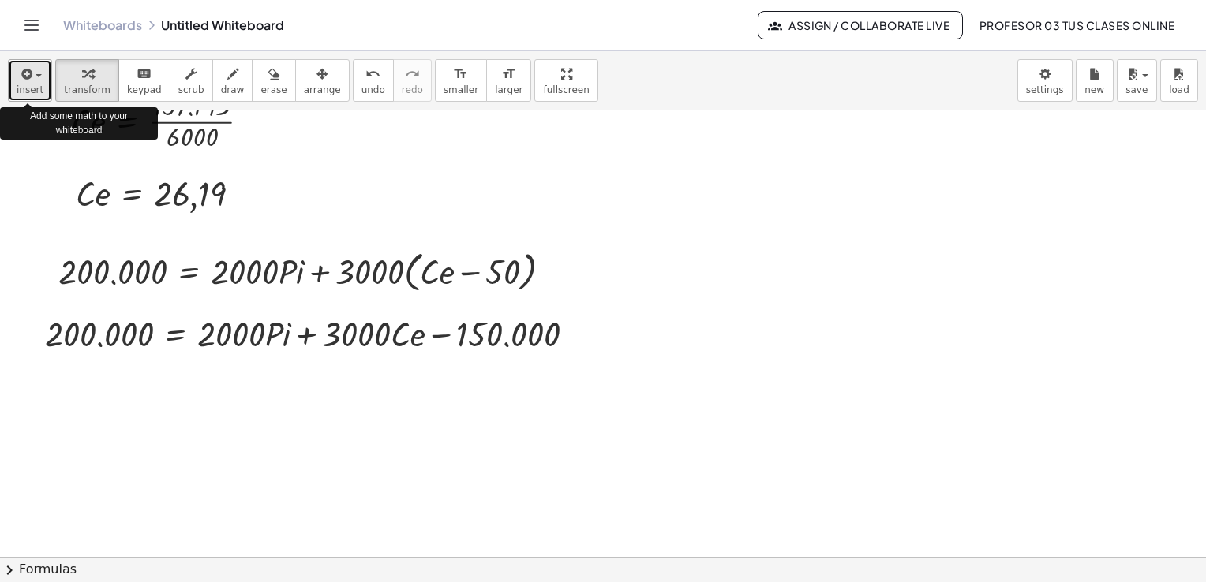
click at [14, 88] on button "insert" at bounding box center [30, 80] width 44 height 43
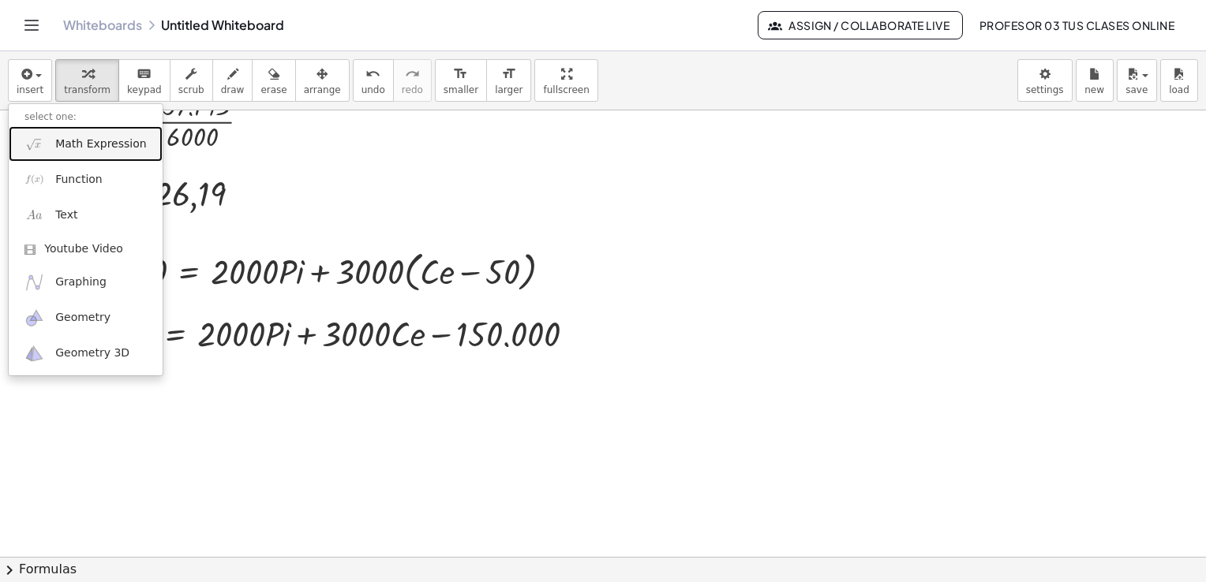
click at [54, 151] on link "Math Expression" at bounding box center [86, 144] width 154 height 36
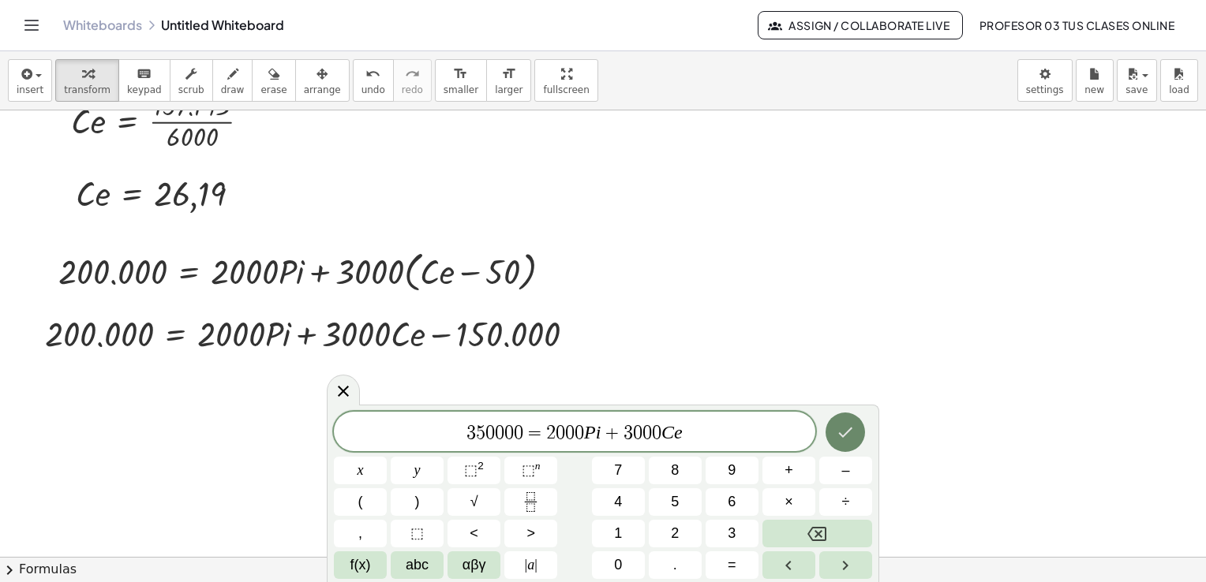
click at [861, 435] on button "Done" at bounding box center [844, 432] width 39 height 39
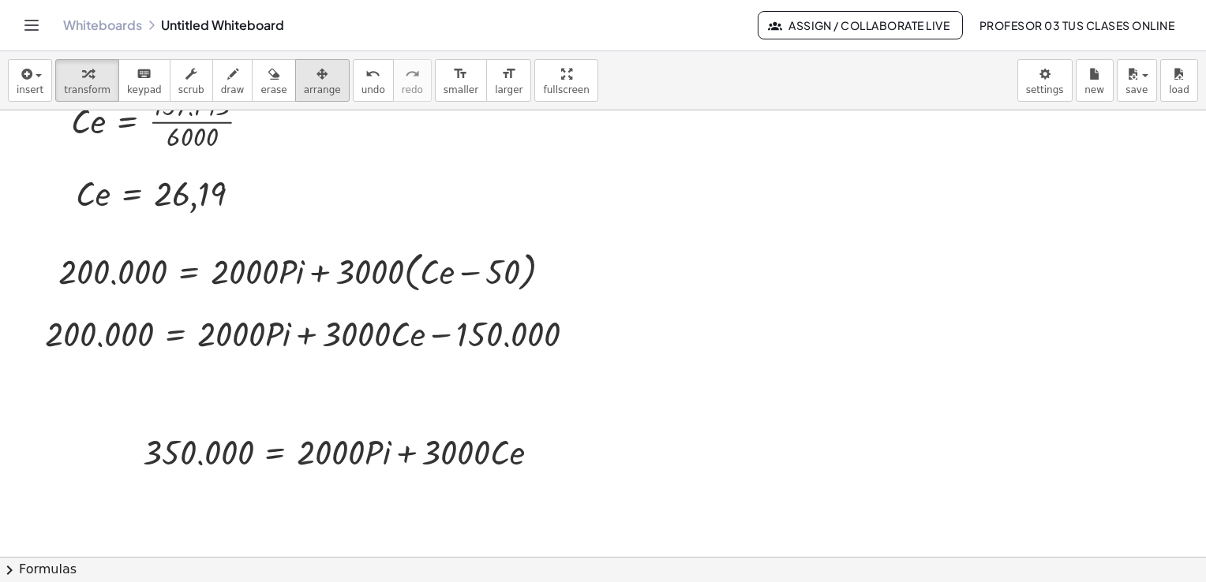
click at [304, 87] on span "arrange" at bounding box center [322, 89] width 37 height 11
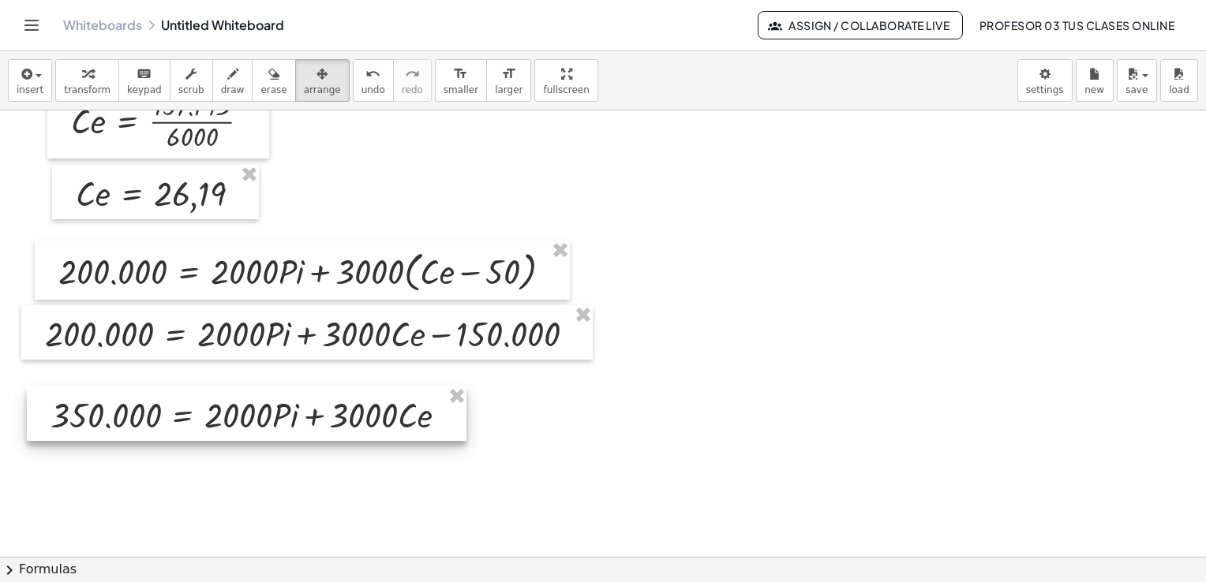
drag, startPoint x: 283, startPoint y: 459, endPoint x: 191, endPoint y: 422, distance: 99.5
click at [191, 422] on div at bounding box center [247, 414] width 440 height 54
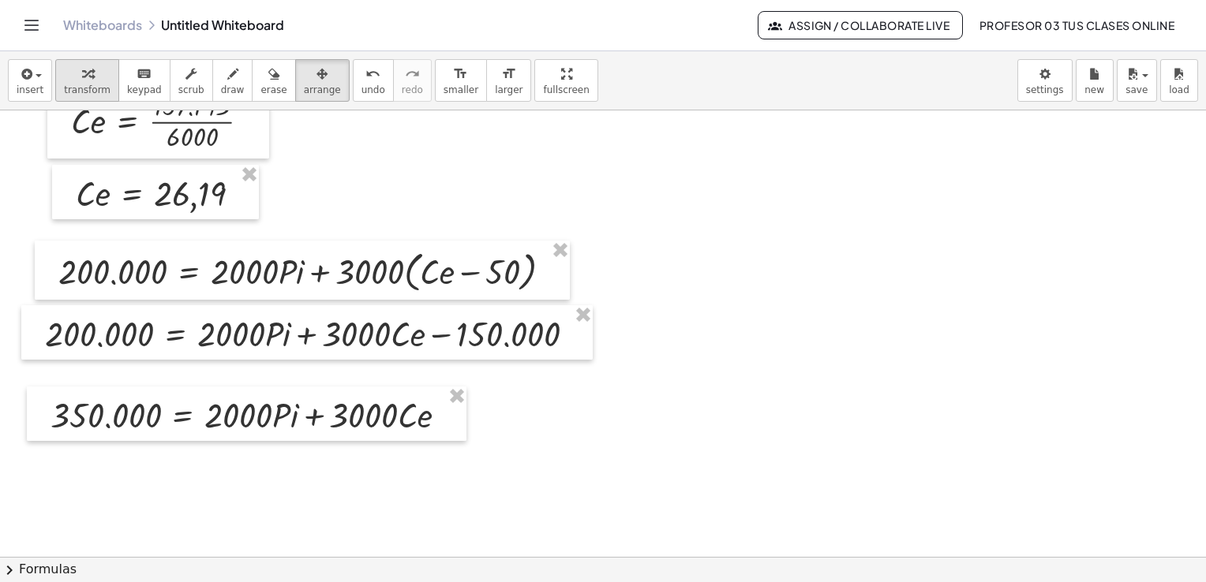
click at [74, 92] on span "transform" at bounding box center [87, 89] width 47 height 11
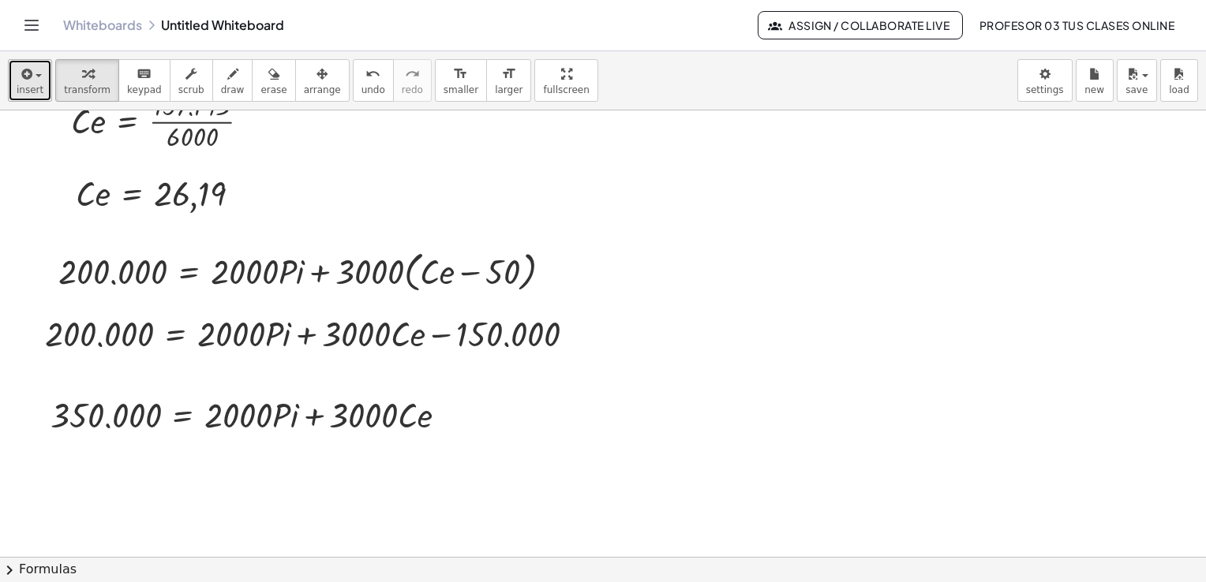
click at [35, 84] on span "insert" at bounding box center [30, 89] width 27 height 11
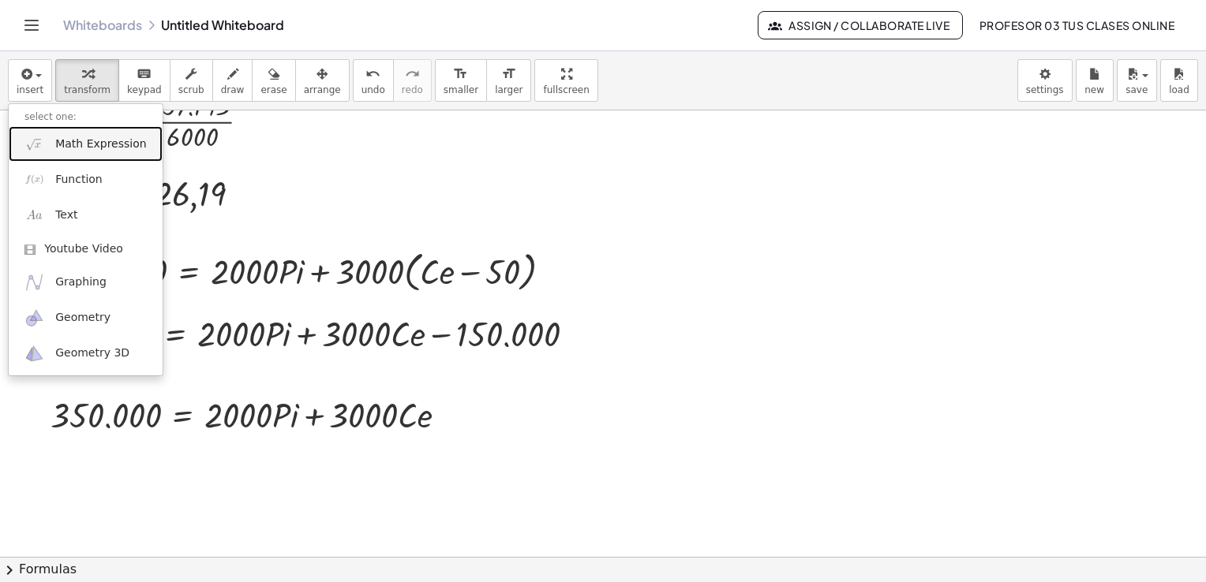
click at [92, 153] on link "Math Expression" at bounding box center [86, 144] width 154 height 36
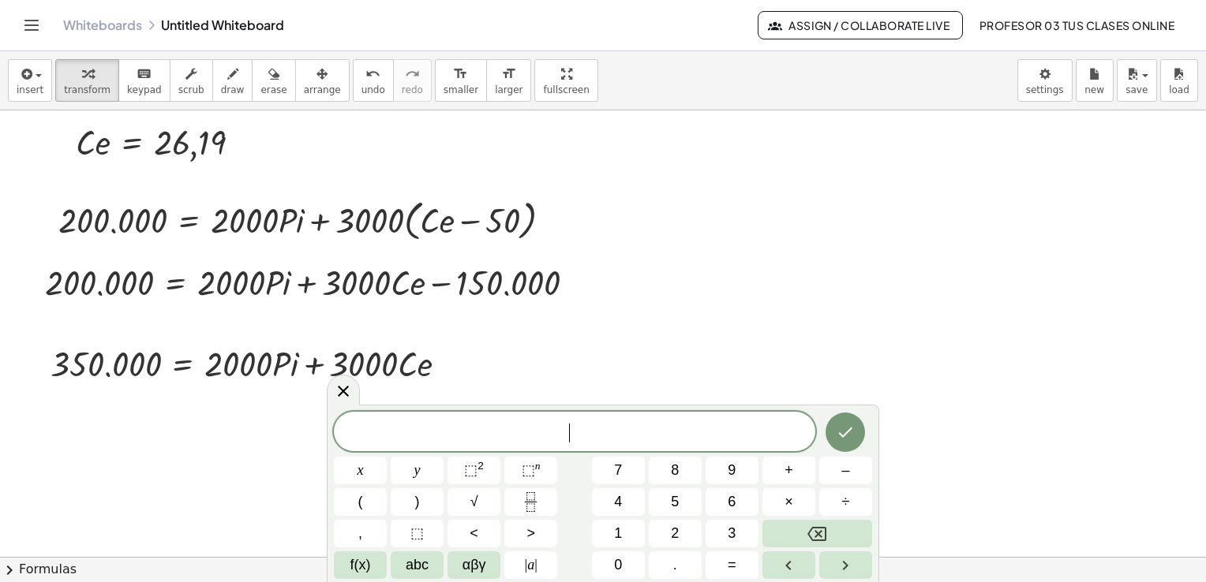
scroll to position [3159, 0]
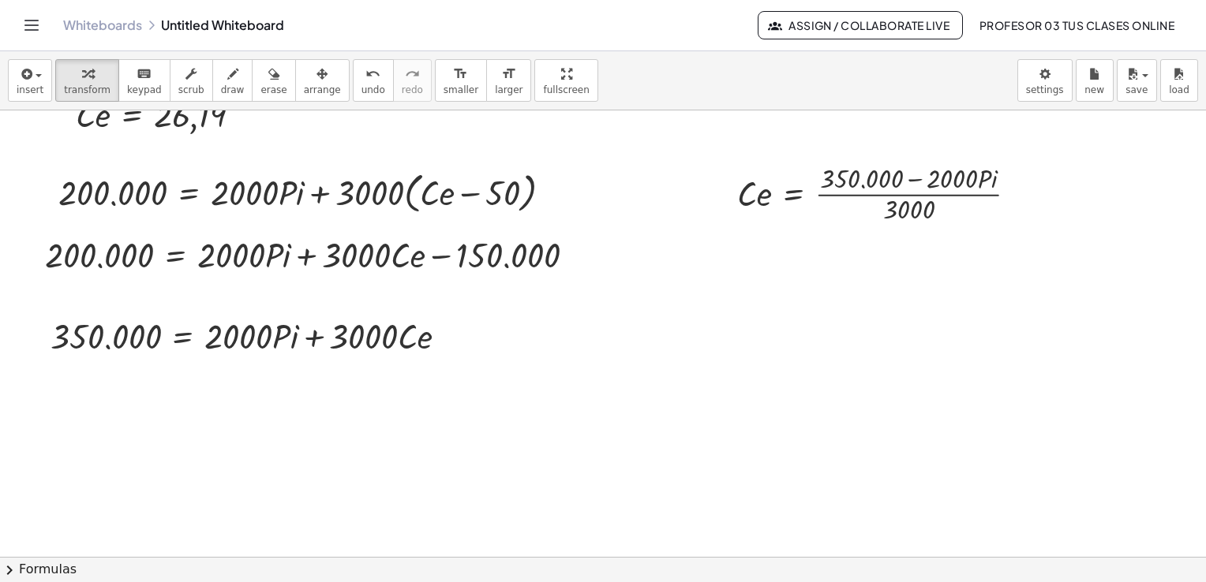
drag, startPoint x: 284, startPoint y: 76, endPoint x: 489, endPoint y: 152, distance: 218.7
click at [304, 77] on div "button" at bounding box center [322, 73] width 37 height 19
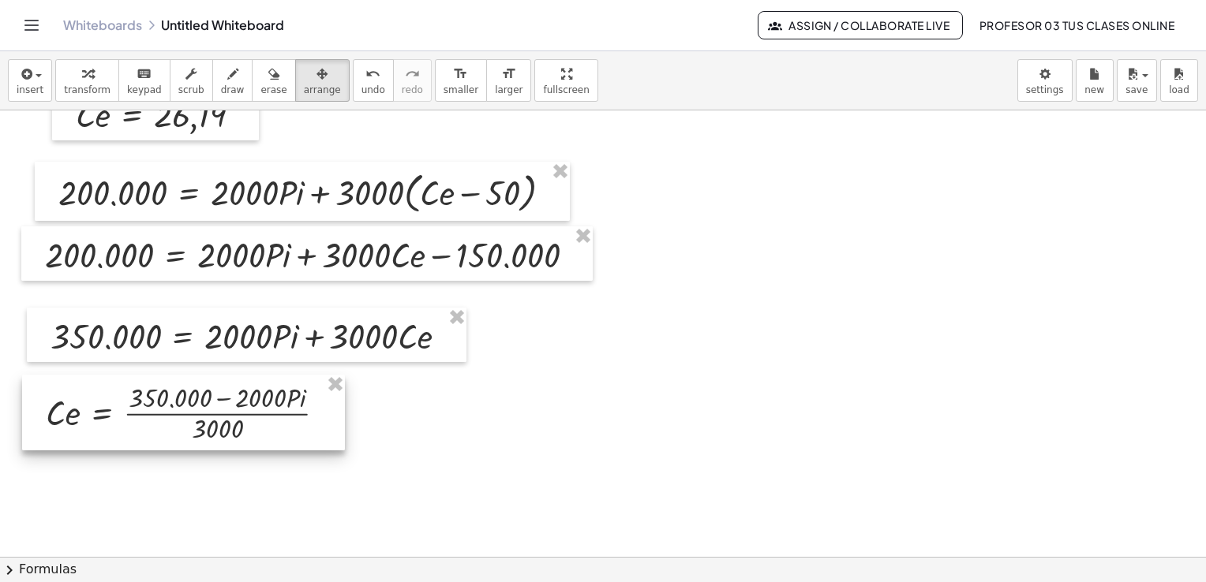
drag, startPoint x: 830, startPoint y: 222, endPoint x: 140, endPoint y: 441, distance: 724.5
click at [140, 441] on div at bounding box center [183, 413] width 323 height 76
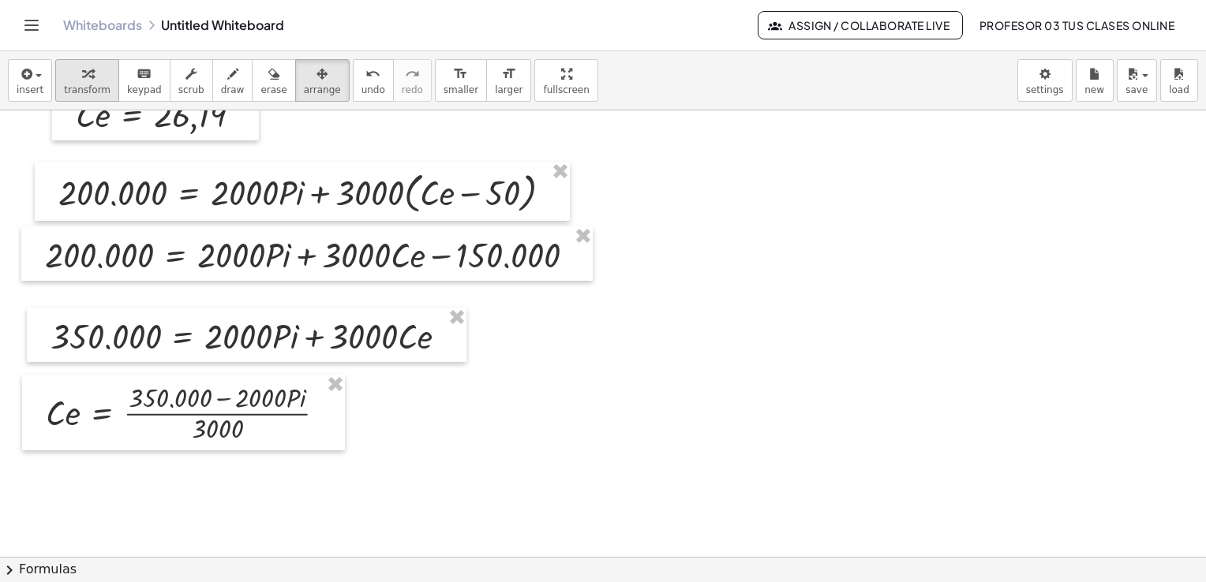
click at [83, 74] on icon "button" at bounding box center [87, 74] width 11 height 19
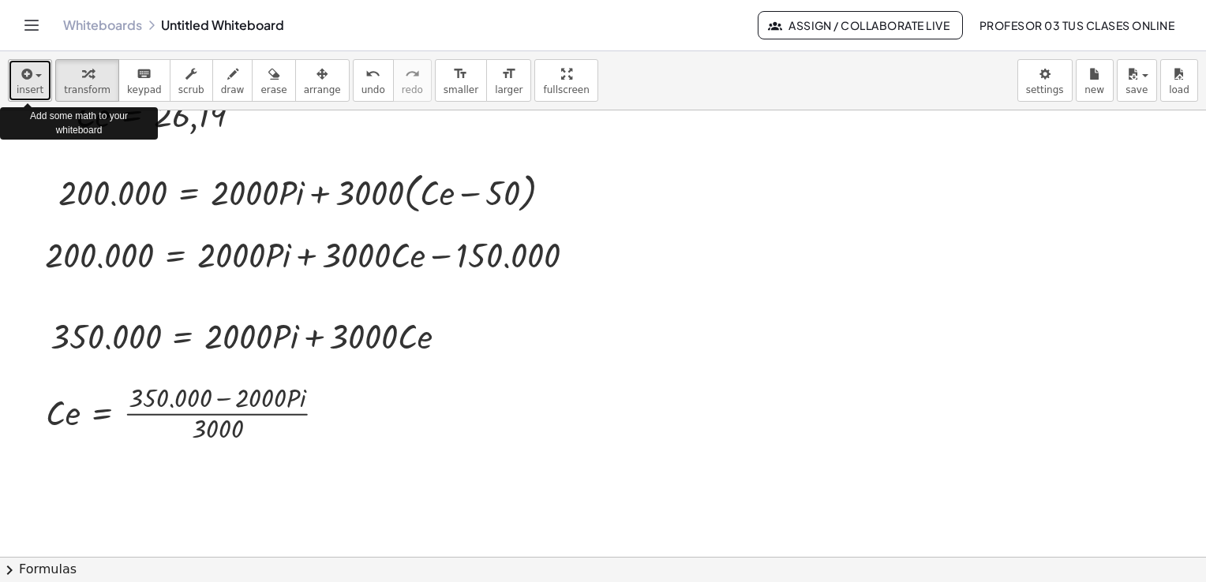
click at [21, 77] on icon "button" at bounding box center [25, 74] width 14 height 19
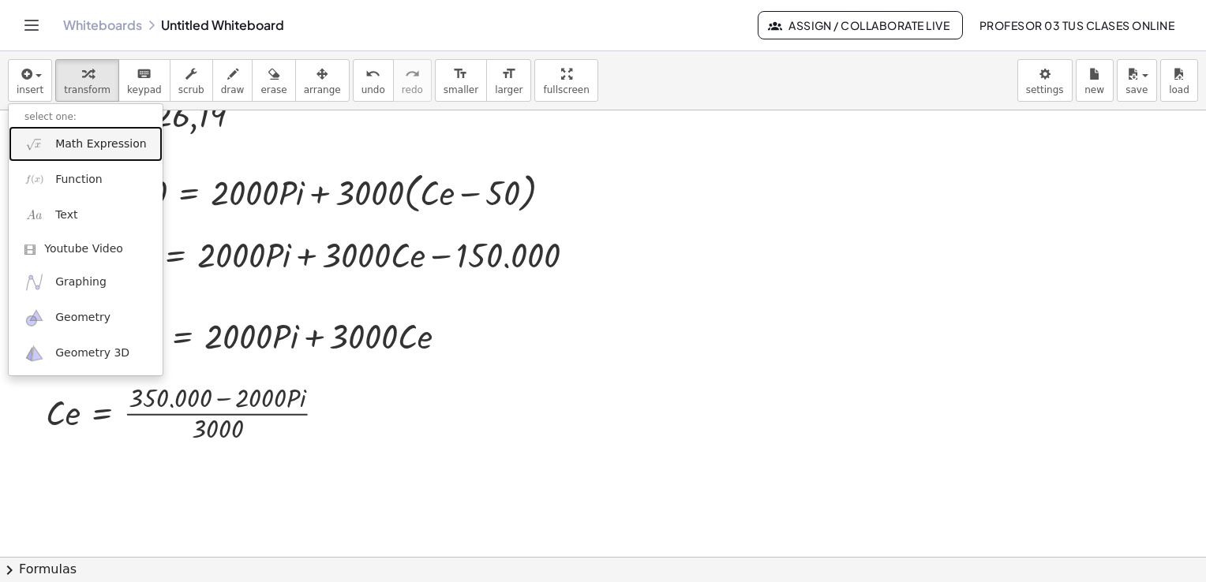
click at [79, 148] on span "Math Expression" at bounding box center [100, 145] width 91 height 16
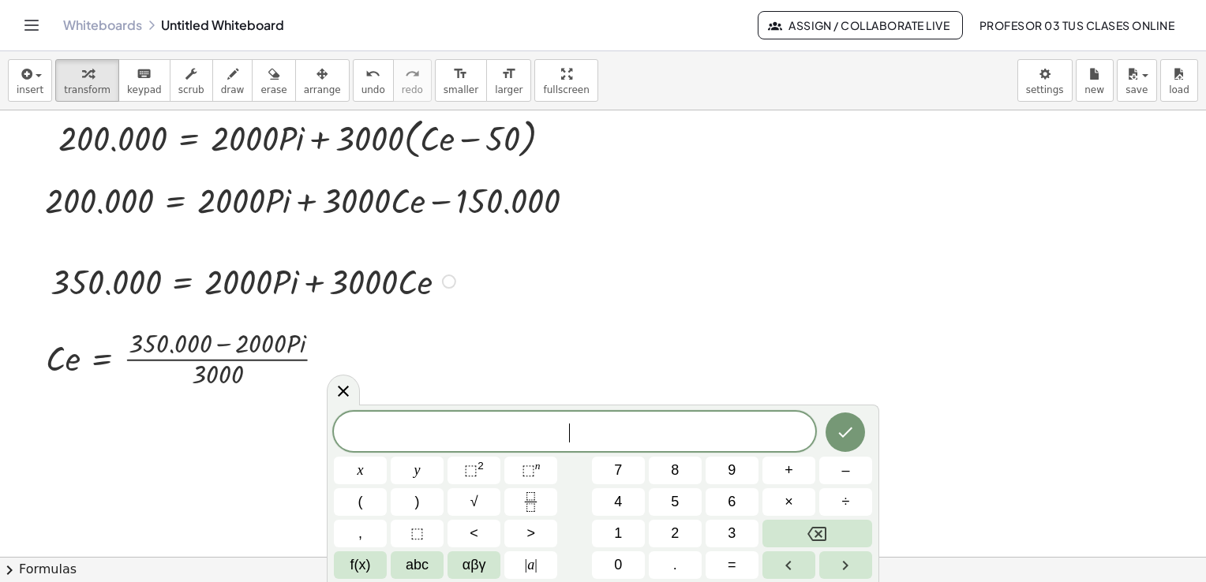
scroll to position [3238, 0]
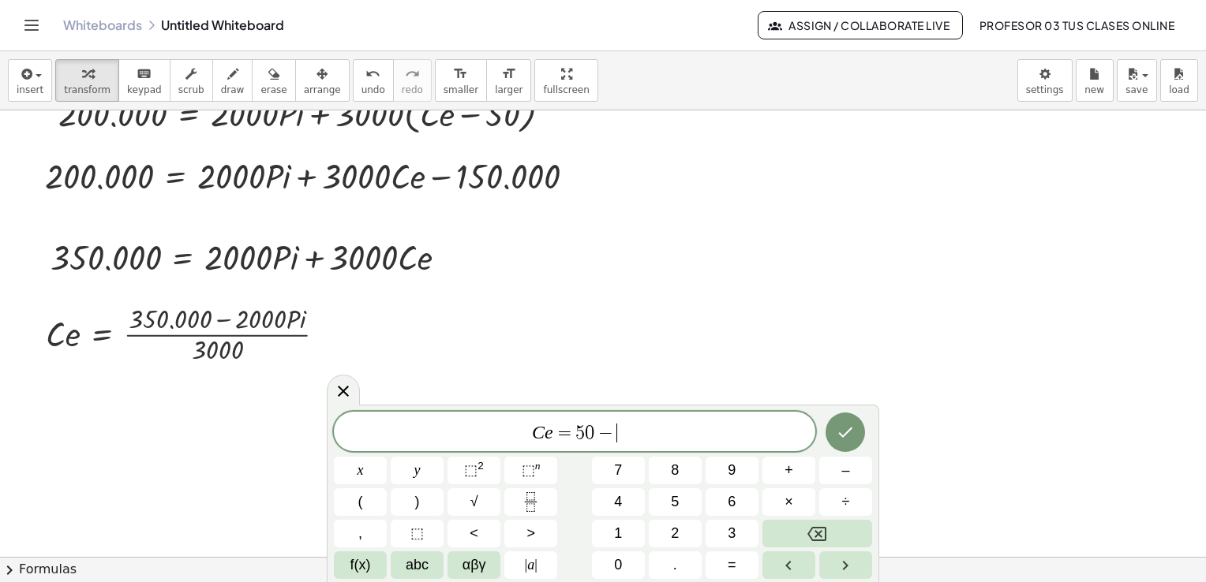
click at [637, 438] on span "C e = 5 0 − ​" at bounding box center [574, 433] width 481 height 22
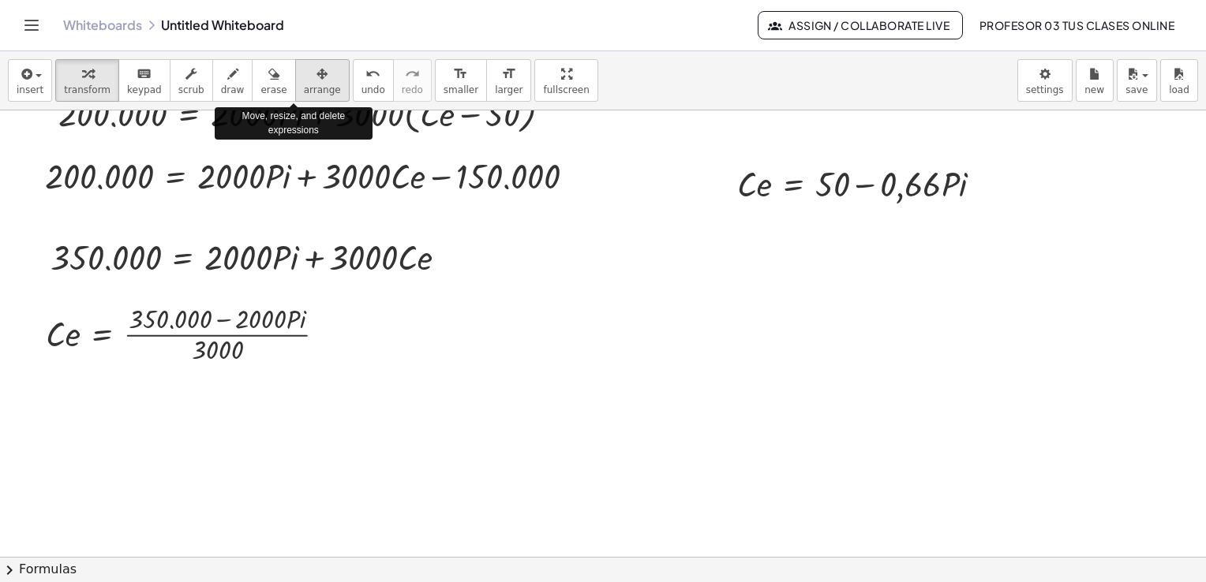
click at [304, 88] on span "arrange" at bounding box center [322, 89] width 37 height 11
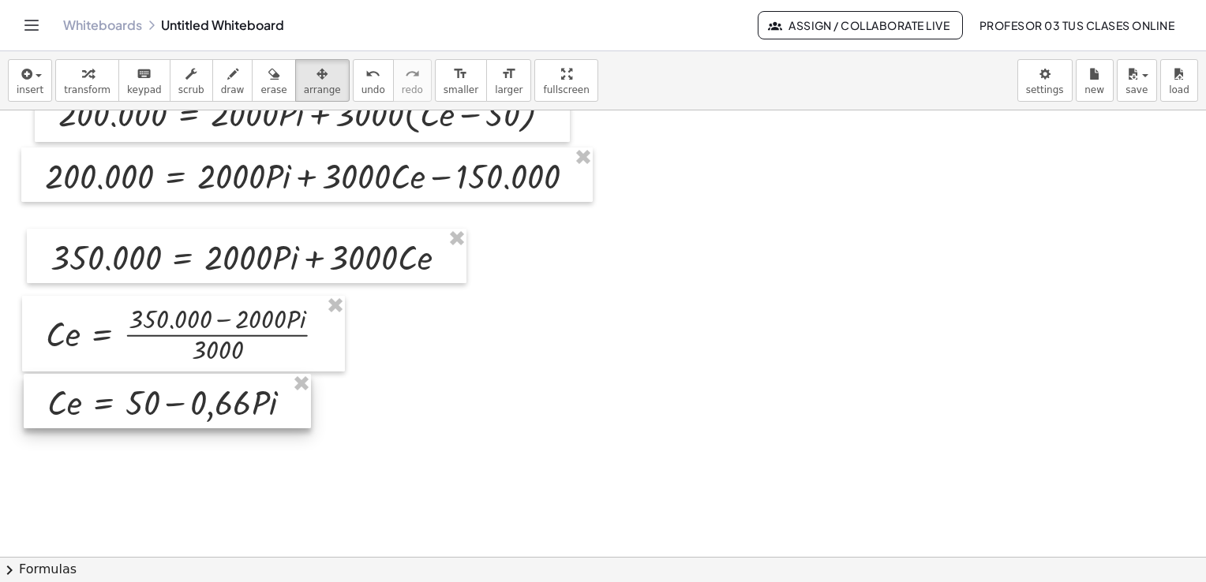
drag, startPoint x: 861, startPoint y: 200, endPoint x: 171, endPoint y: 418, distance: 723.5
click at [171, 418] on div at bounding box center [167, 401] width 287 height 54
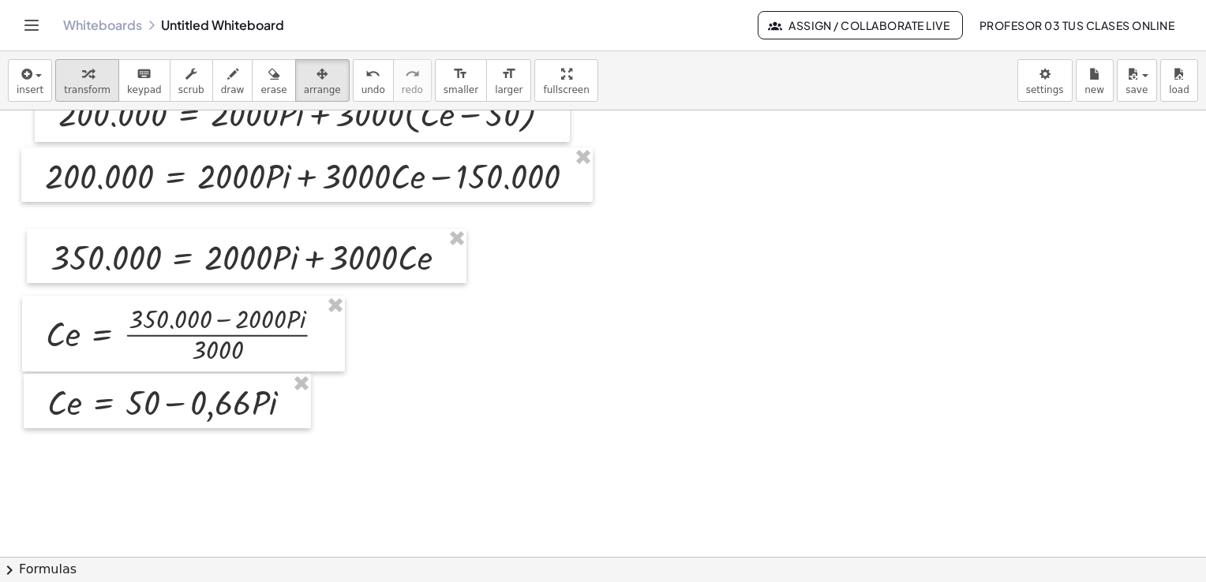
click at [80, 91] on span "transform" at bounding box center [87, 89] width 47 height 11
